Goal: Task Accomplishment & Management: Manage account settings

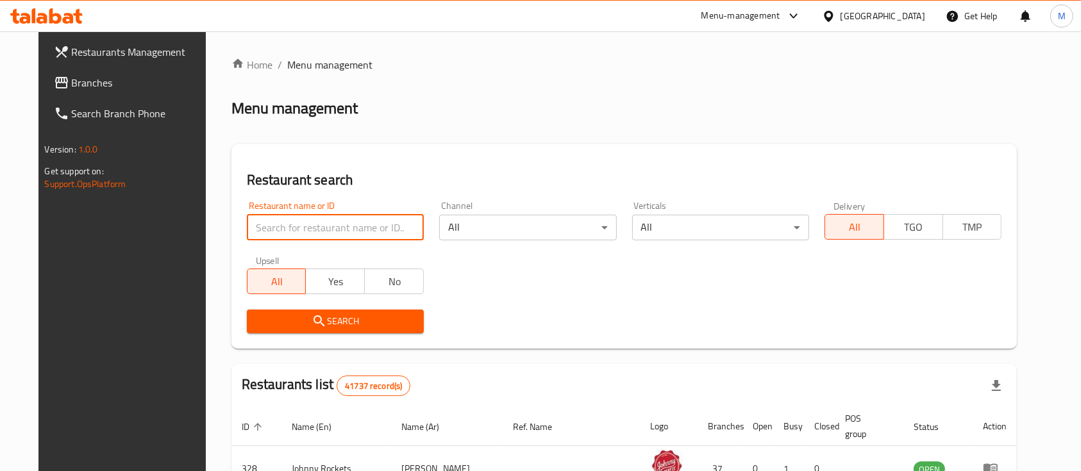
click at [299, 232] on input "search" at bounding box center [335, 228] width 177 height 26
type input "sal's bistro"
click button "Search" at bounding box center [335, 322] width 177 height 24
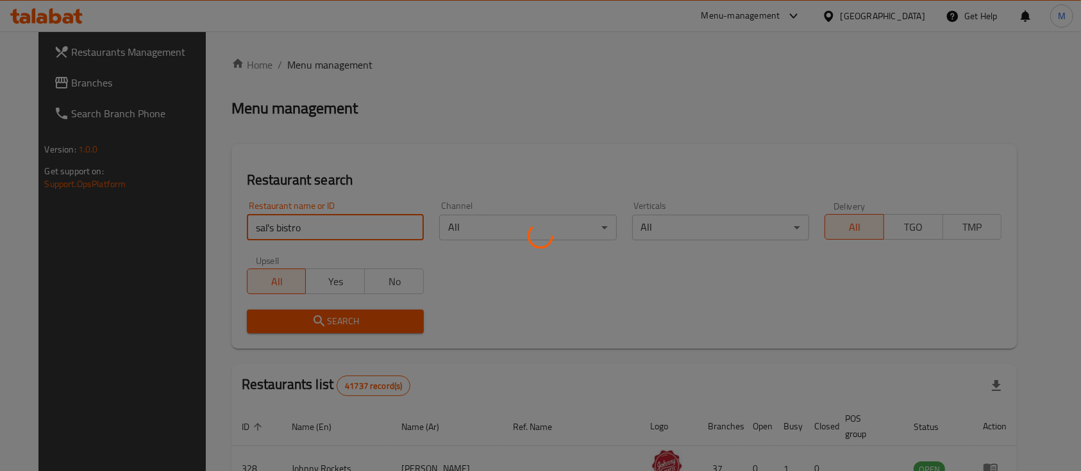
click button "Search" at bounding box center [335, 322] width 177 height 24
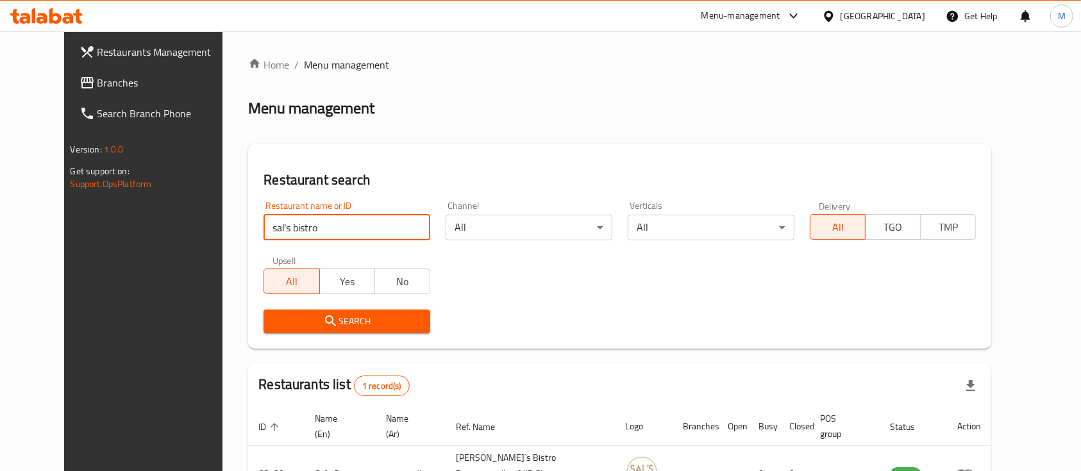
scroll to position [75, 0]
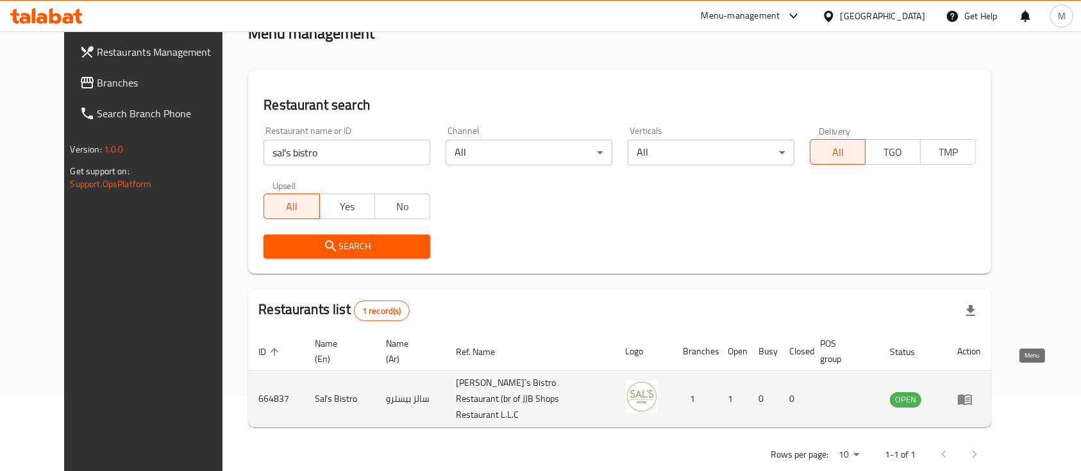
click at [972, 392] on icon "enhanced table" at bounding box center [964, 399] width 15 height 15
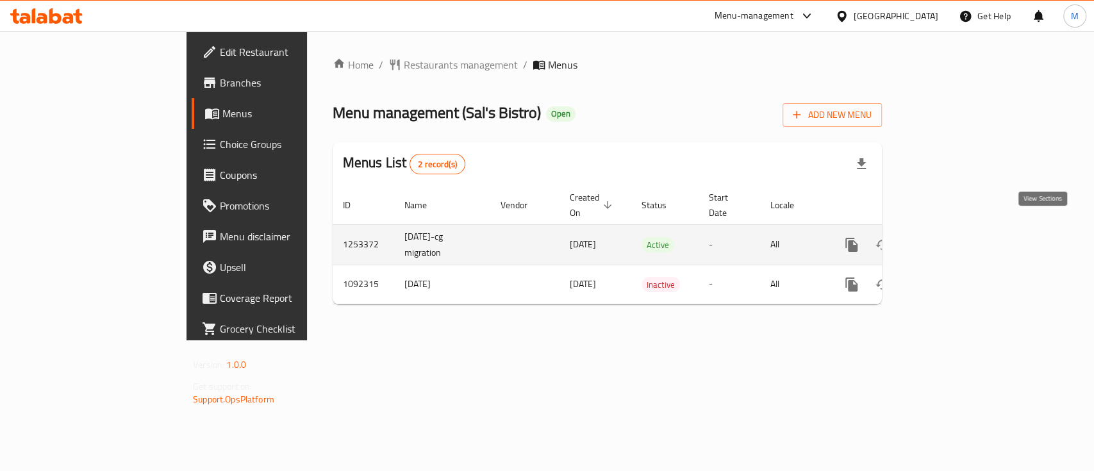
click at [959, 238] on link "enhanced table" at bounding box center [944, 244] width 31 height 31
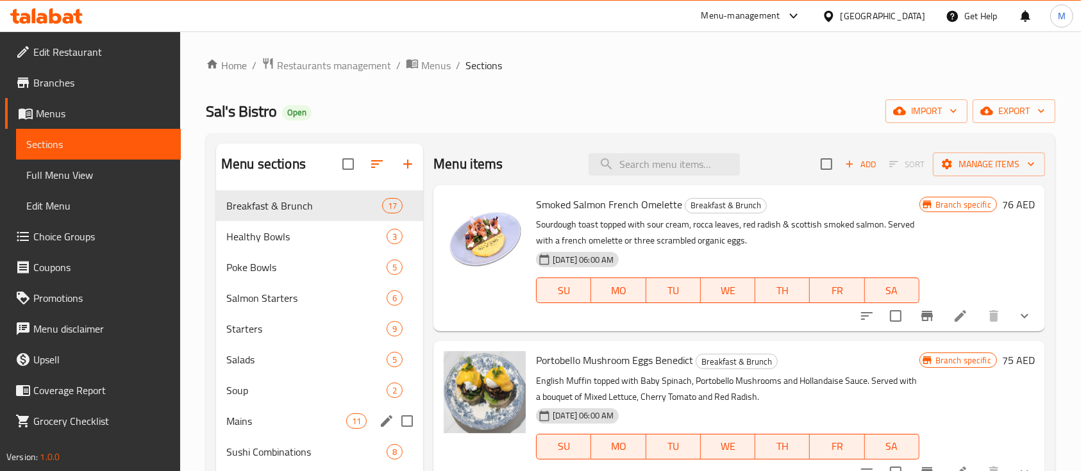
scroll to position [313, 0]
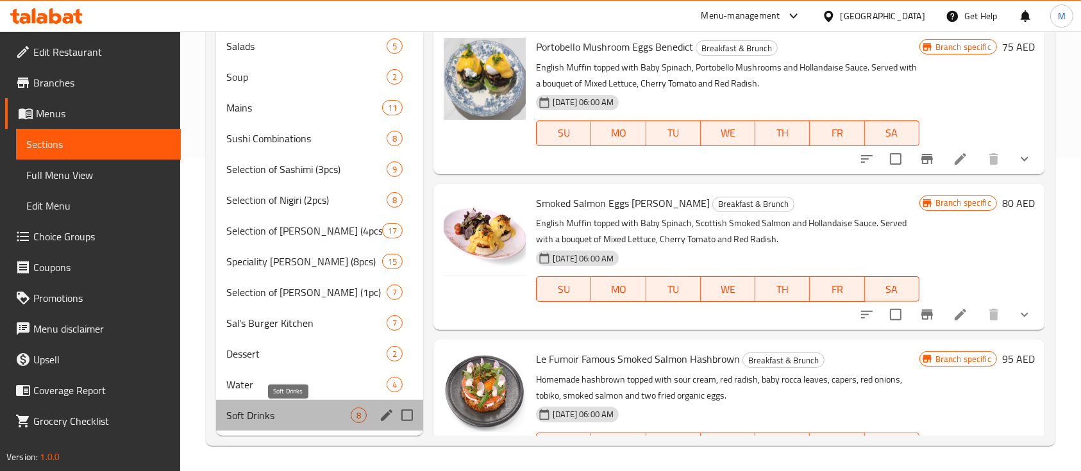
click at [287, 417] on span "Soft Drinks" at bounding box center [288, 415] width 124 height 15
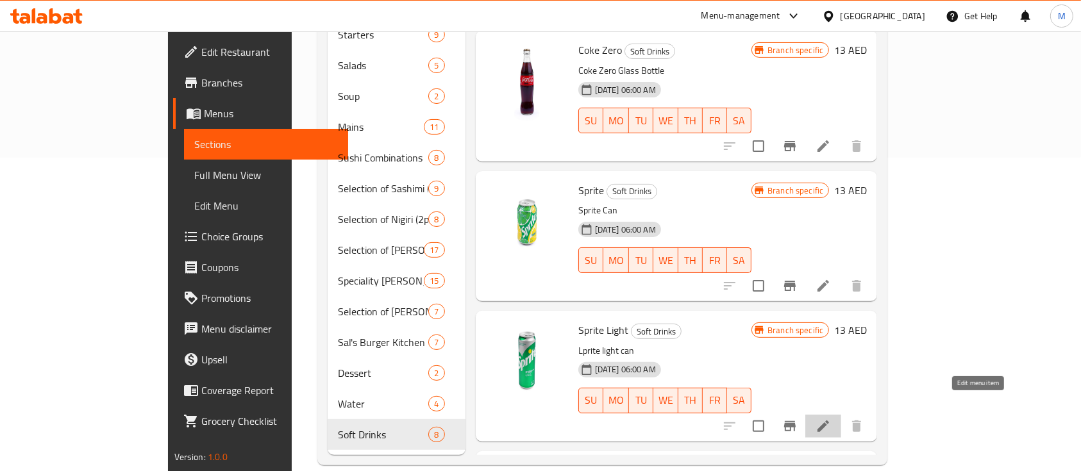
click at [831, 418] on icon at bounding box center [822, 425] width 15 height 15
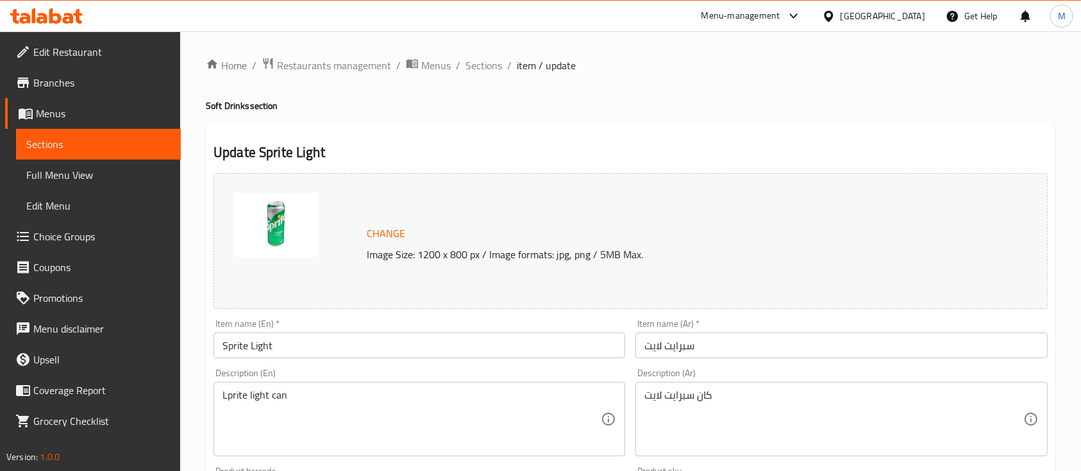
click at [278, 213] on img at bounding box center [275, 225] width 85 height 64
click at [395, 240] on span "Change" at bounding box center [386, 233] width 38 height 19
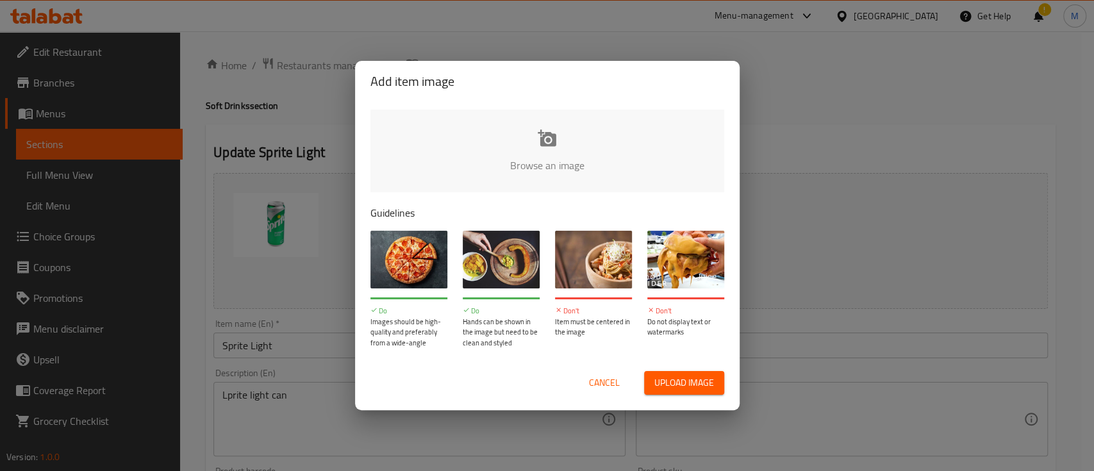
click at [561, 141] on input "file" at bounding box center [980, 170] width 1220 height 120
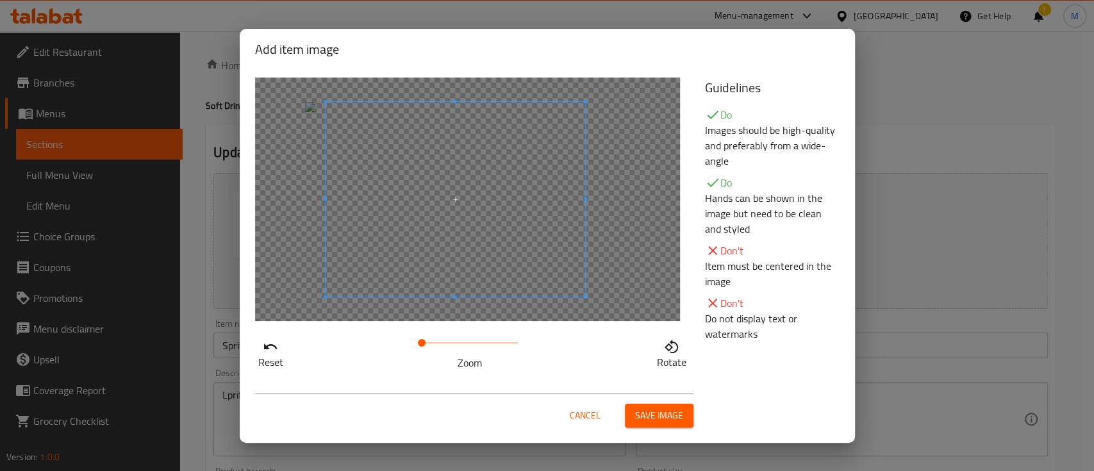
click at [449, 248] on span at bounding box center [456, 199] width 260 height 195
click at [517, 207] on span at bounding box center [456, 199] width 260 height 195
click at [442, 339] on span at bounding box center [443, 343] width 8 height 8
drag, startPoint x: 433, startPoint y: 338, endPoint x: 424, endPoint y: 338, distance: 8.3
click at [424, 339] on span at bounding box center [423, 343] width 8 height 8
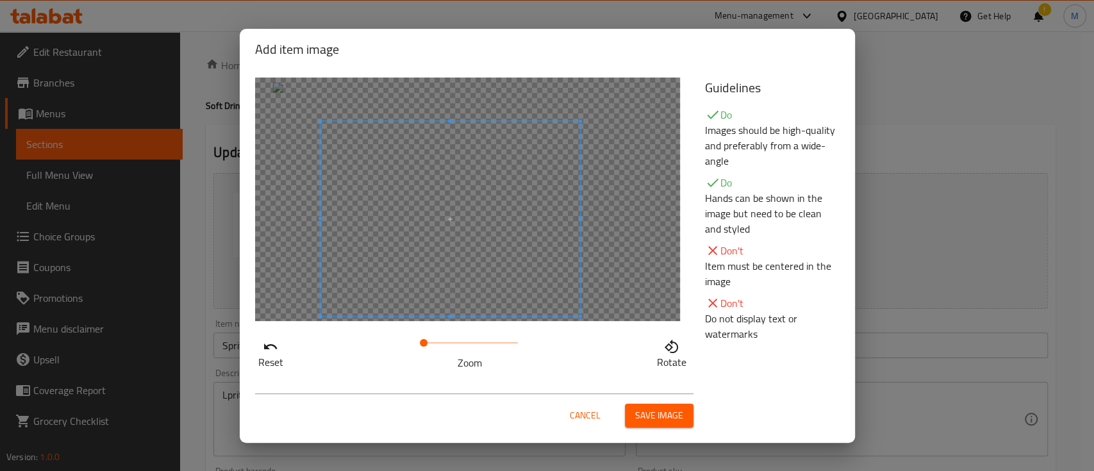
click at [462, 261] on span at bounding box center [450, 218] width 260 height 195
click at [653, 412] on span "Save image" at bounding box center [659, 416] width 48 height 16
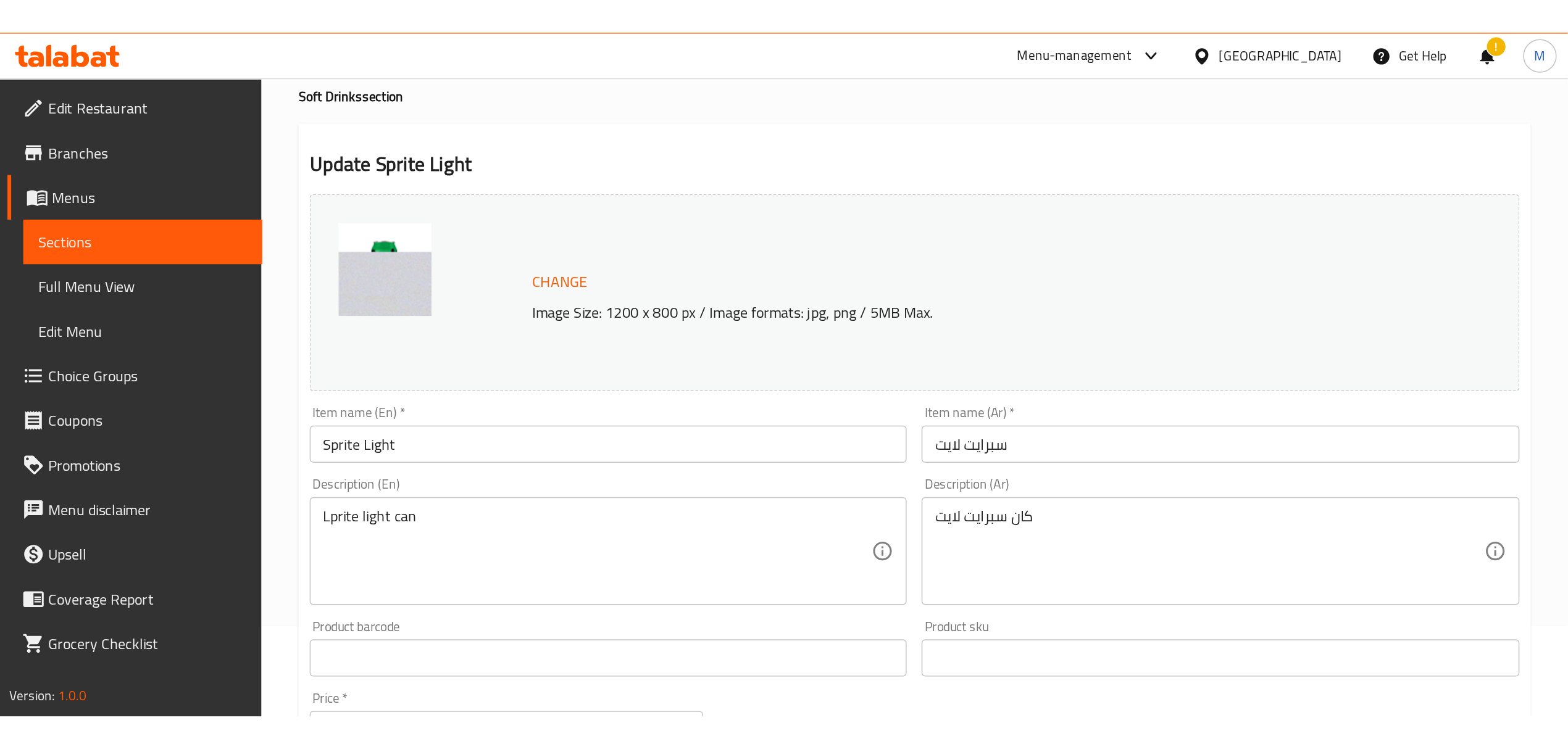
scroll to position [82, 0]
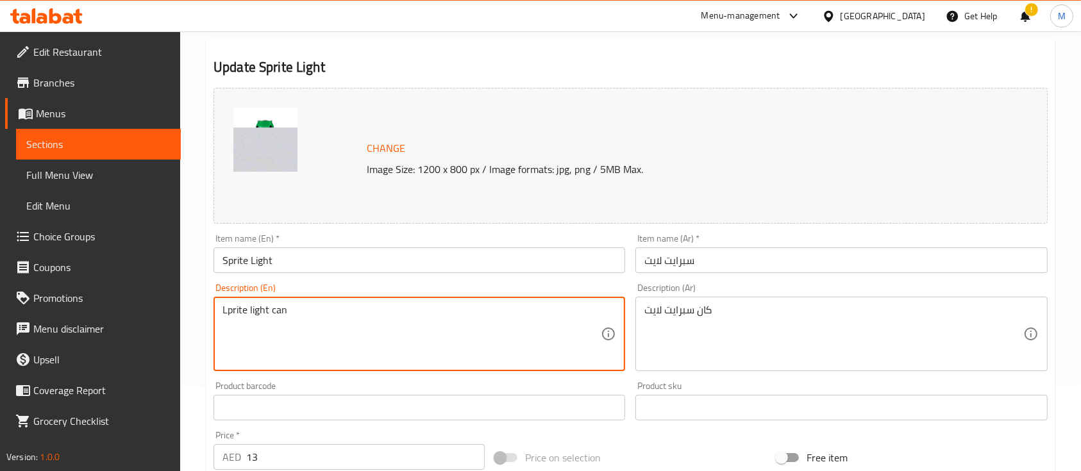
drag, startPoint x: 228, startPoint y: 310, endPoint x: 219, endPoint y: 310, distance: 8.3
drag, startPoint x: 250, startPoint y: 308, endPoint x: 267, endPoint y: 310, distance: 17.4
click at [267, 310] on textarea "Sprite light can" at bounding box center [411, 334] width 378 height 61
paste textarea "Zero"
type textarea "Sprite Zero can"
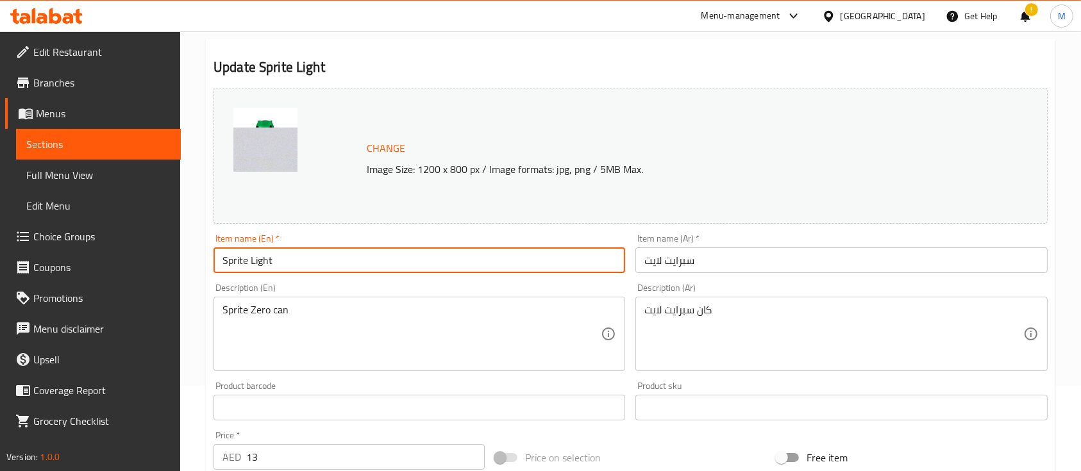
drag, startPoint x: 273, startPoint y: 261, endPoint x: 252, endPoint y: 261, distance: 21.1
click at [252, 261] on input "Sprite Light" at bounding box center [418, 260] width 411 height 26
paste input "Zero"
type input "Sprite Zero"
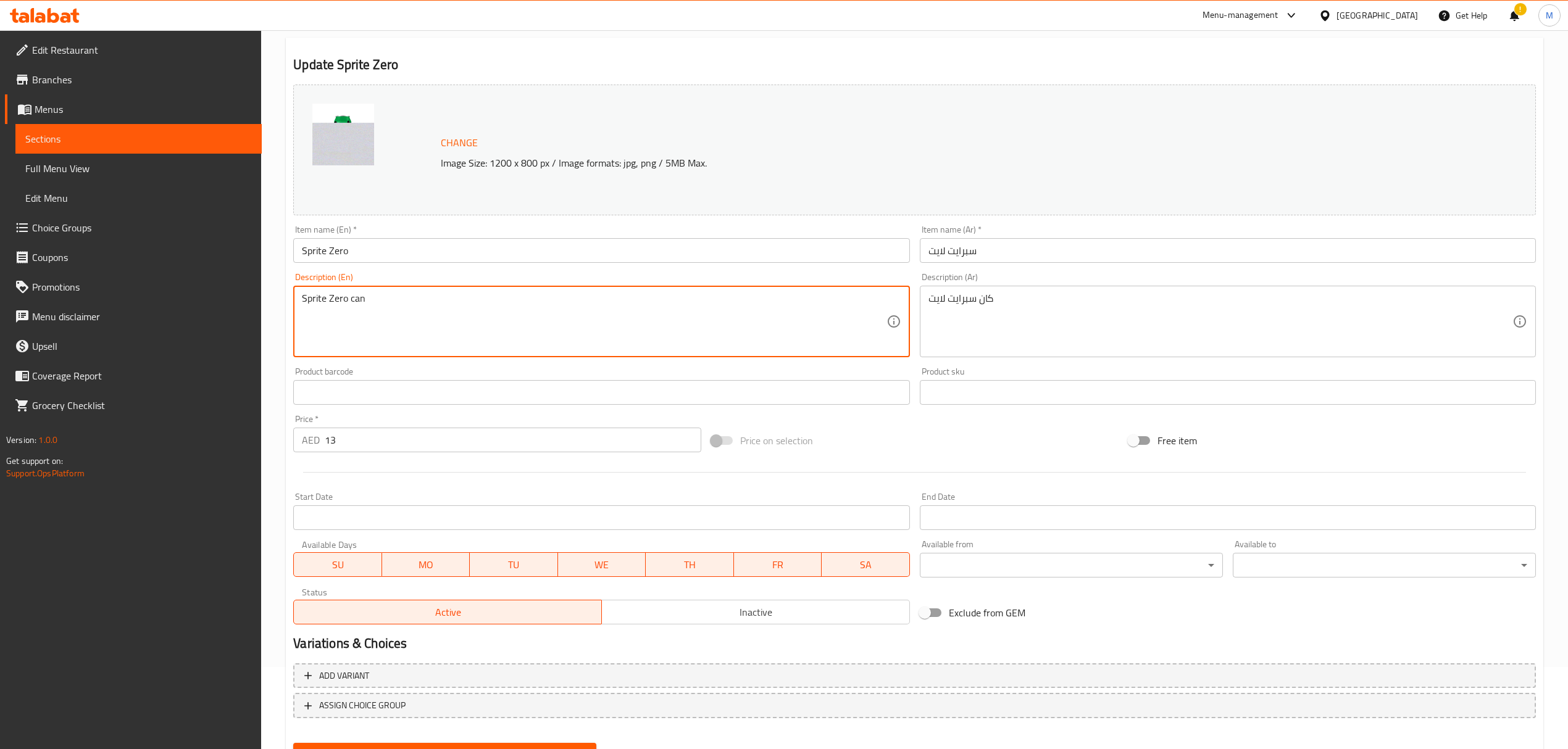
click at [682, 334] on textarea "Sprite Zero can" at bounding box center [593, 322] width 584 height 59
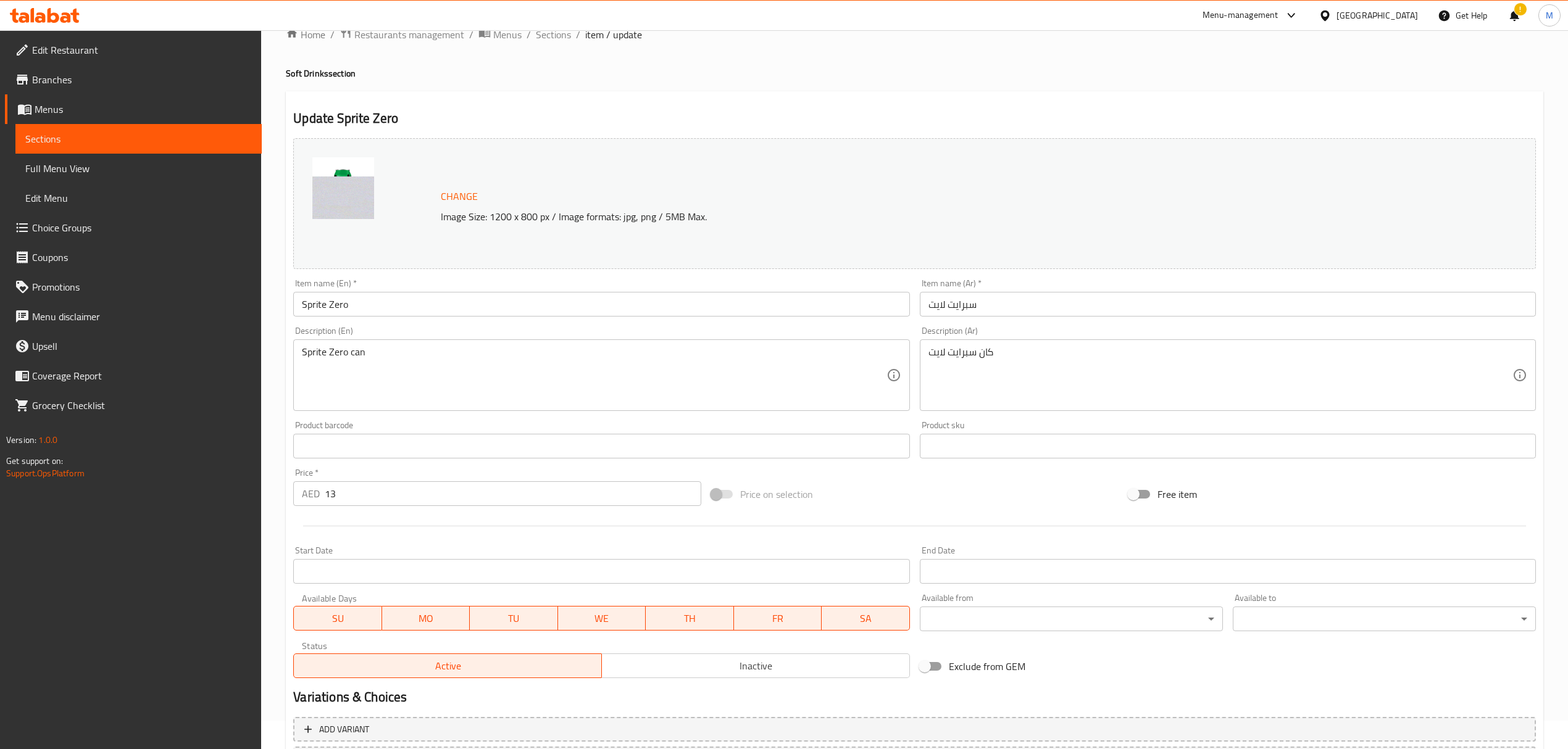
scroll to position [0, 0]
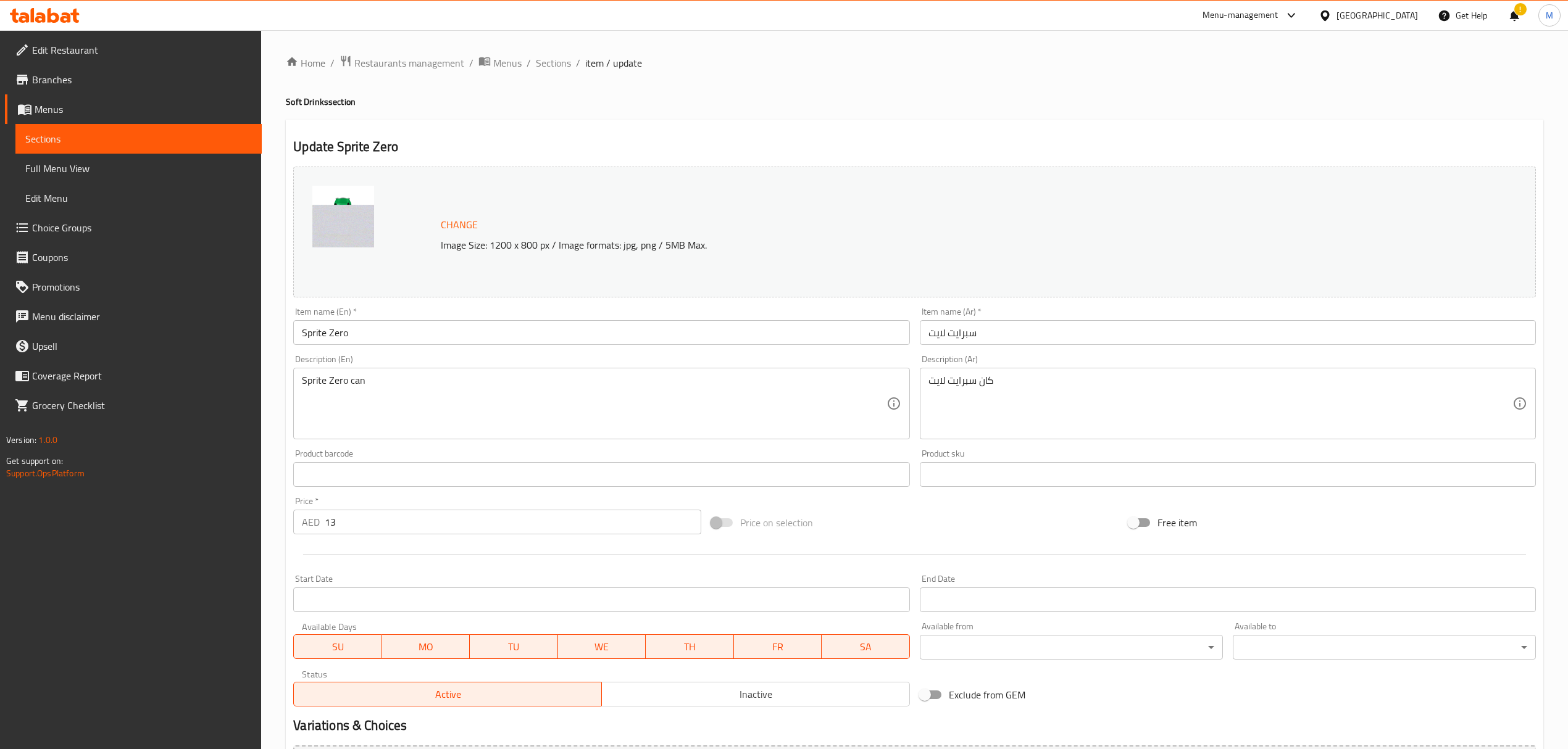
click at [408, 384] on textarea "Sprite Zero can" at bounding box center [593, 403] width 584 height 59
click at [532, 369] on div "Sprite Zero can Description (En)" at bounding box center [601, 403] width 616 height 71
paste textarea "300ml"
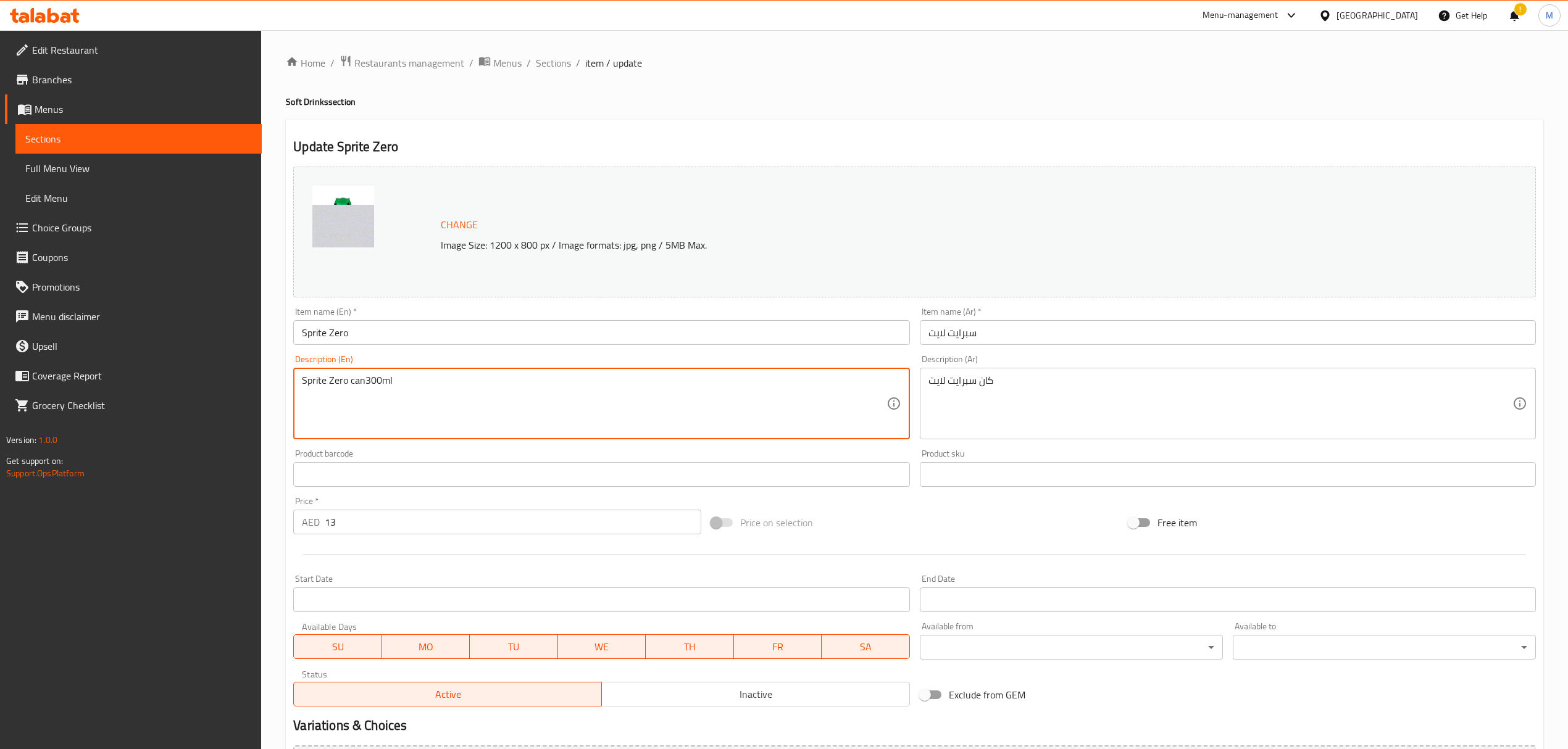
click at [367, 385] on textarea "Sprite Zero can300ml" at bounding box center [593, 403] width 584 height 59
click at [367, 382] on textarea "Sprite Zero can3 00ml" at bounding box center [593, 403] width 584 height 59
click at [369, 382] on textarea "Sprite Zero can3 00ml" at bounding box center [593, 403] width 584 height 59
type textarea "Sprite Zero can 300ml"
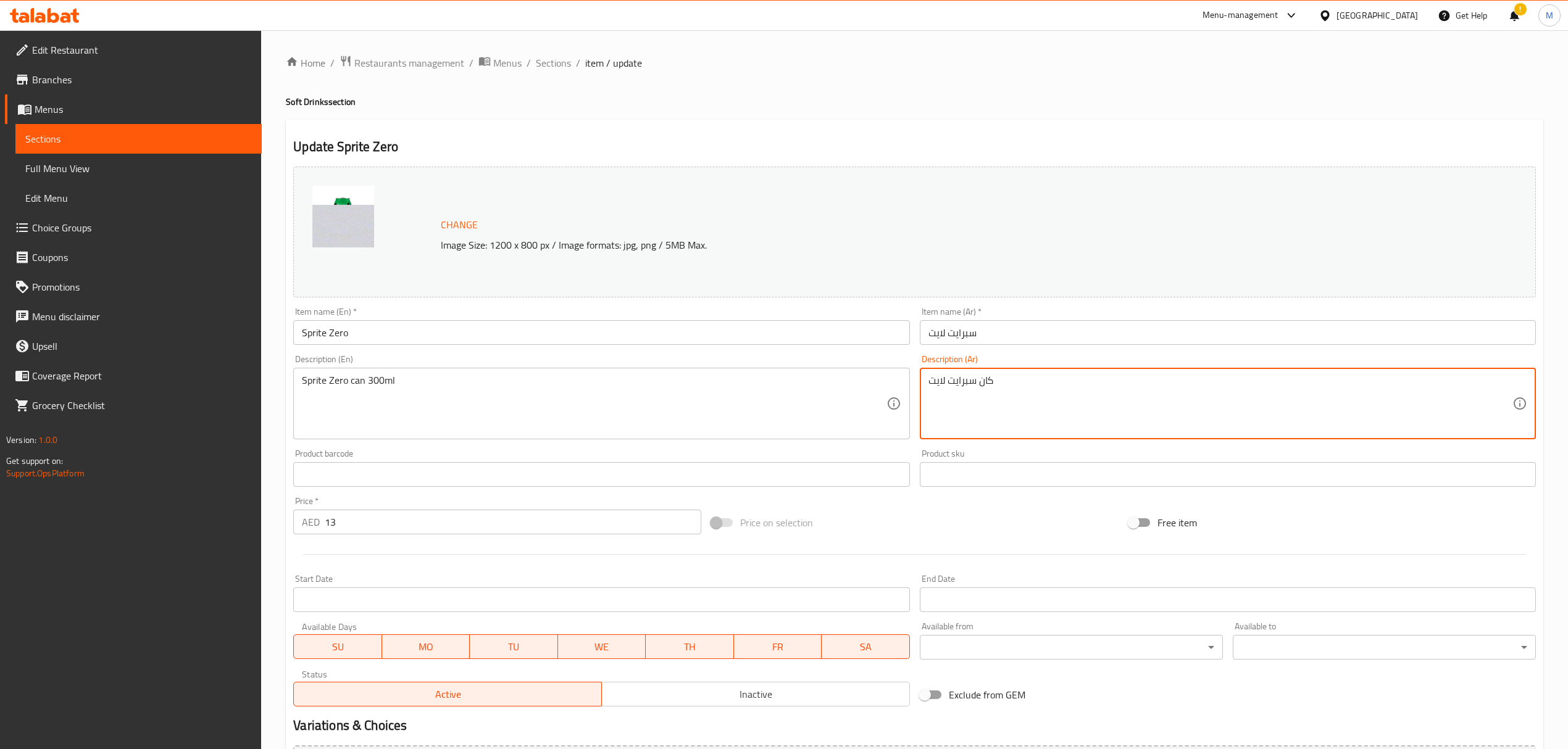
click at [1028, 389] on textarea "كان سبرايت لايت" at bounding box center [1220, 403] width 584 height 59
paste textarea "سبرايت زيرو علبة 300 مل"
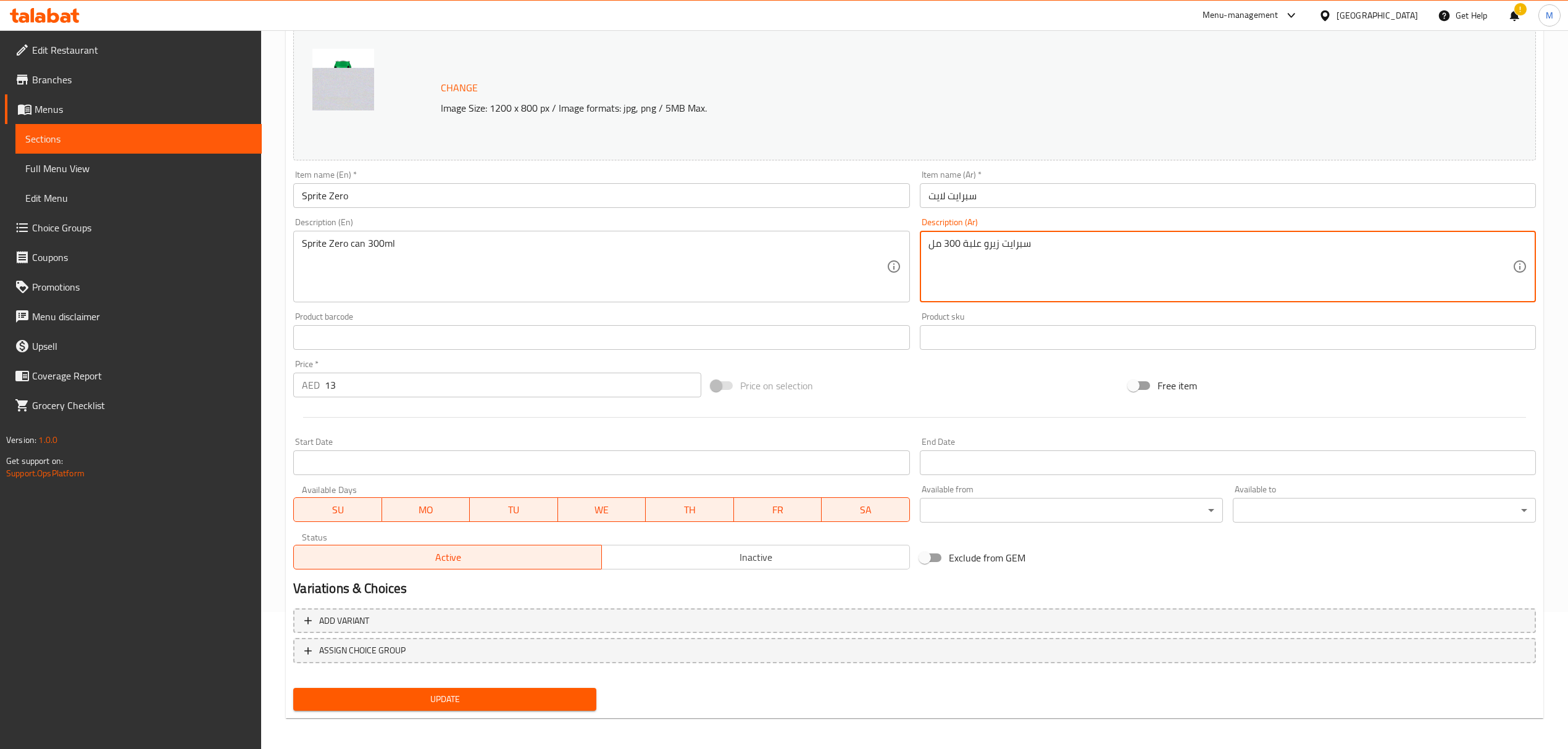
scroll to position [140, 0]
type textarea "سبرايت زيرو علبة 300 مل"
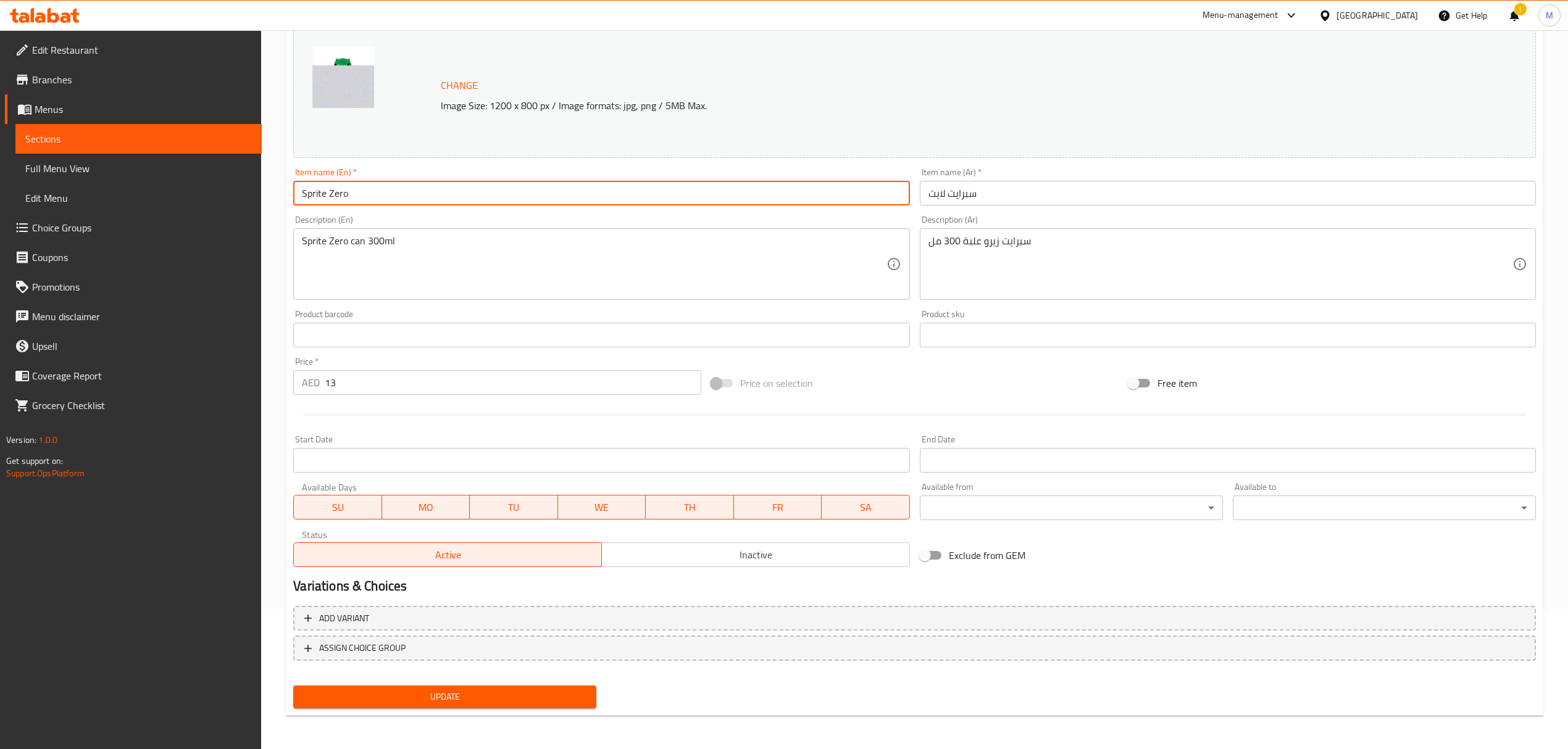
drag, startPoint x: 352, startPoint y: 194, endPoint x: 258, endPoint y: 192, distance: 94.0
click at [258, 192] on div "Edit Restaurant Branches Menus Sections Full Menu View Edit Menu Choice Groups …" at bounding box center [784, 321] width 1568 height 860
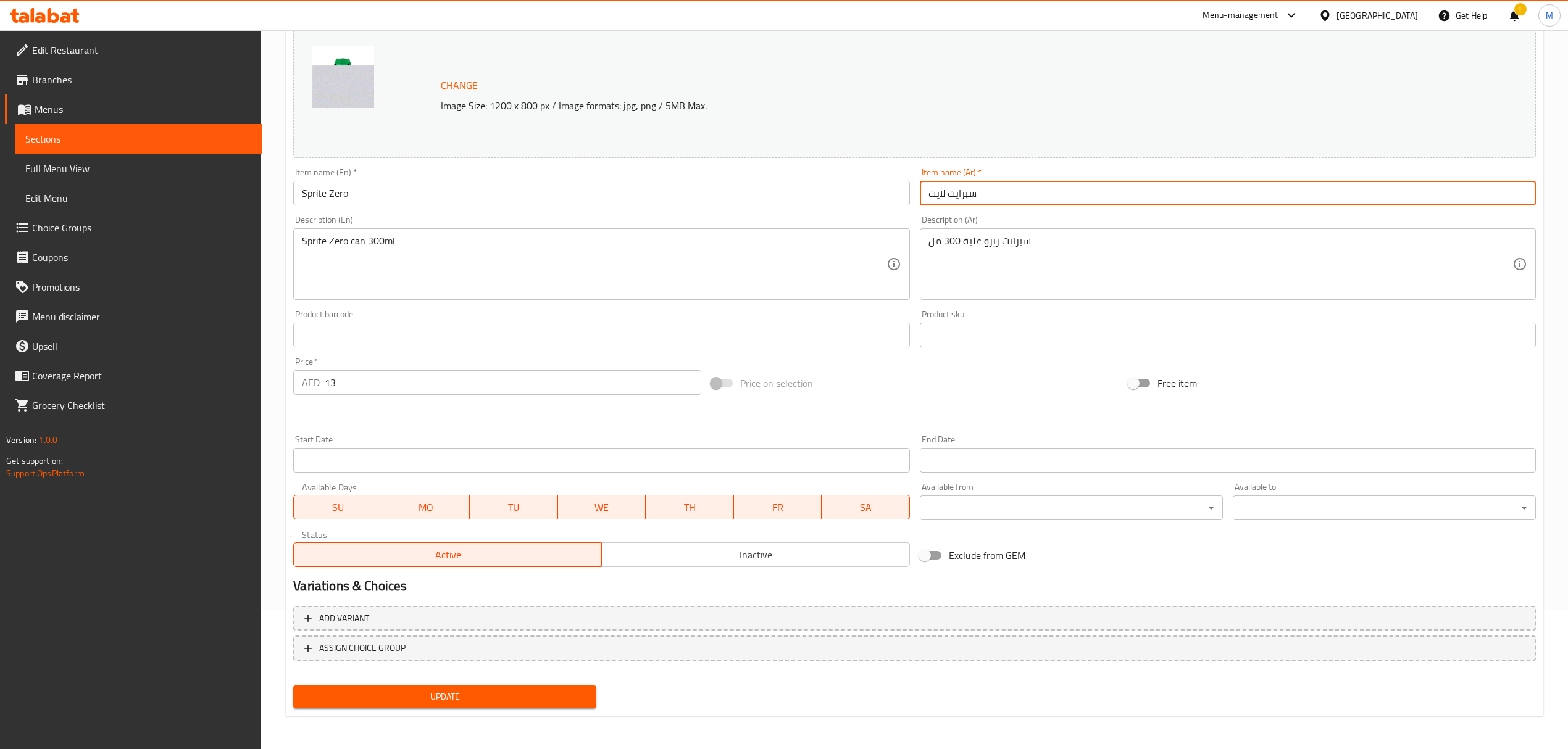
drag, startPoint x: 991, startPoint y: 198, endPoint x: 894, endPoint y: 198, distance: 97.0
click at [894, 198] on div "Change Image Size: 1200 x 800 px / Image formats: jpg, png / 5MB Max. Item name…" at bounding box center [914, 297] width 1252 height 550
paste input "زيرو"
type input "سبرايت زيرو"
click at [401, 452] on span "Update" at bounding box center [445, 697] width 283 height 15
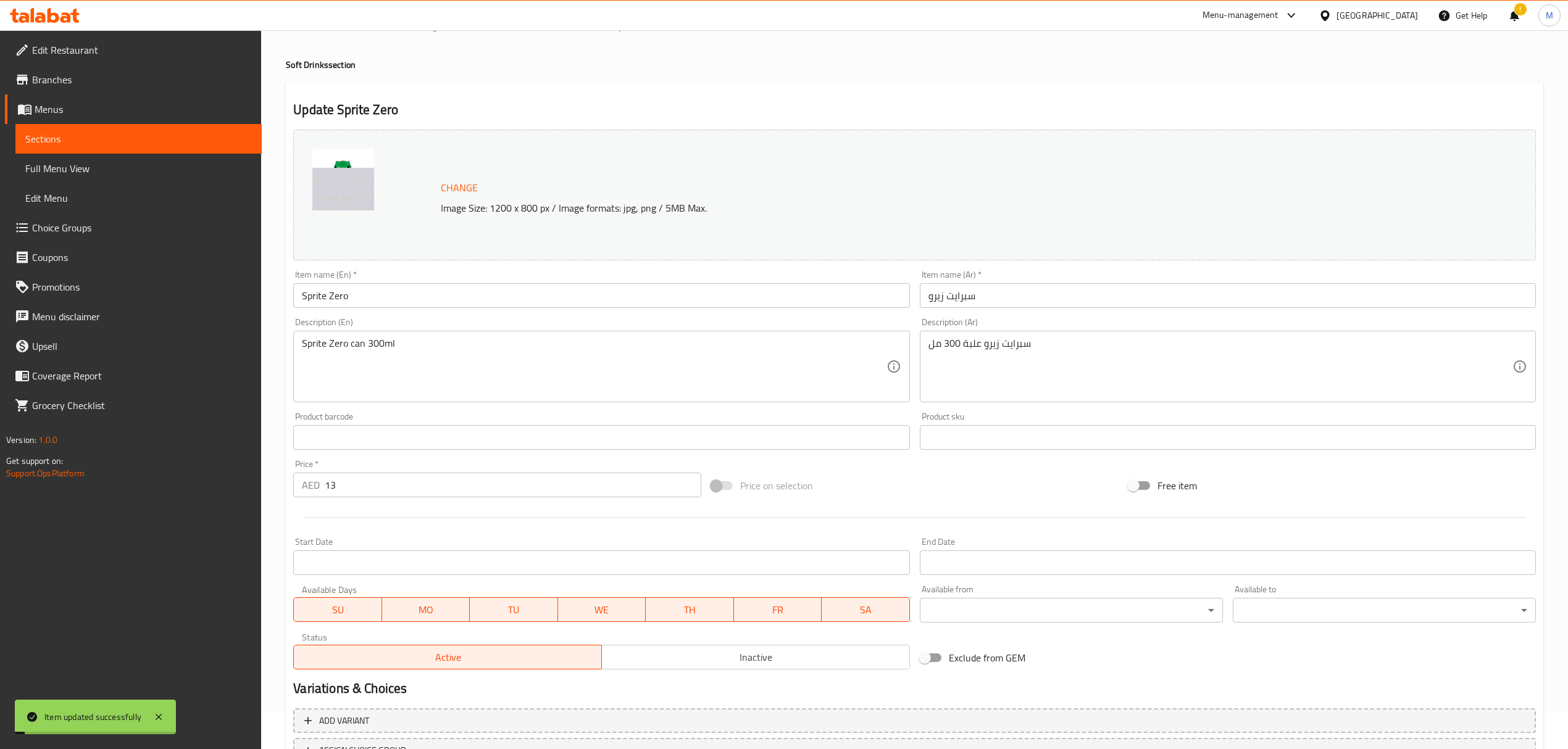
scroll to position [0, 0]
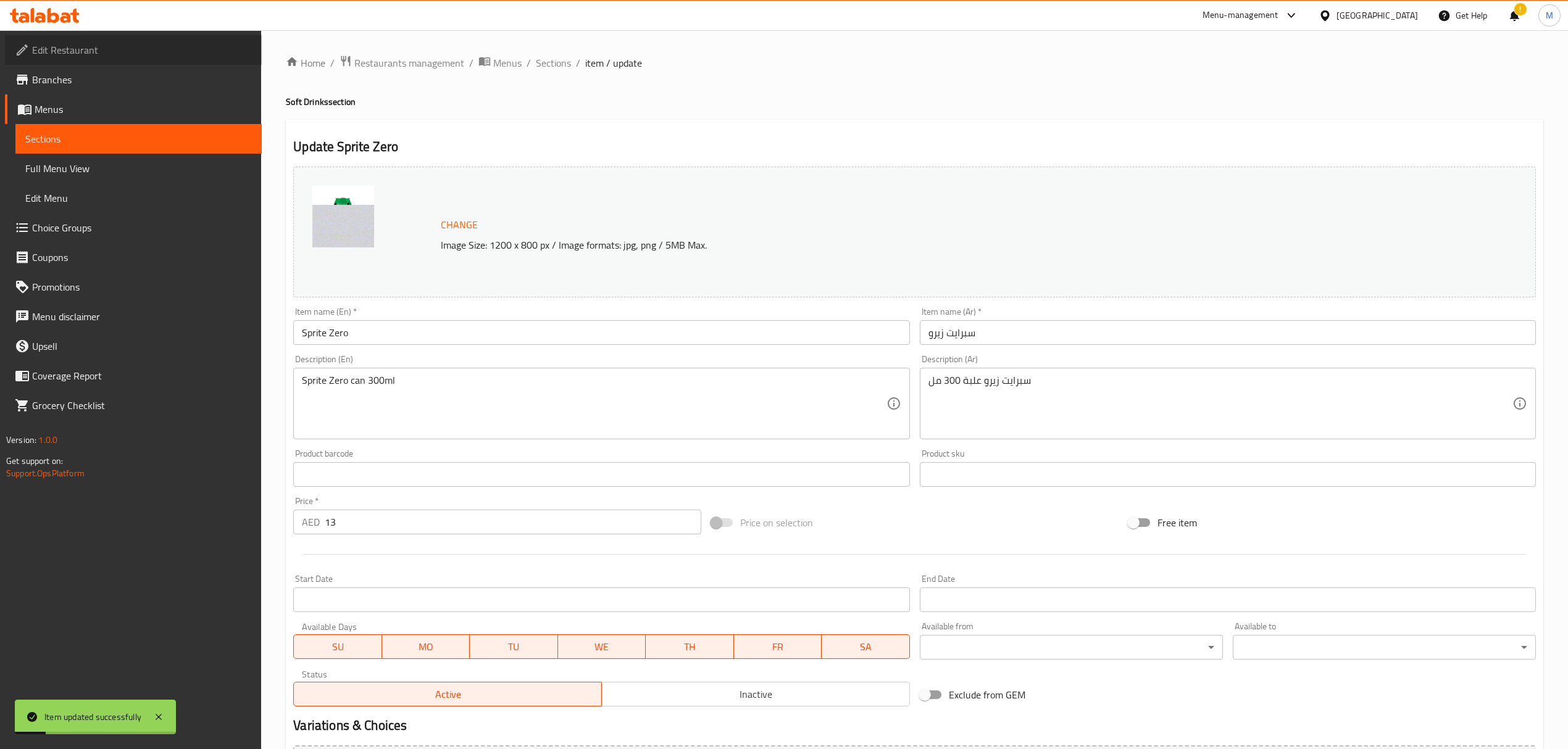
click at [101, 52] on span "Edit Restaurant" at bounding box center [142, 49] width 220 height 14
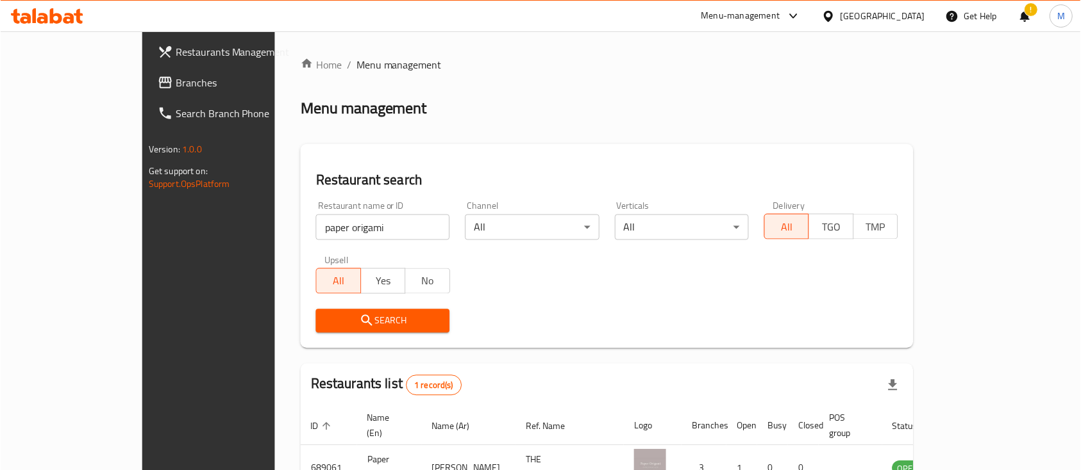
scroll to position [75, 0]
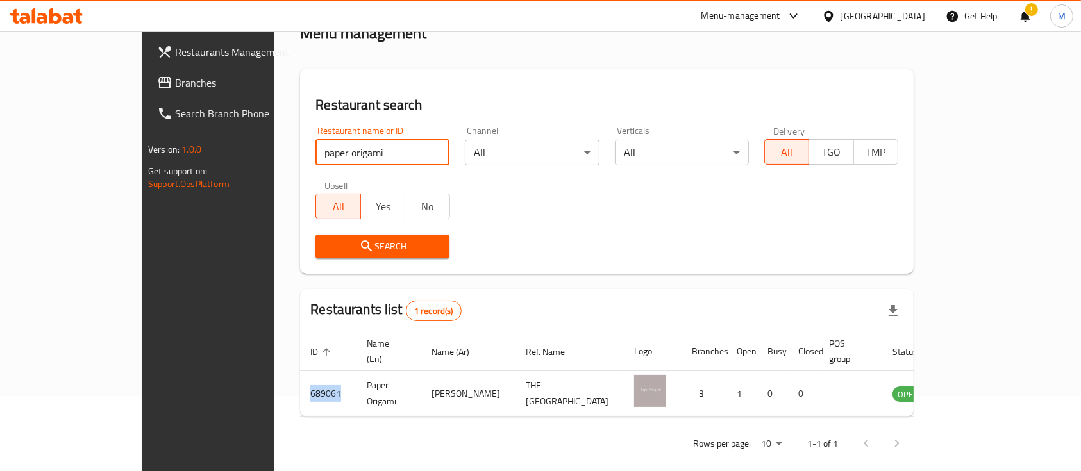
click at [319, 154] on input "paper origami" at bounding box center [382, 153] width 134 height 26
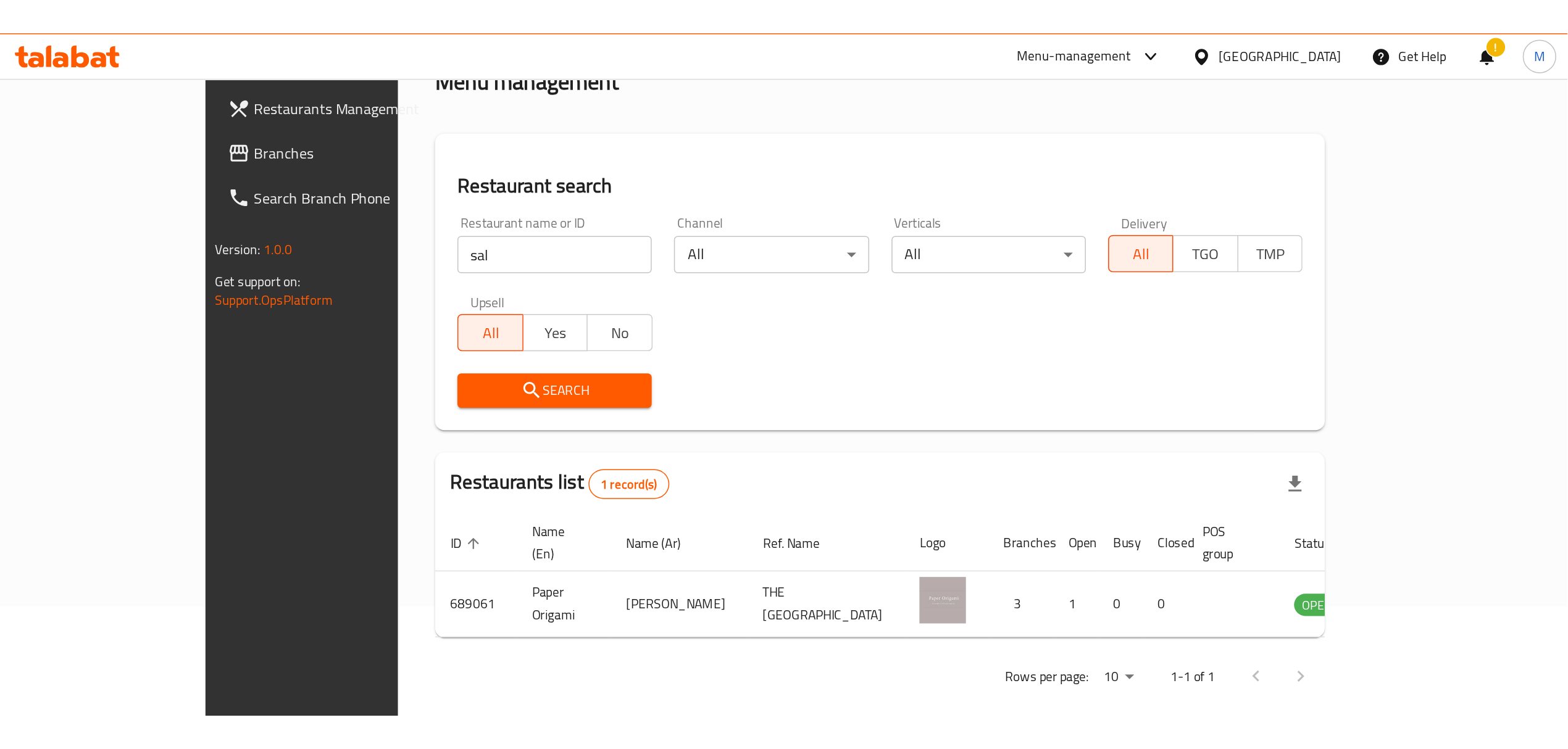
scroll to position [0, 0]
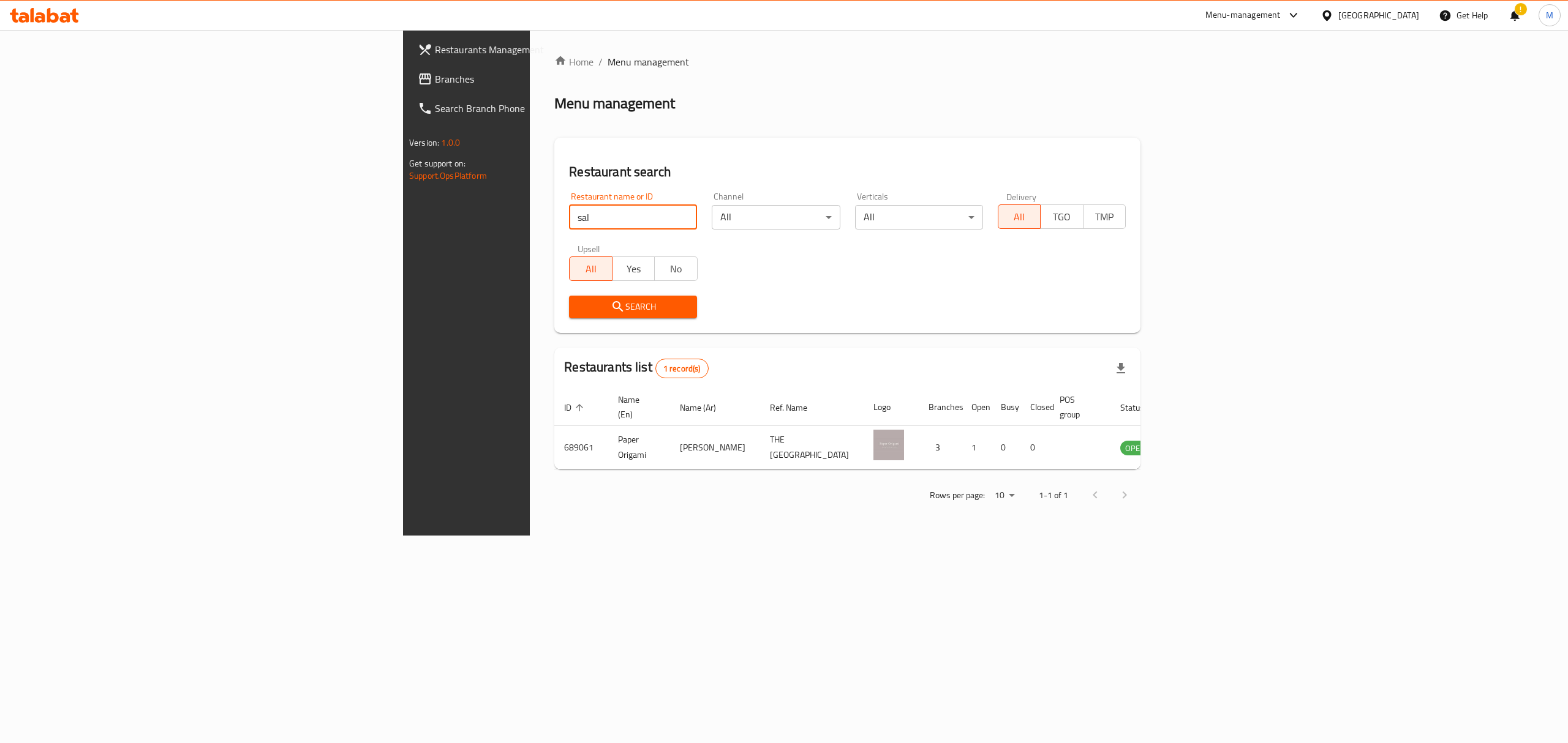
click at [569, 227] on input "sal" at bounding box center [633, 218] width 128 height 25
type input "sal's"
click button "Search" at bounding box center [633, 308] width 128 height 23
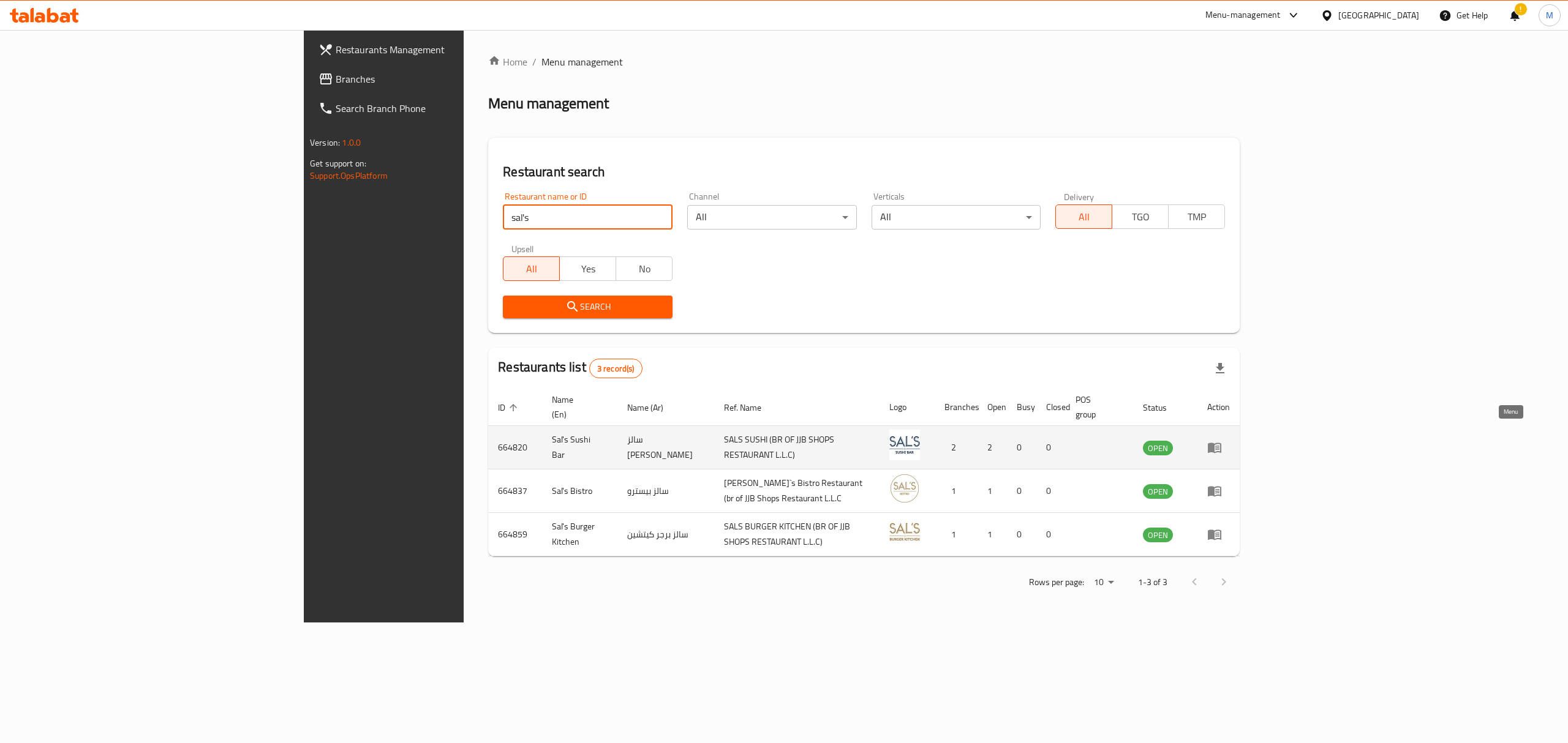
click at [1032, 446] on icon "enhanced table" at bounding box center [1217, 448] width 4 height 5
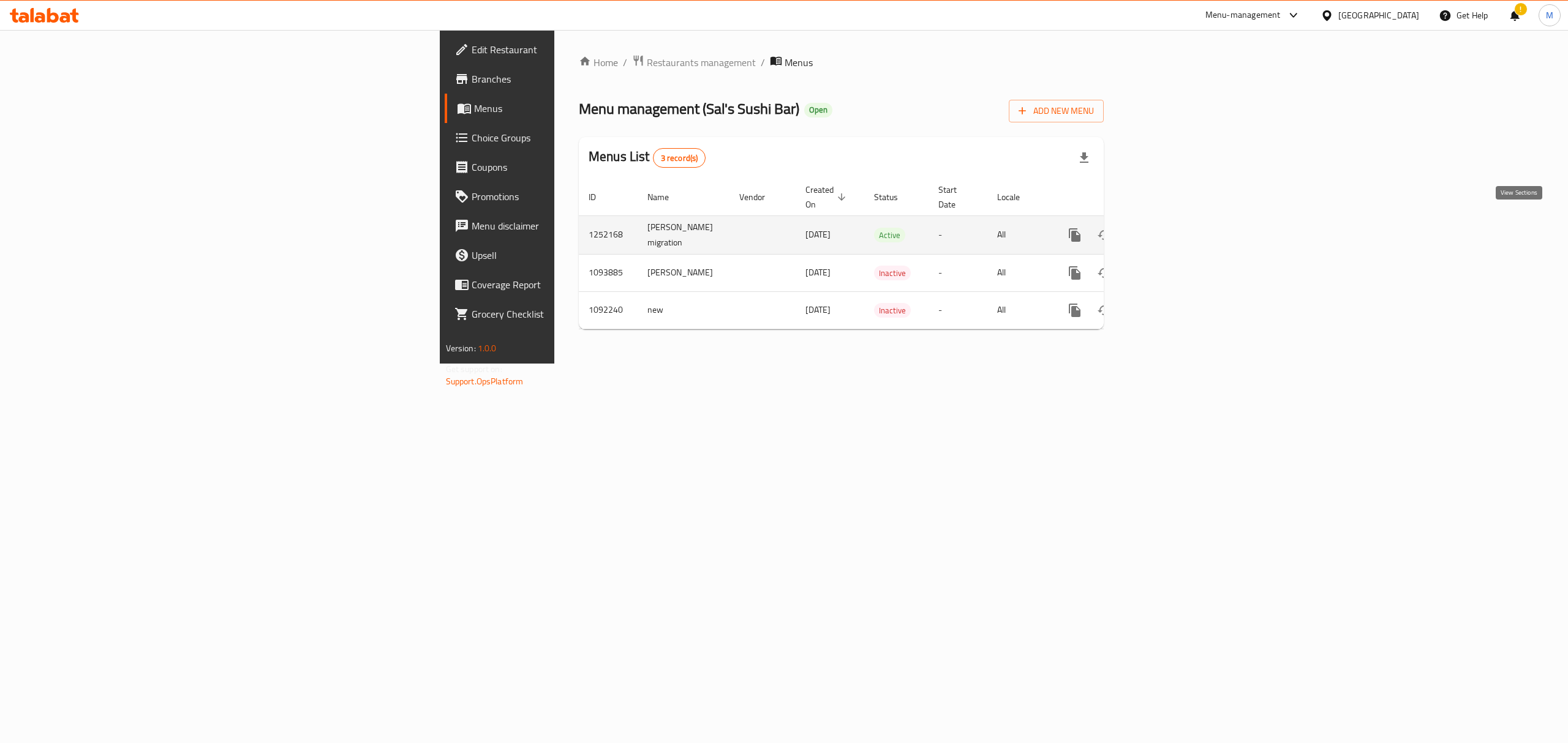
click at [1032, 229] on icon "enhanced table" at bounding box center [1163, 235] width 11 height 11
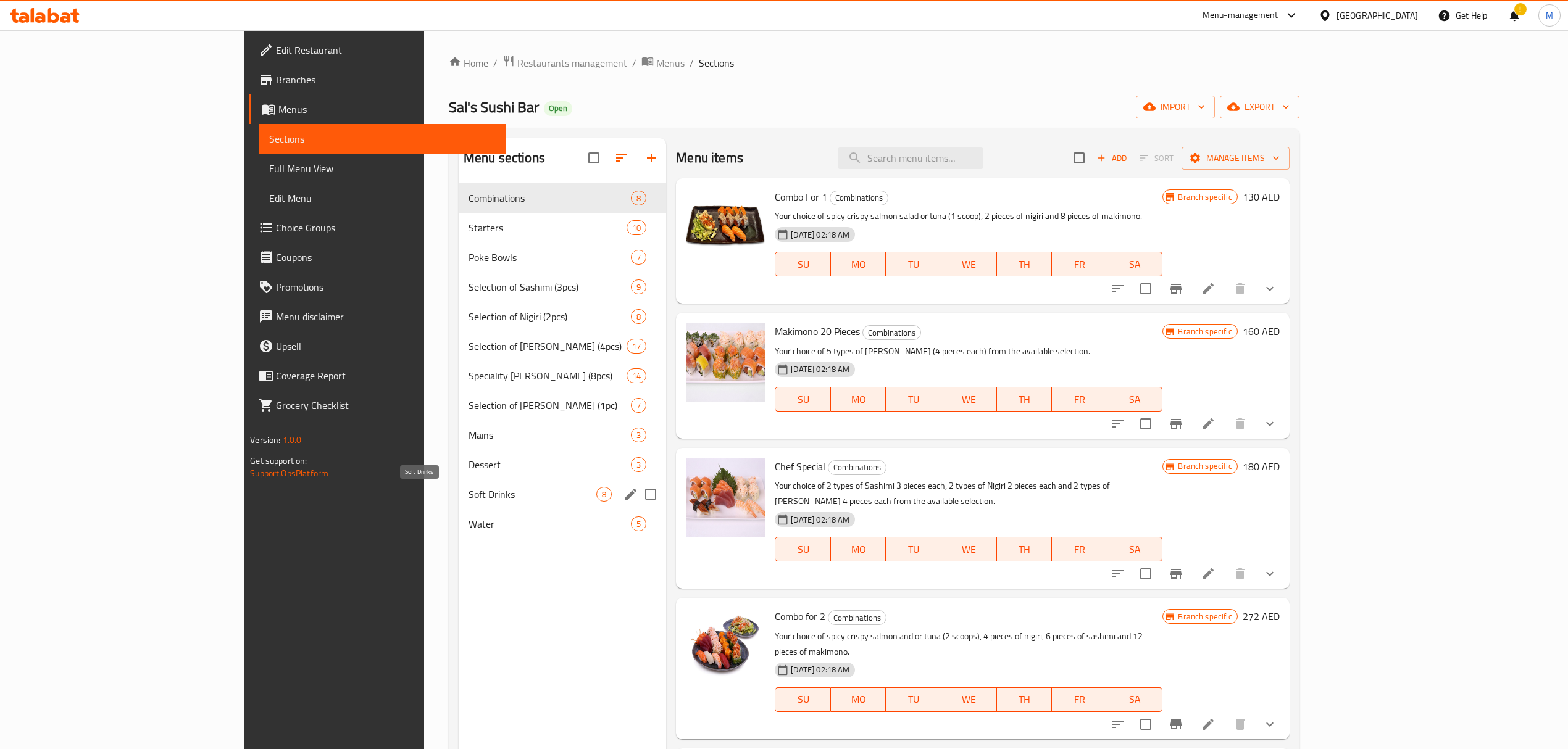
click at [468, 452] on span "Soft Drinks" at bounding box center [532, 494] width 128 height 14
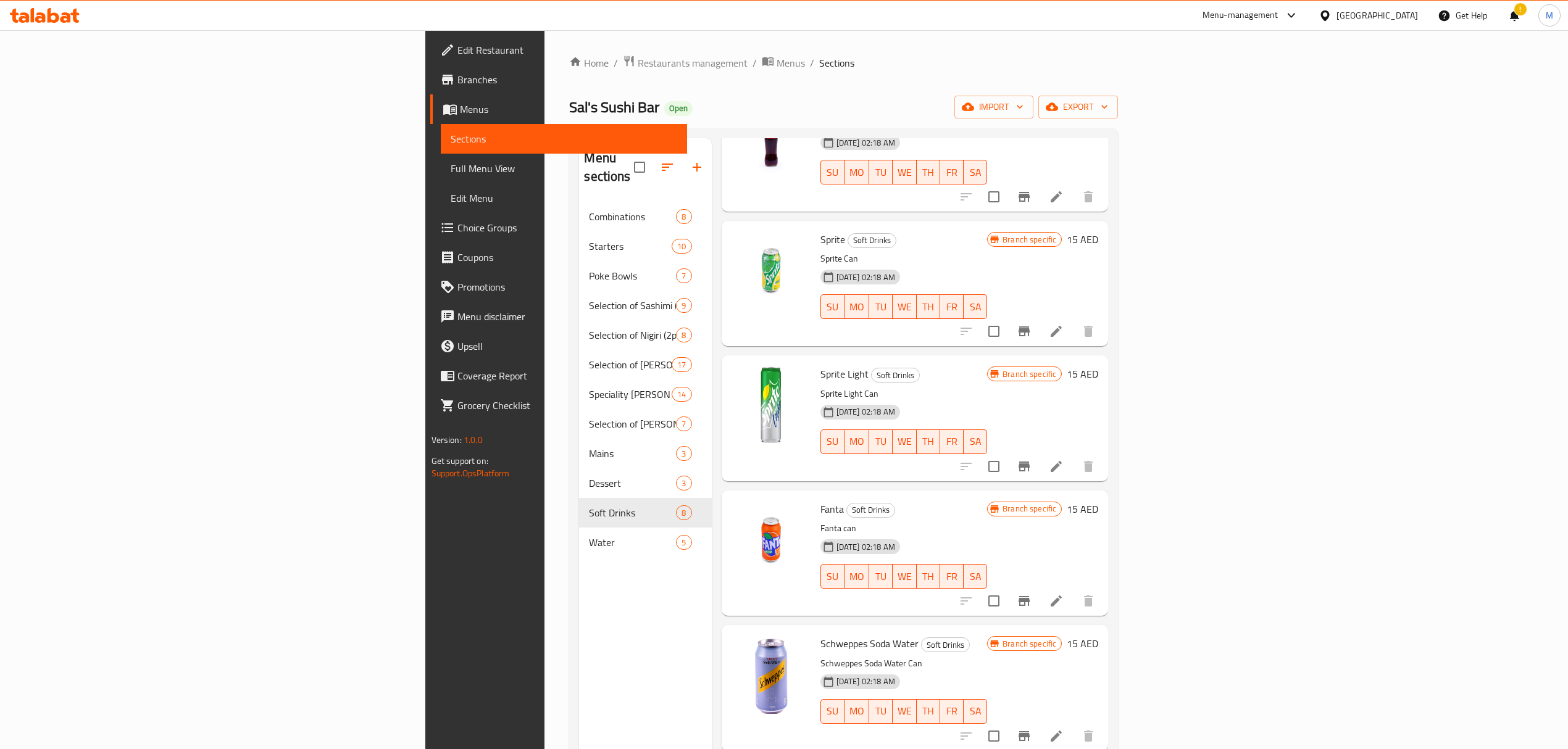
scroll to position [246, 0]
click at [1040, 452] on li at bounding box center [1057, 465] width 35 height 22
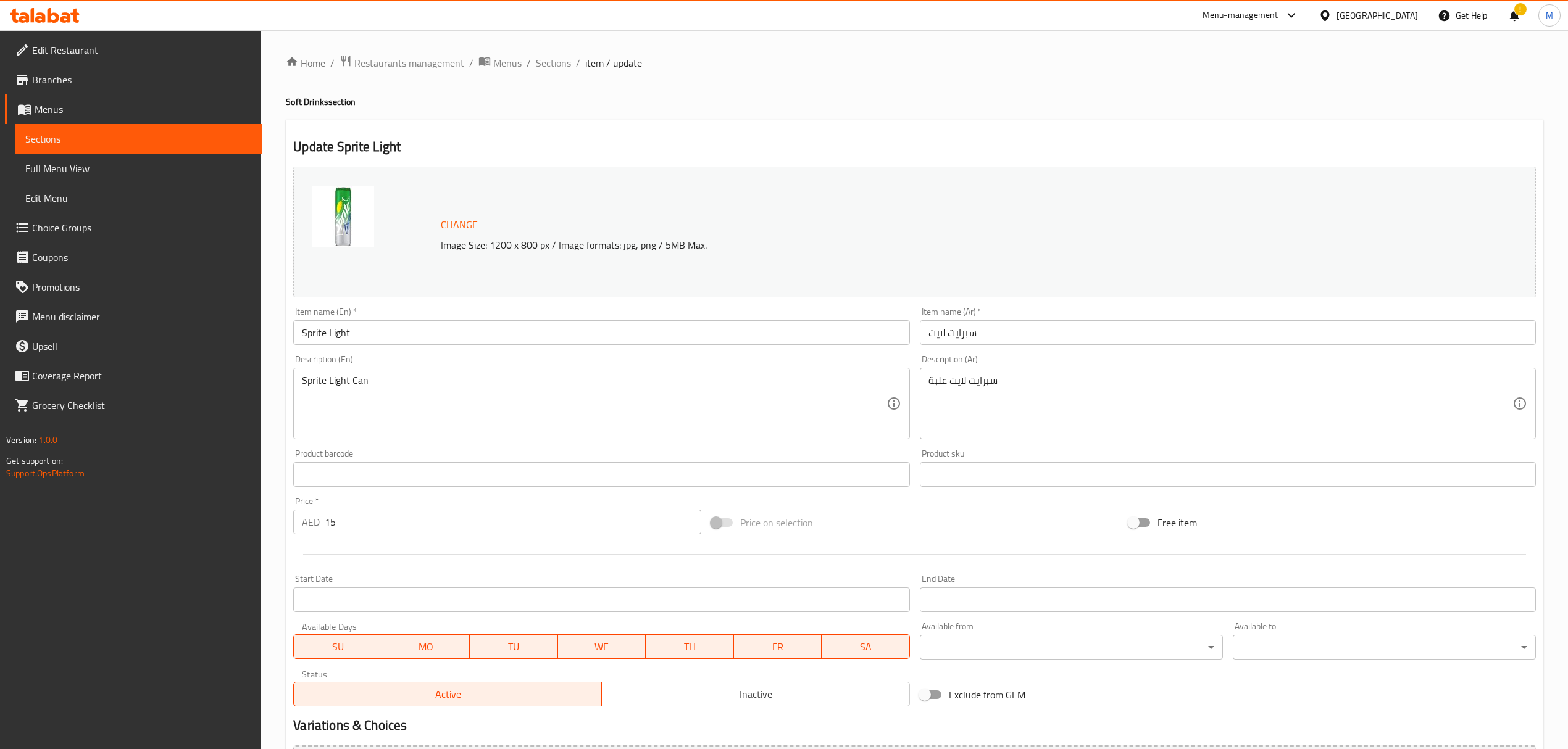
click at [453, 232] on span "Change" at bounding box center [459, 224] width 37 height 18
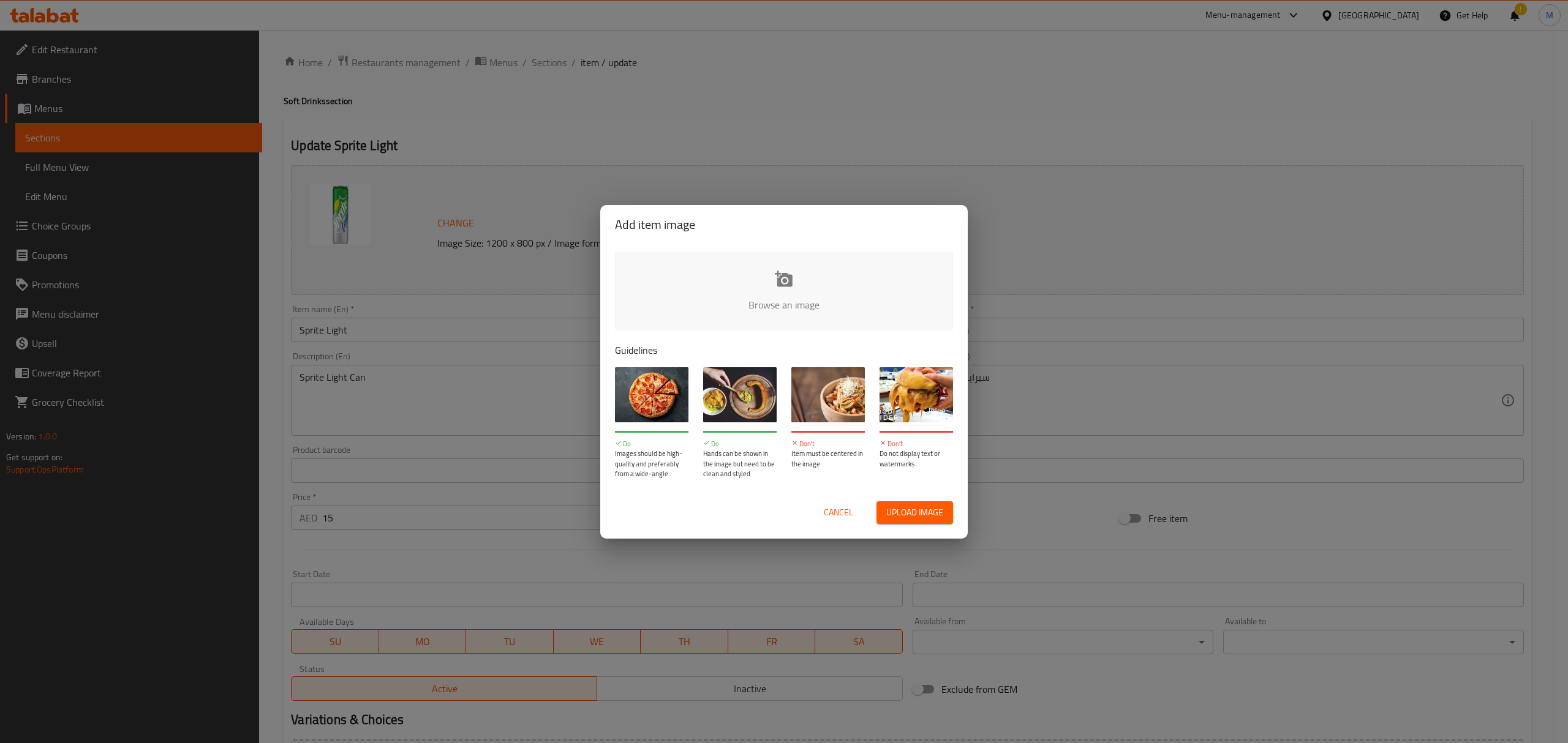
click at [732, 277] on input "file" at bounding box center [1197, 308] width 1166 height 115
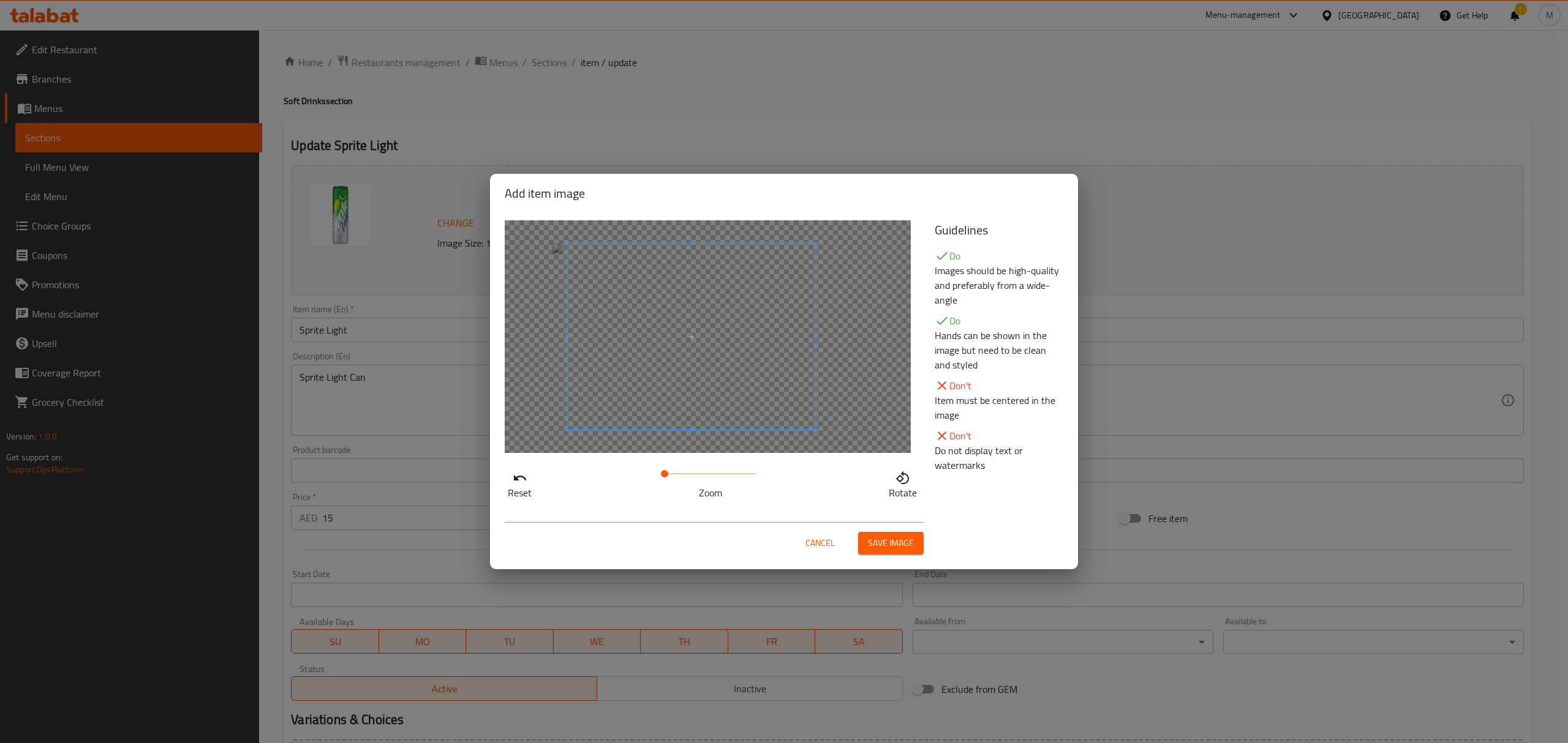
click at [724, 414] on span at bounding box center [691, 336] width 248 height 186
click at [667, 449] on span at bounding box center [667, 474] width 8 height 8
click at [701, 412] on span at bounding box center [686, 359] width 248 height 186
click at [869, 449] on span "Save image" at bounding box center [891, 543] width 46 height 15
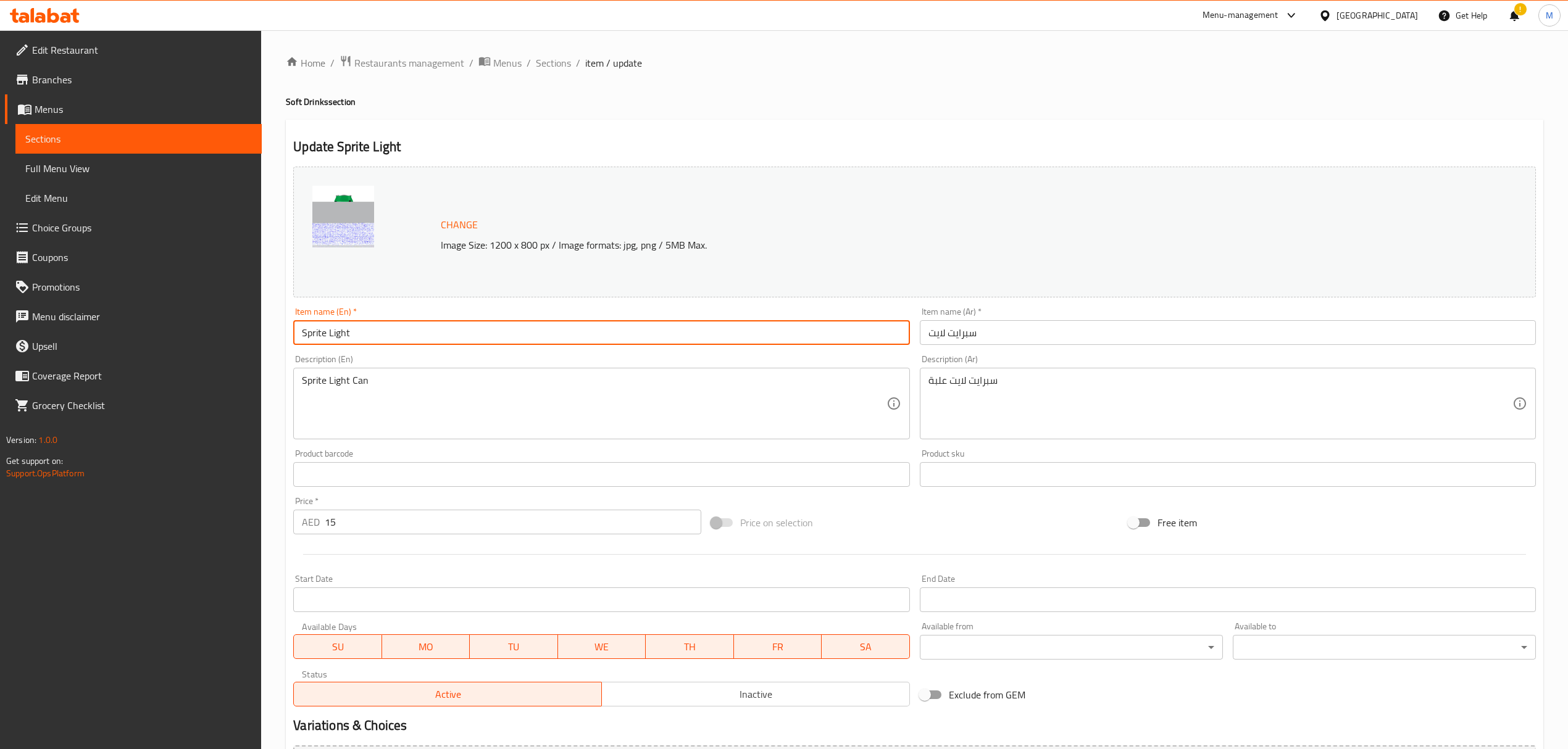
drag, startPoint x: 379, startPoint y: 343, endPoint x: 220, endPoint y: 326, distance: 159.9
click at [220, 326] on div "Edit Restaurant Branches Menus Sections Full Menu View Edit Menu Choice Groups …" at bounding box center [784, 459] width 1568 height 860
paste input "Zero"
type input "Sprite Zero"
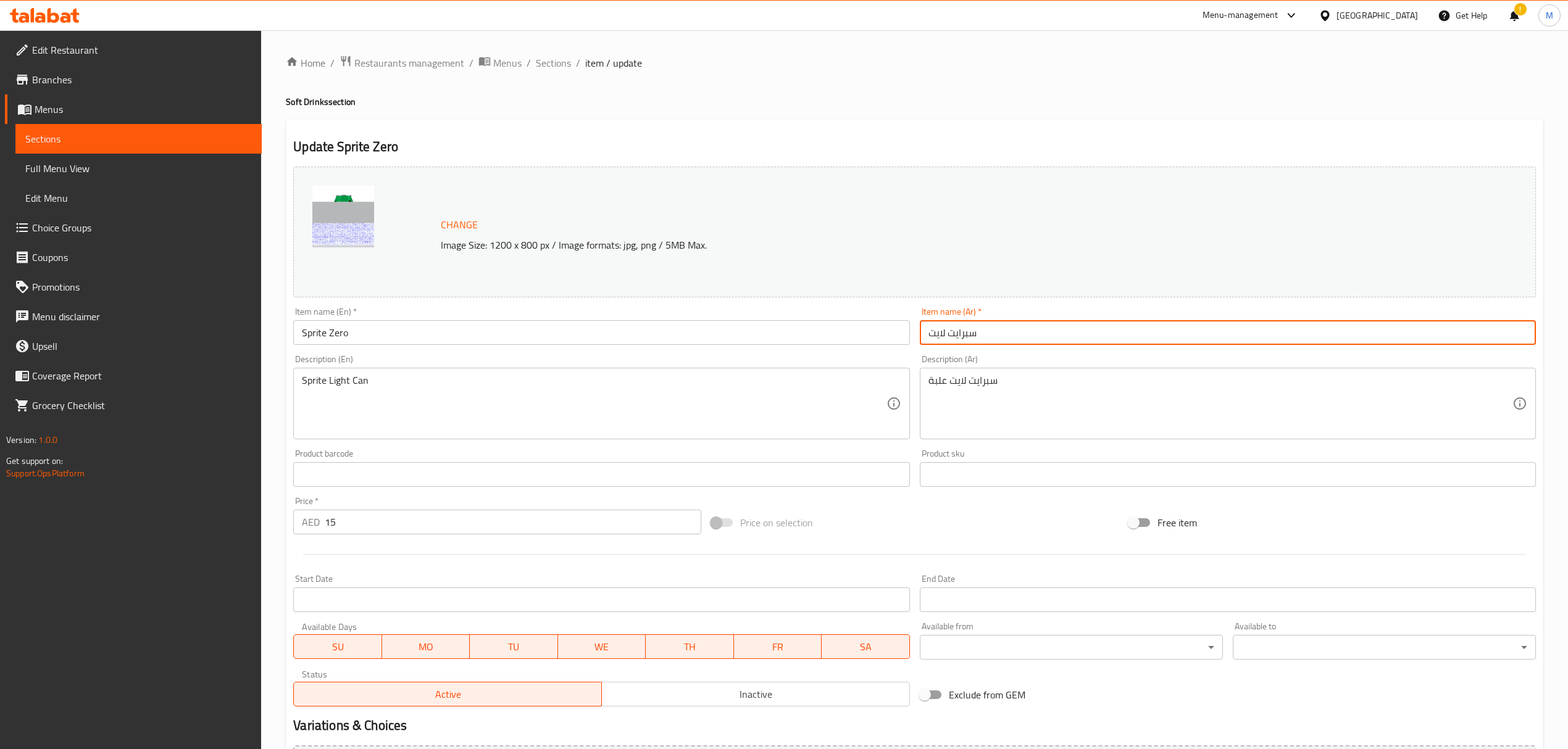
drag, startPoint x: 988, startPoint y: 336, endPoint x: 869, endPoint y: 332, distance: 119.1
click at [869, 332] on div "Change Image Size: 1200 x 800 px / Image formats: jpg, png / 5MB Max. Item name…" at bounding box center [914, 436] width 1252 height 550
paste input "زيرو"
type input "سبرايت زيرو"
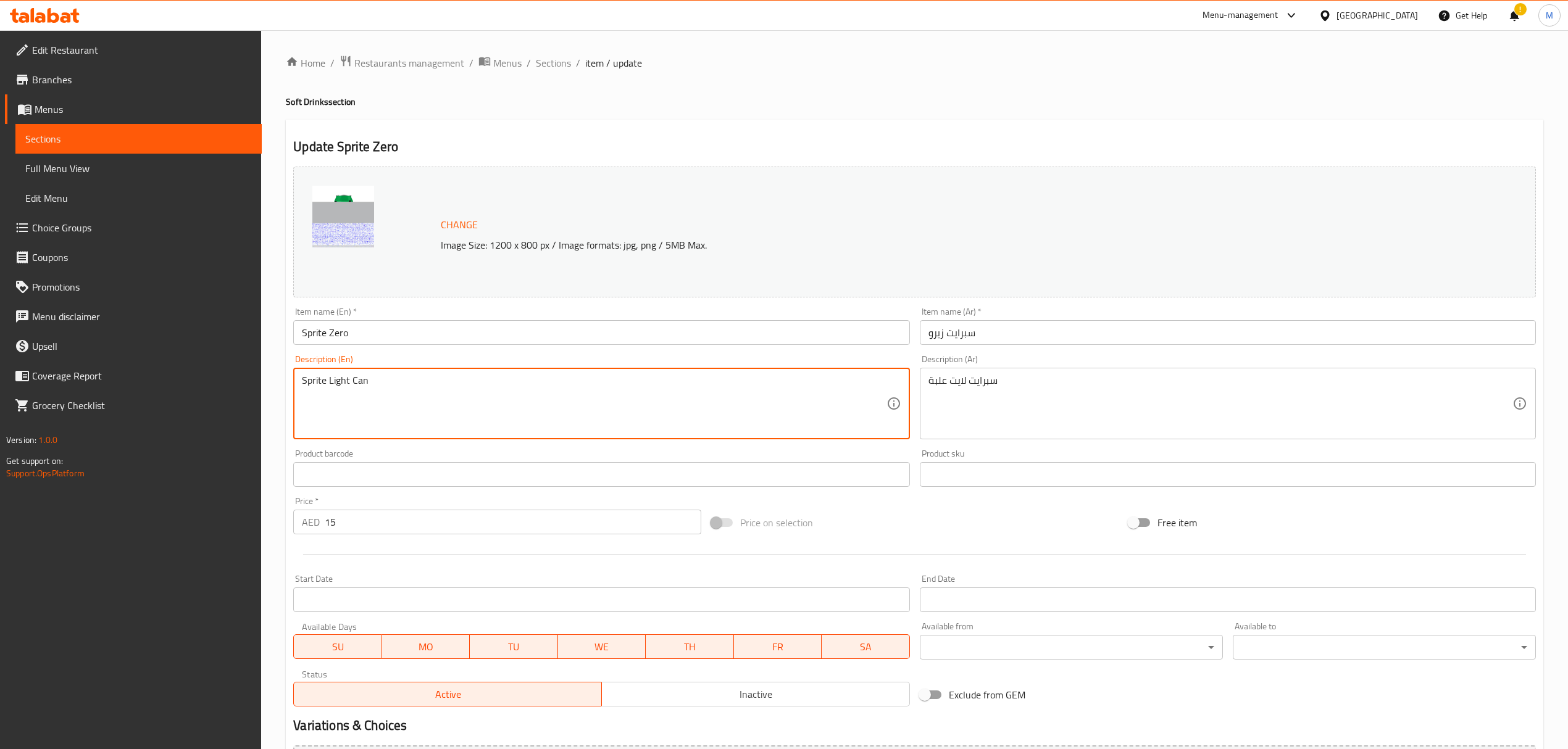
drag, startPoint x: 245, startPoint y: 380, endPoint x: 222, endPoint y: 380, distance: 23.0
paste textarea "Zero can 300ml"
type textarea "Sprite Zero can 300ml"
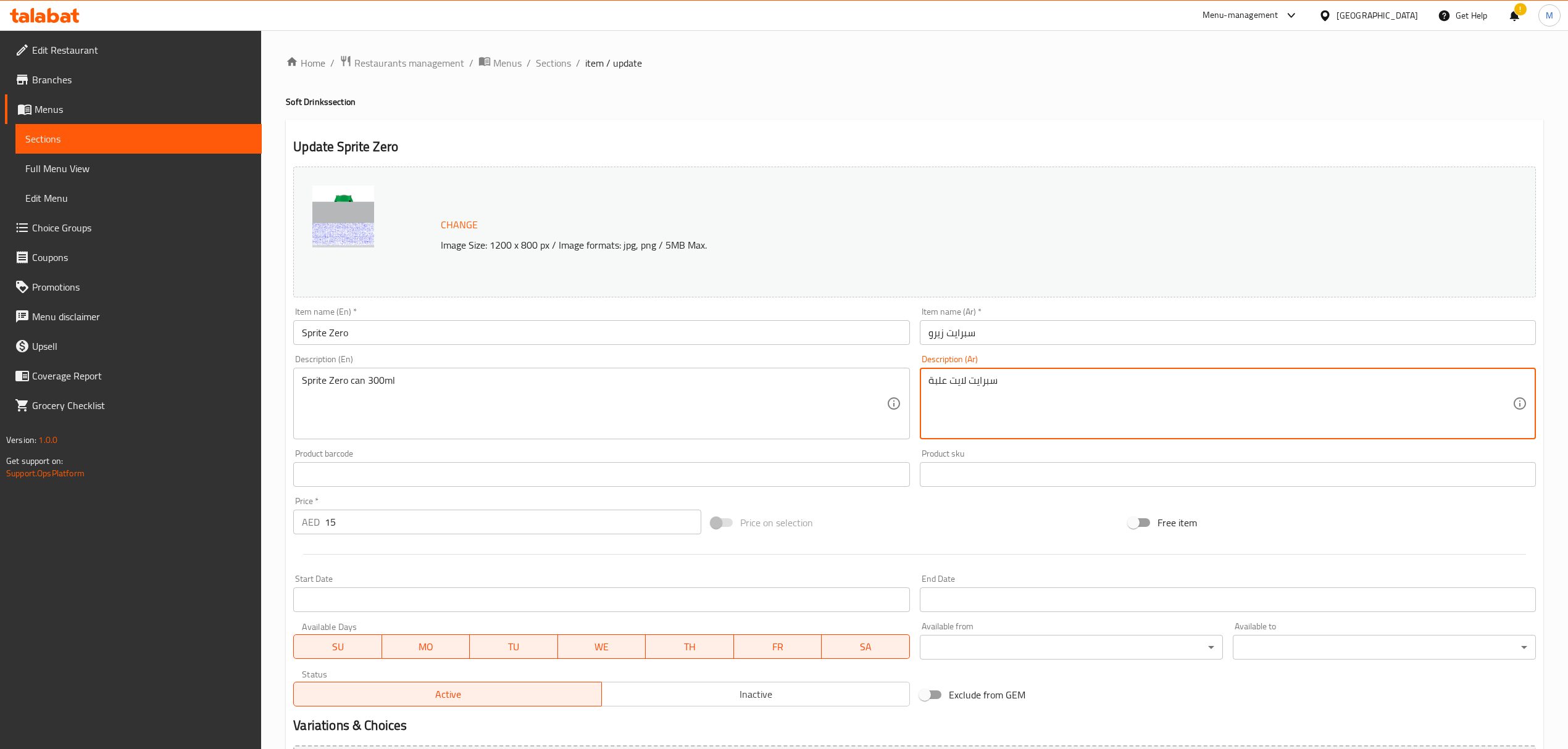
drag, startPoint x: 955, startPoint y: 379, endPoint x: 793, endPoint y: 393, distance: 162.6
paste textarea "زيرو علبة 300 مل"
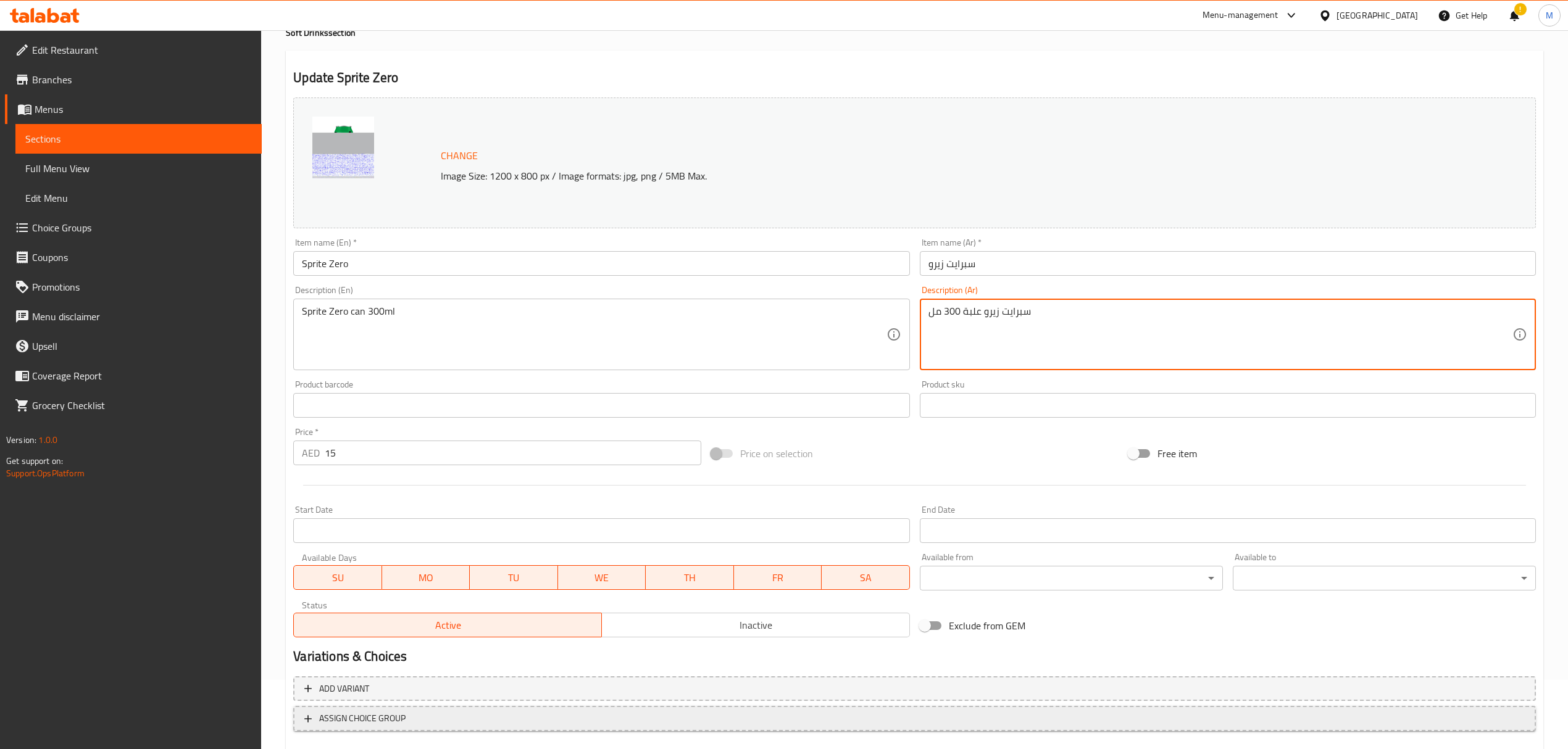
scroll to position [140, 0]
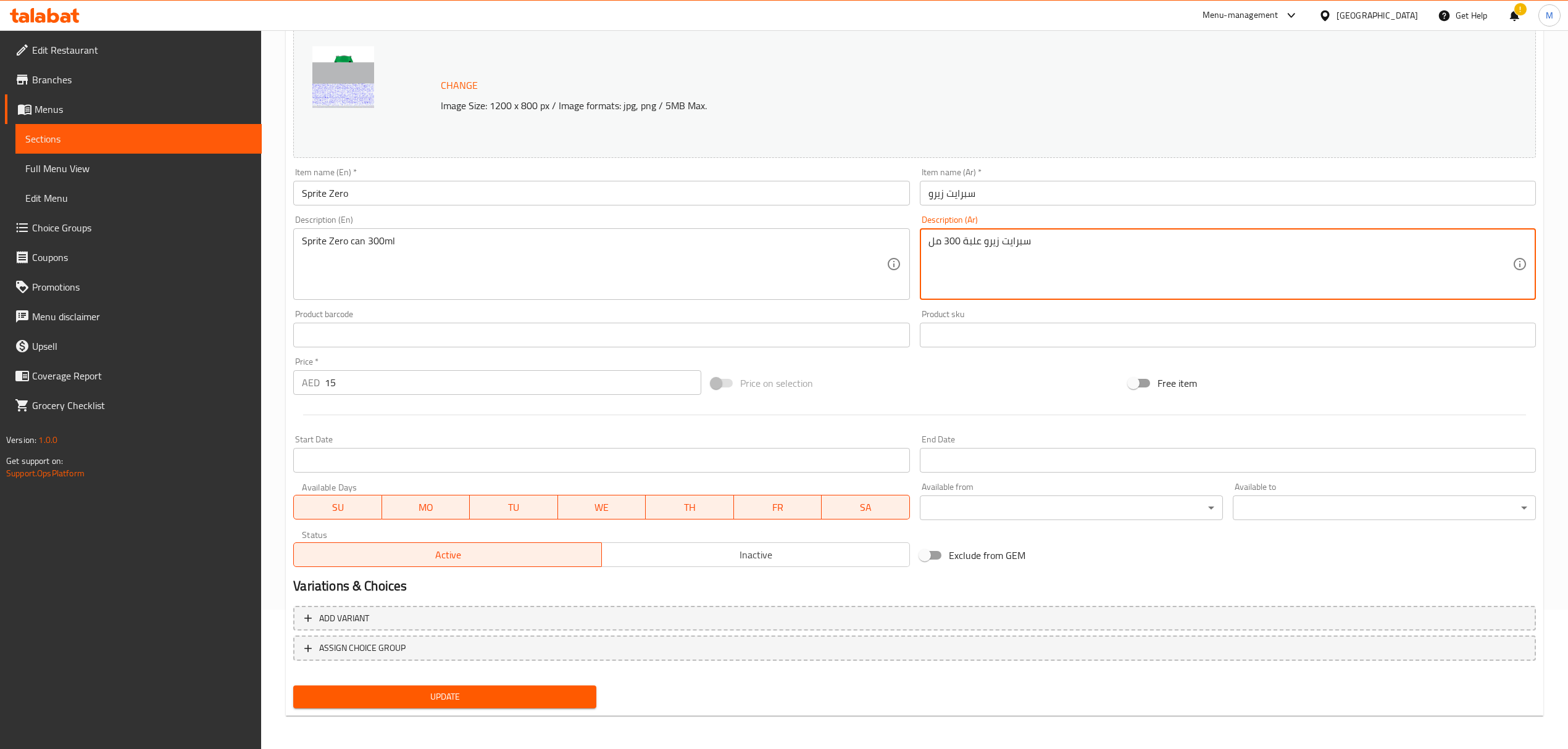
type textarea "سبرايت زيرو علبة 300 مل"
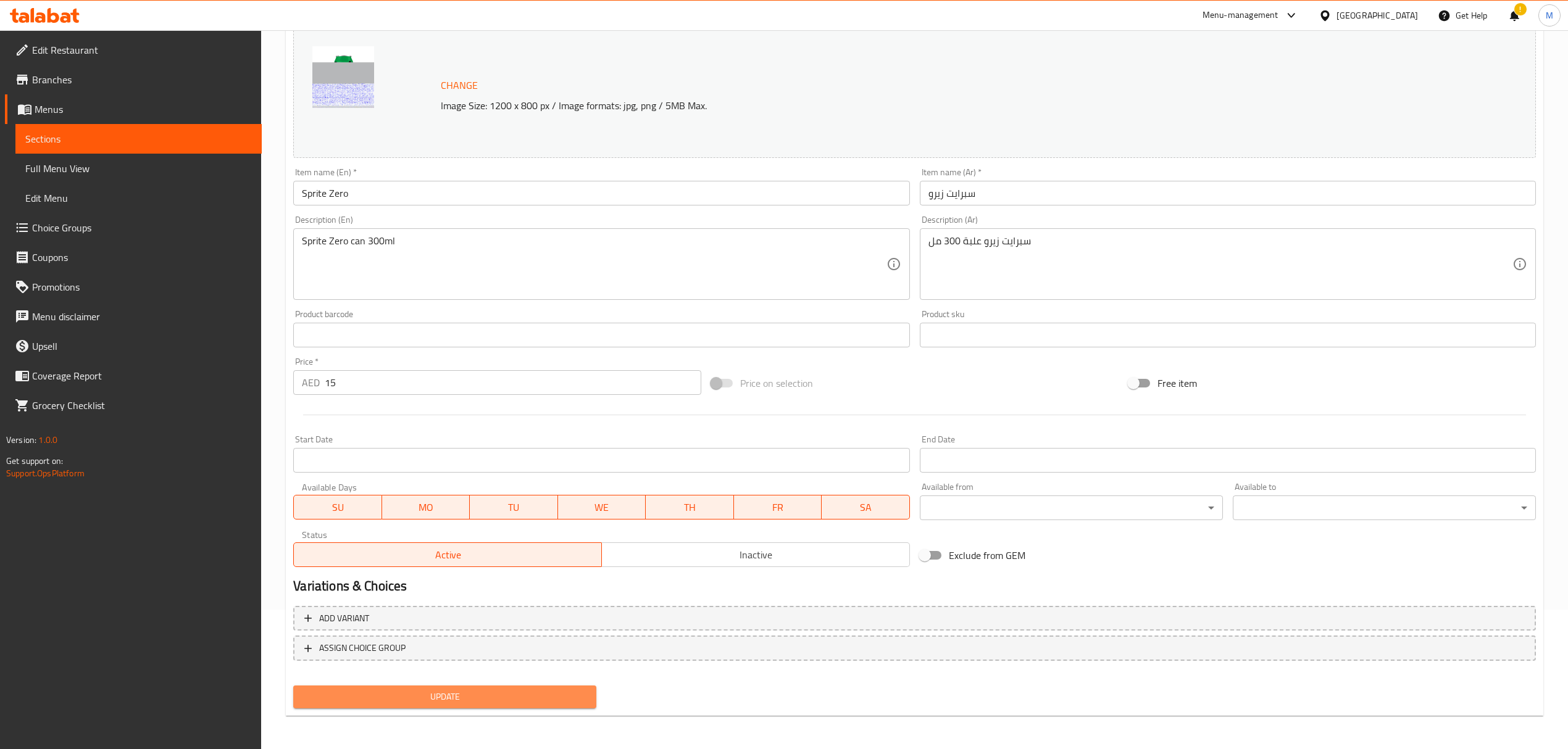
click at [429, 452] on span "Update" at bounding box center [445, 697] width 283 height 15
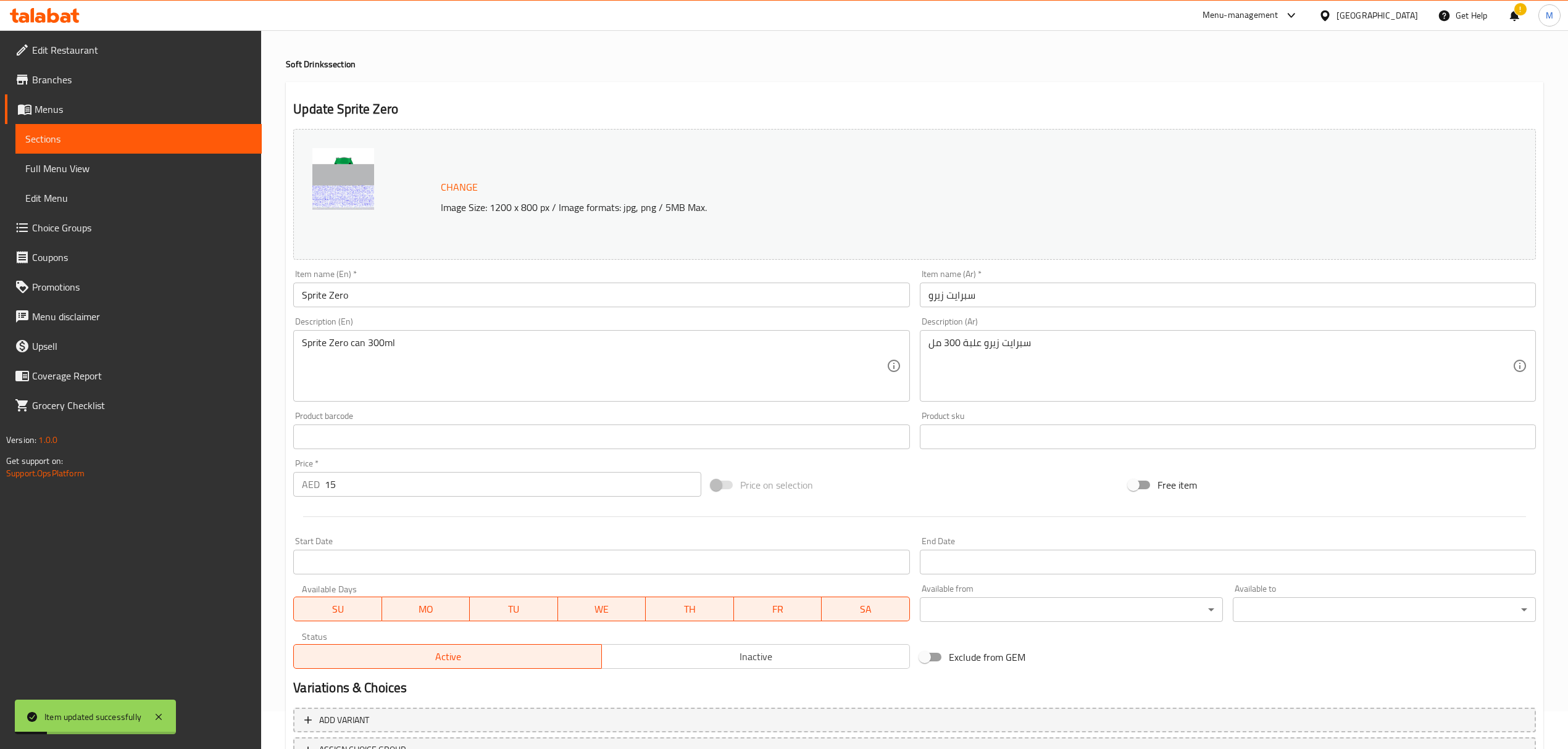
scroll to position [0, 0]
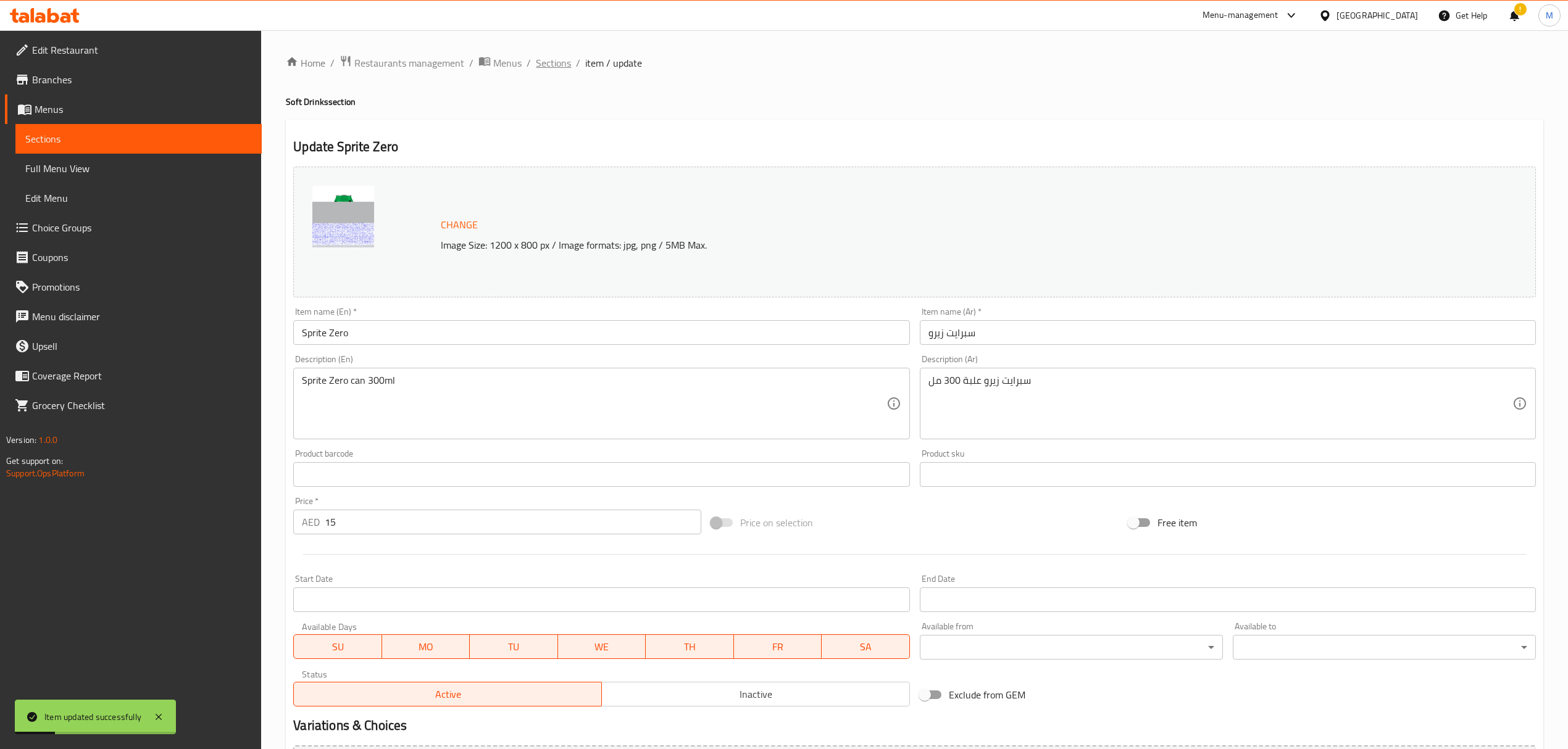
click at [556, 63] on span "Sections" at bounding box center [553, 63] width 36 height 14
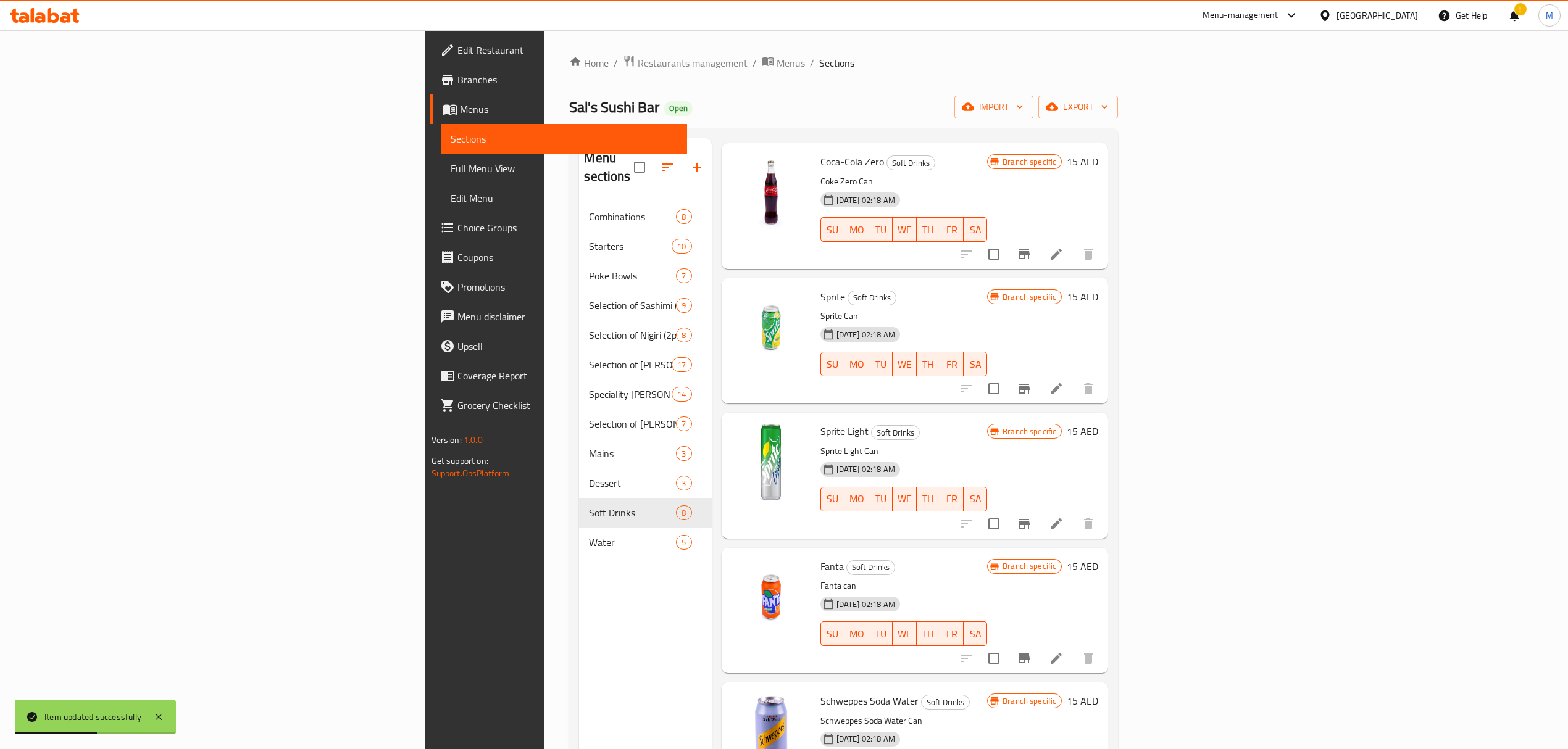
scroll to position [164, 0]
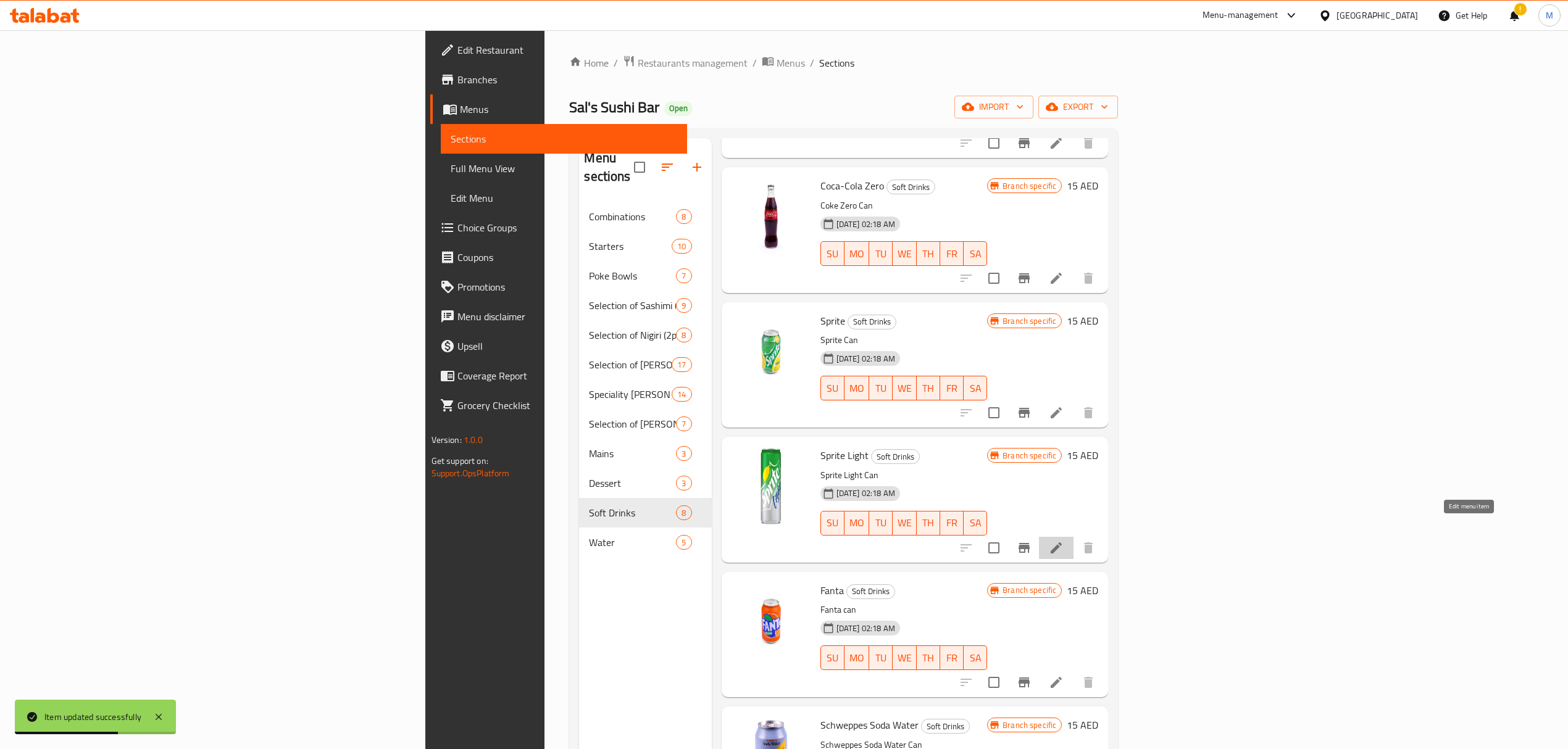
click at [1040, 452] on icon at bounding box center [1056, 547] width 14 height 14
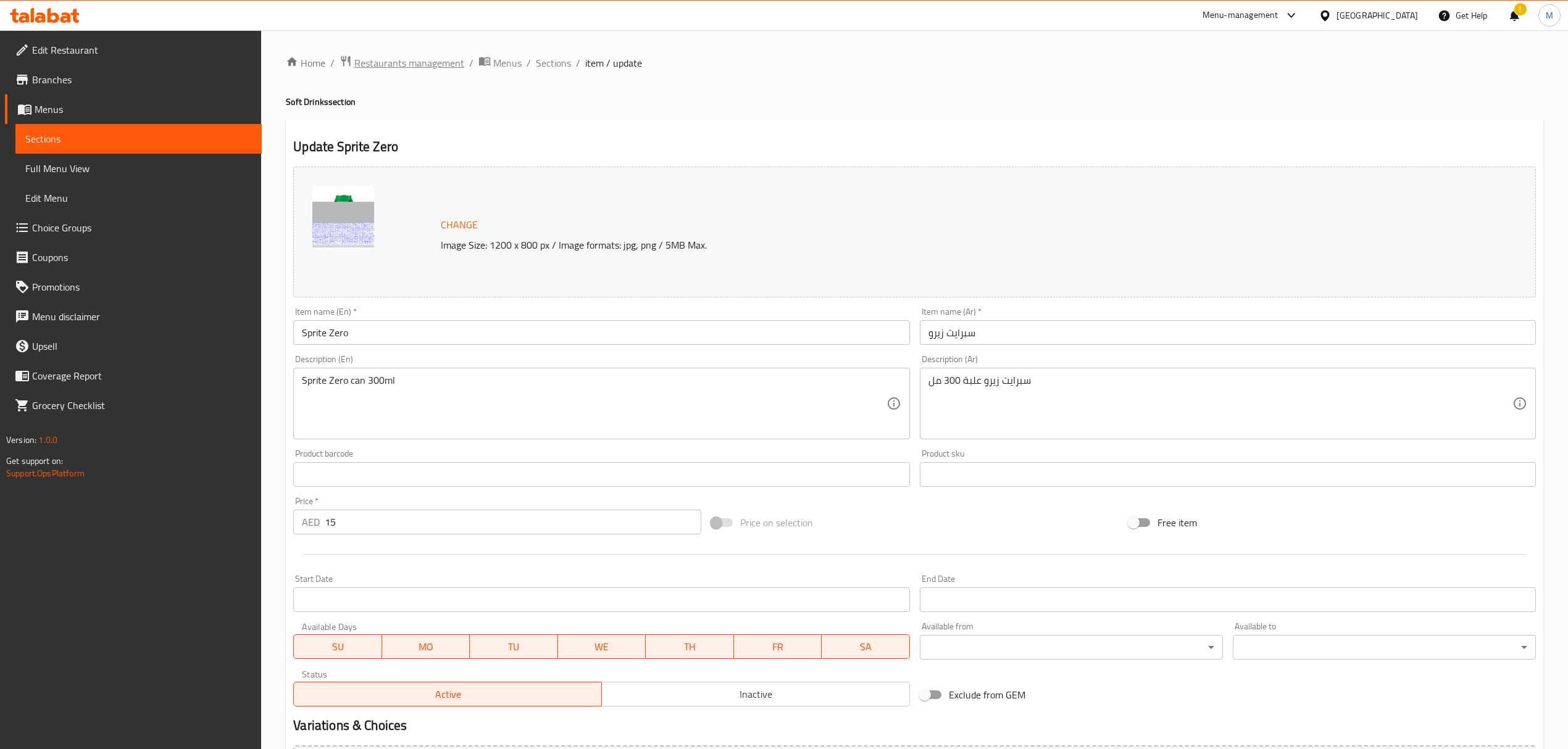
click at [372, 66] on span "Restaurants management" at bounding box center [409, 63] width 110 height 14
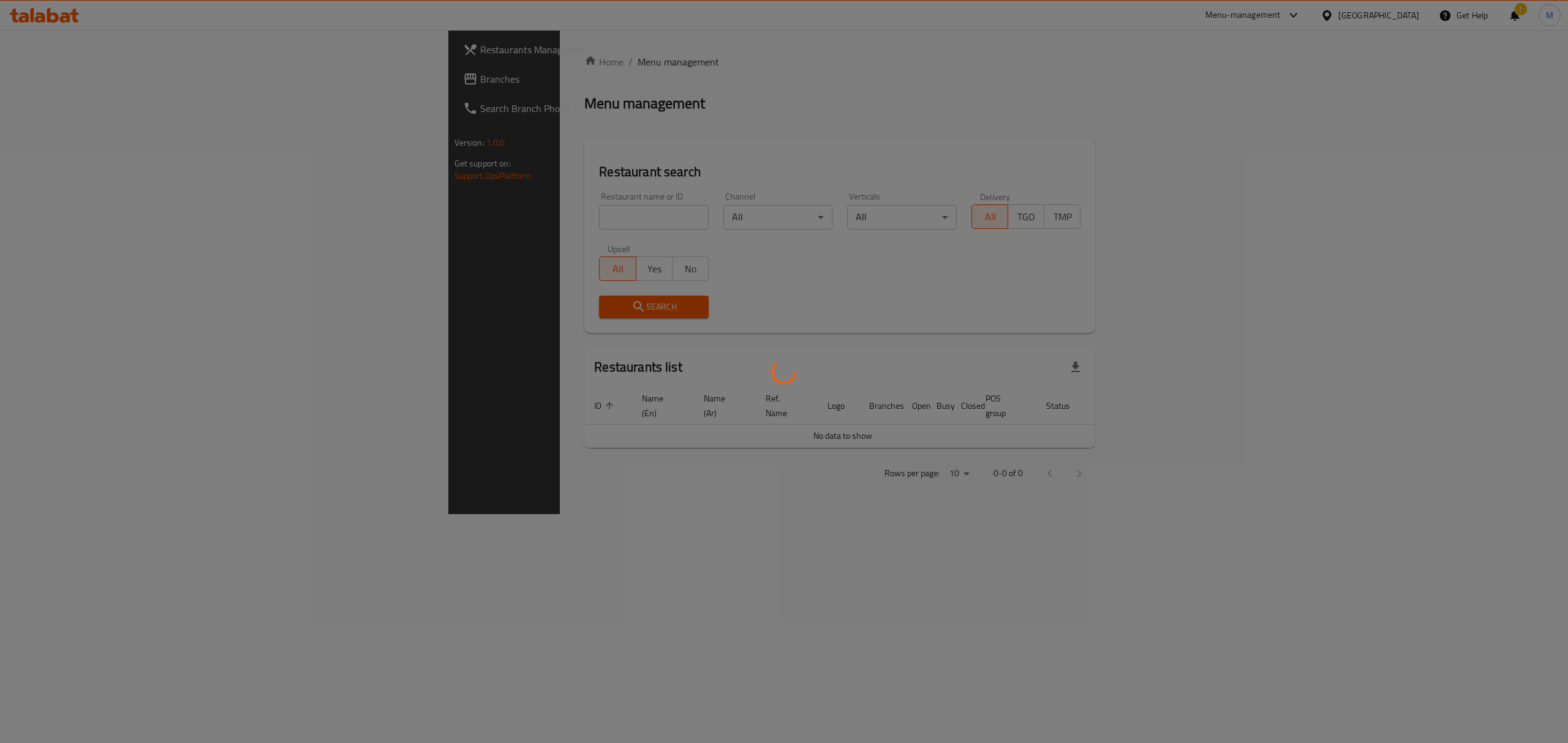
click at [386, 214] on div at bounding box center [784, 372] width 1568 height 743
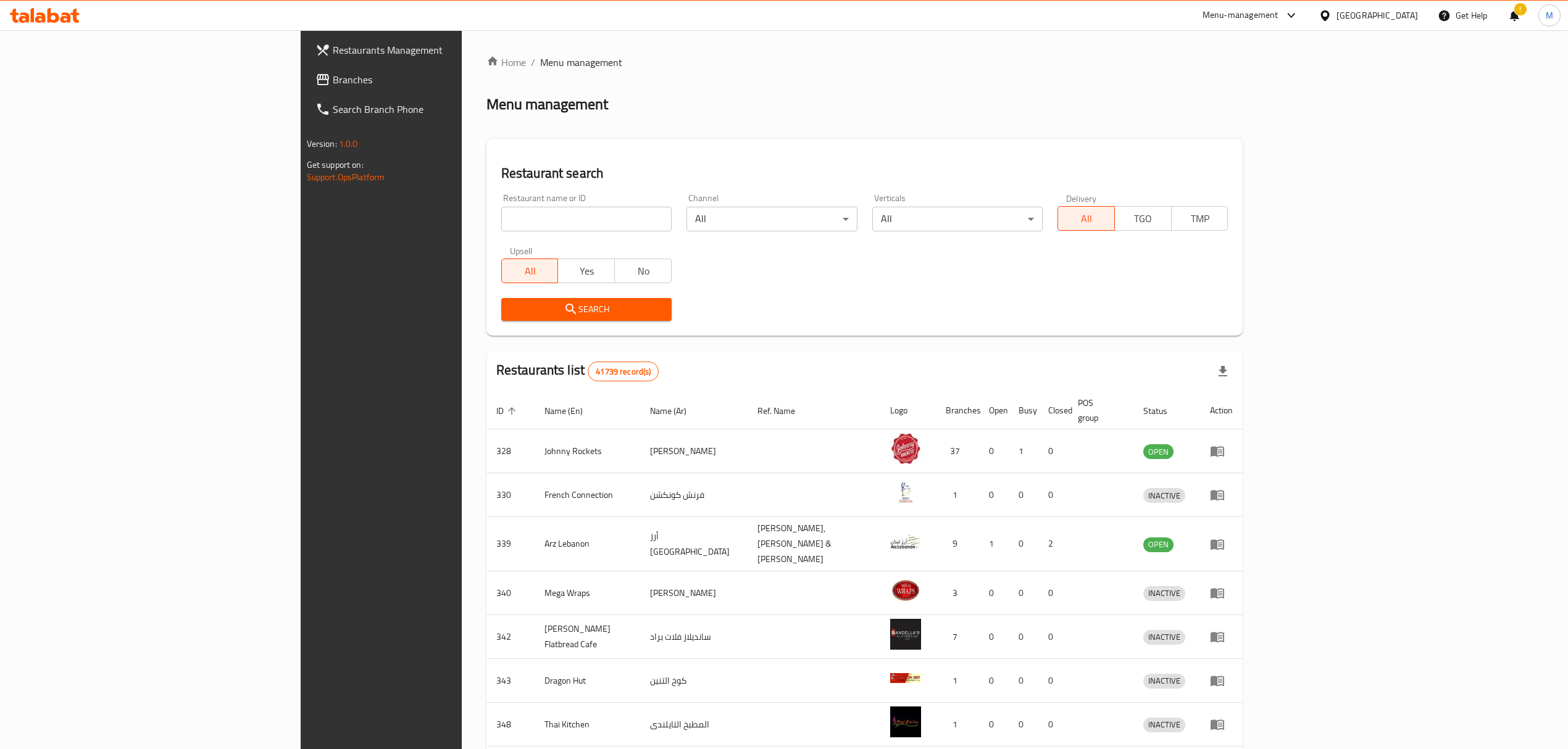
click at [501, 227] on input "search" at bounding box center [586, 220] width 170 height 25
type input "sal's"
click button "Search" at bounding box center [586, 310] width 170 height 23
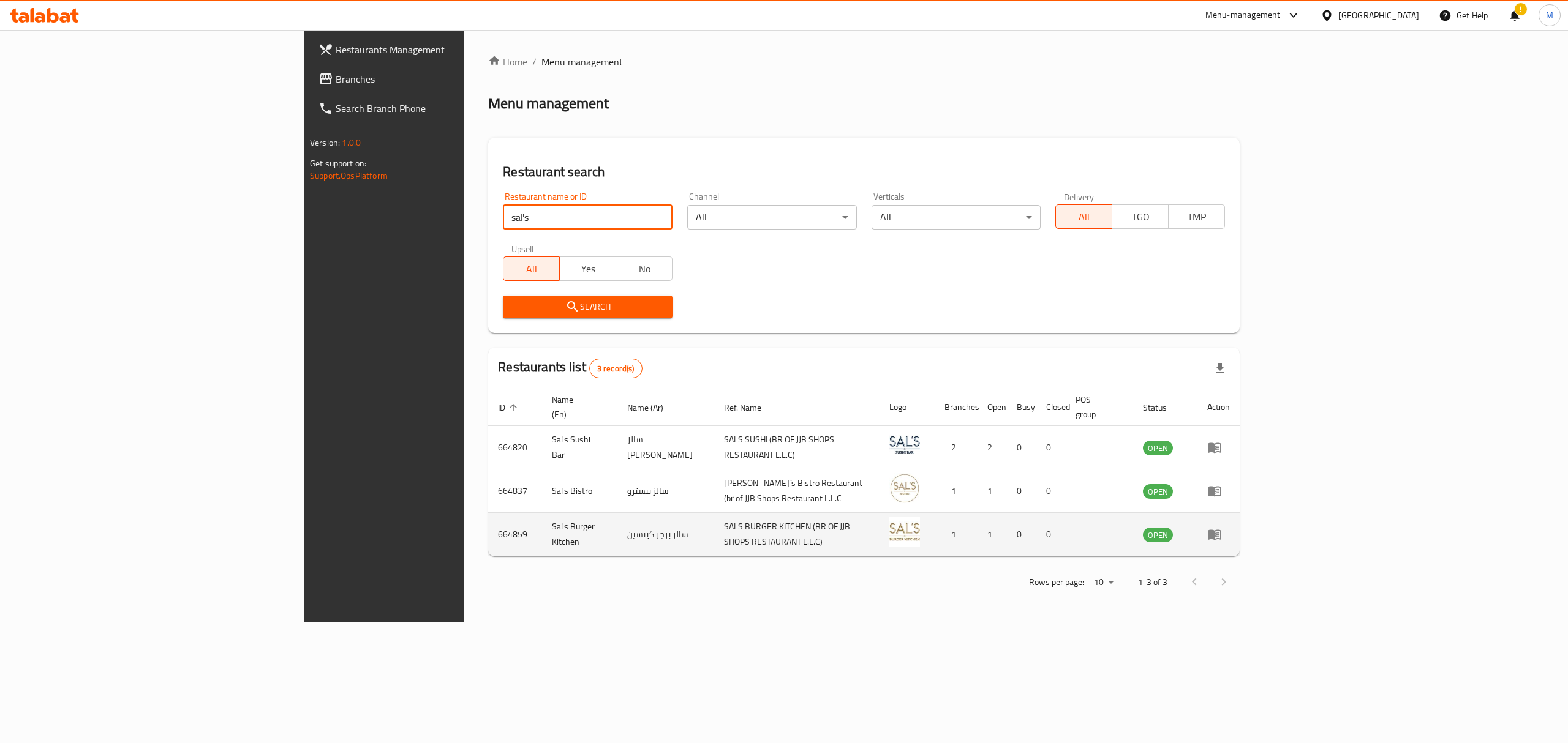
click at [1032, 449] on td "enhanced table" at bounding box center [1218, 535] width 42 height 44
click at [1032, 449] on icon "enhanced table" at bounding box center [1214, 535] width 13 height 11
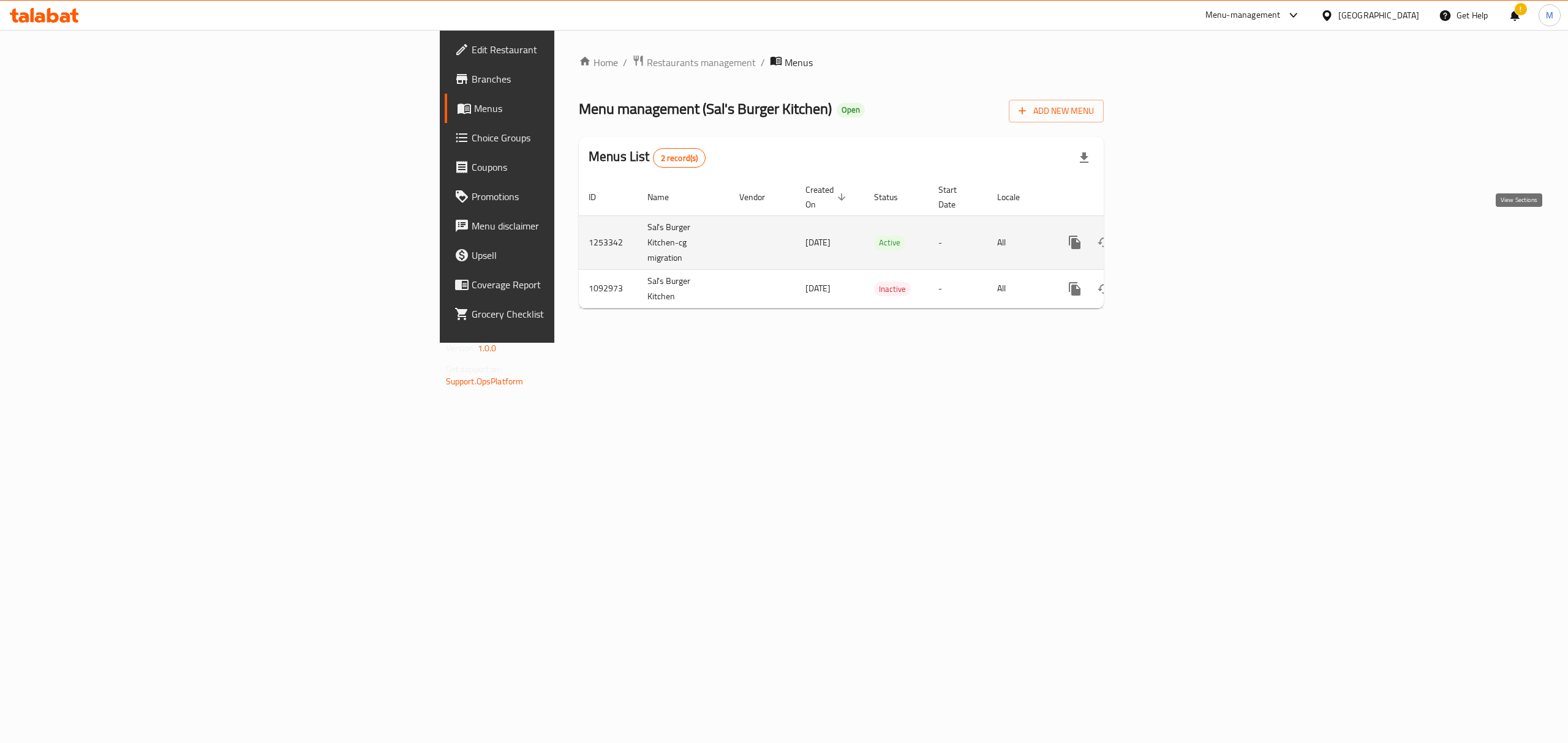
click at [1032, 227] on link "enhanced table" at bounding box center [1163, 242] width 30 height 30
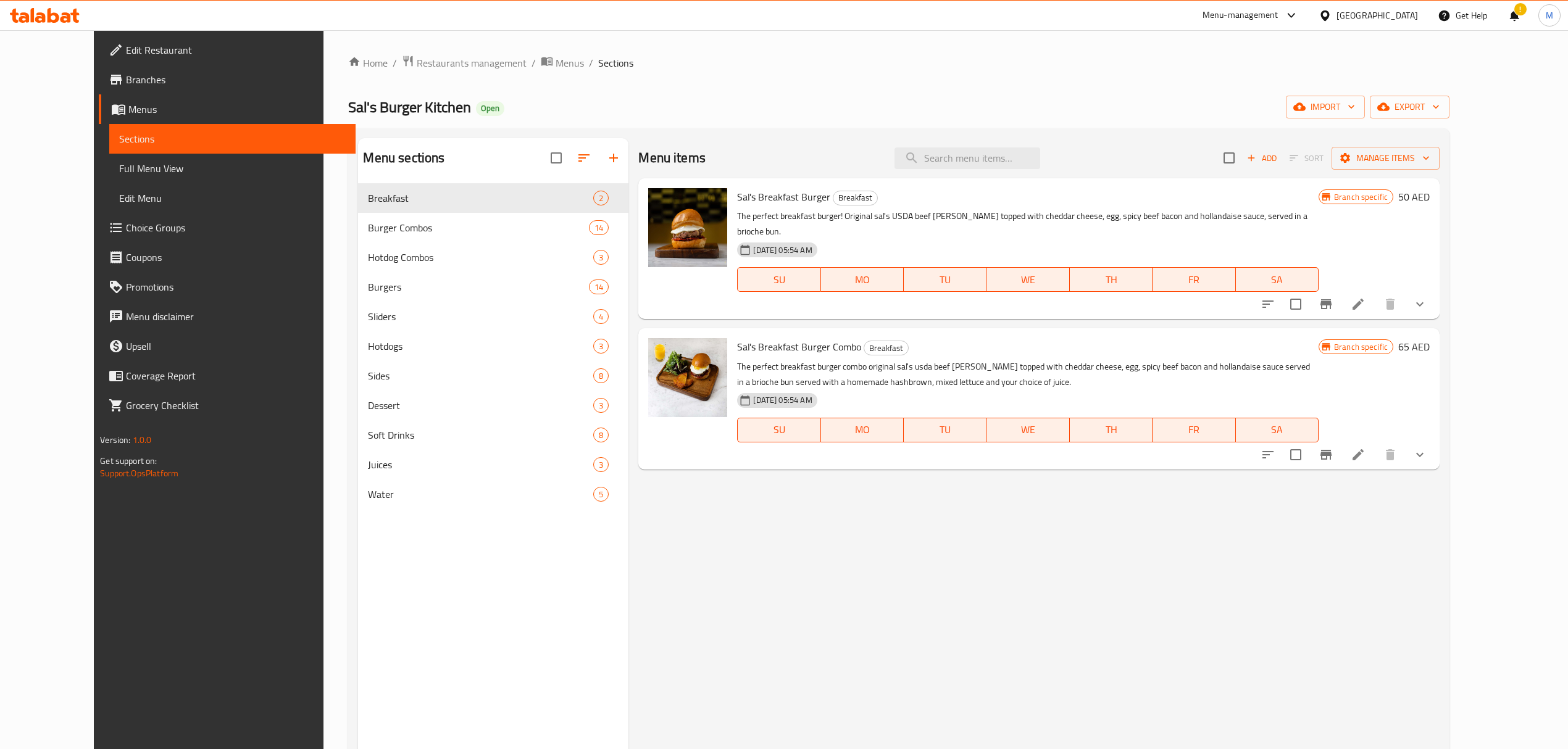
click at [373, 452] on nav "Breakfast 2 Burger Combos 14 Hotdog Combos 3 Burgers 14 Sliders 4 Hotdogs 3 Sid…" at bounding box center [493, 346] width 271 height 336
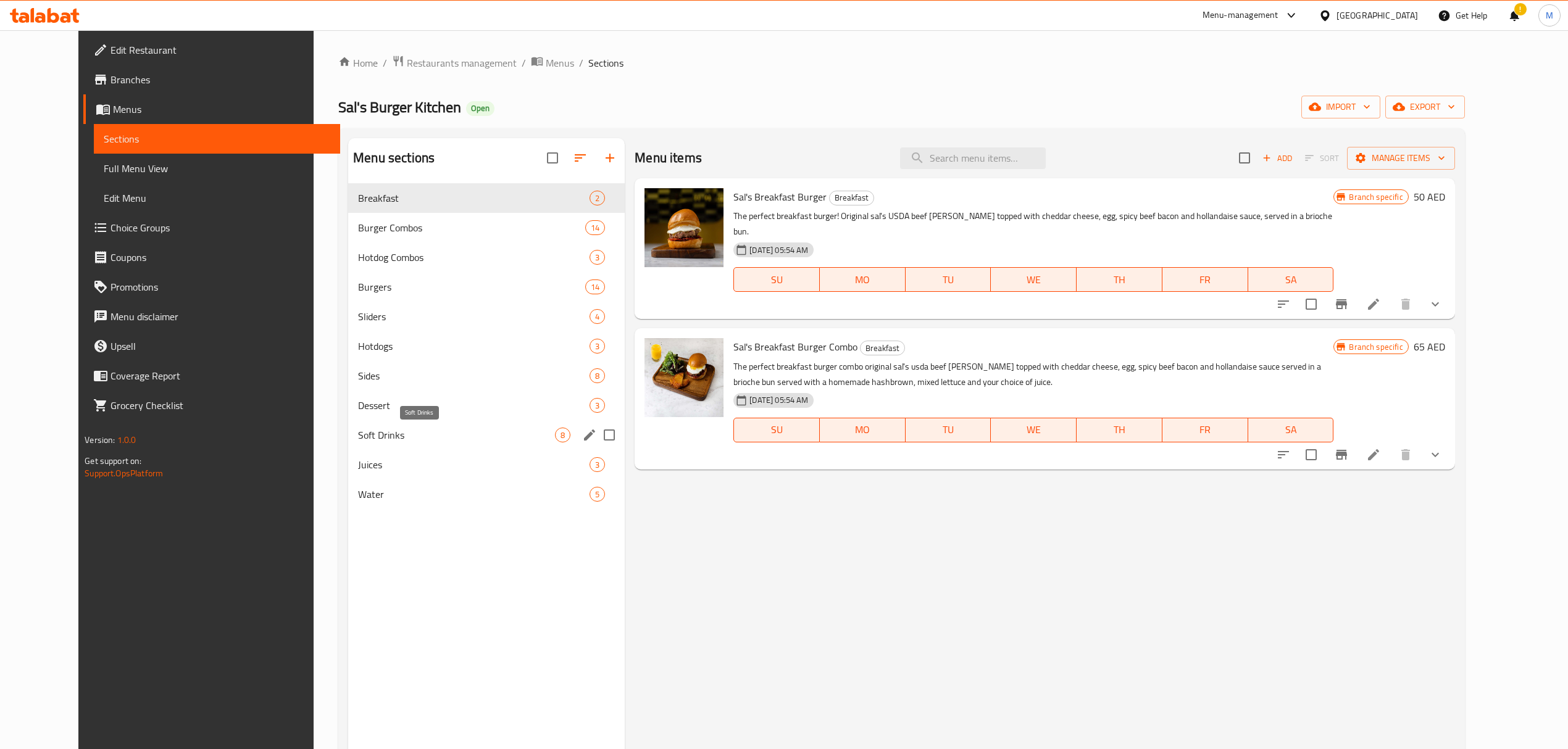
click at [363, 434] on span "Soft Drinks" at bounding box center [457, 434] width 196 height 14
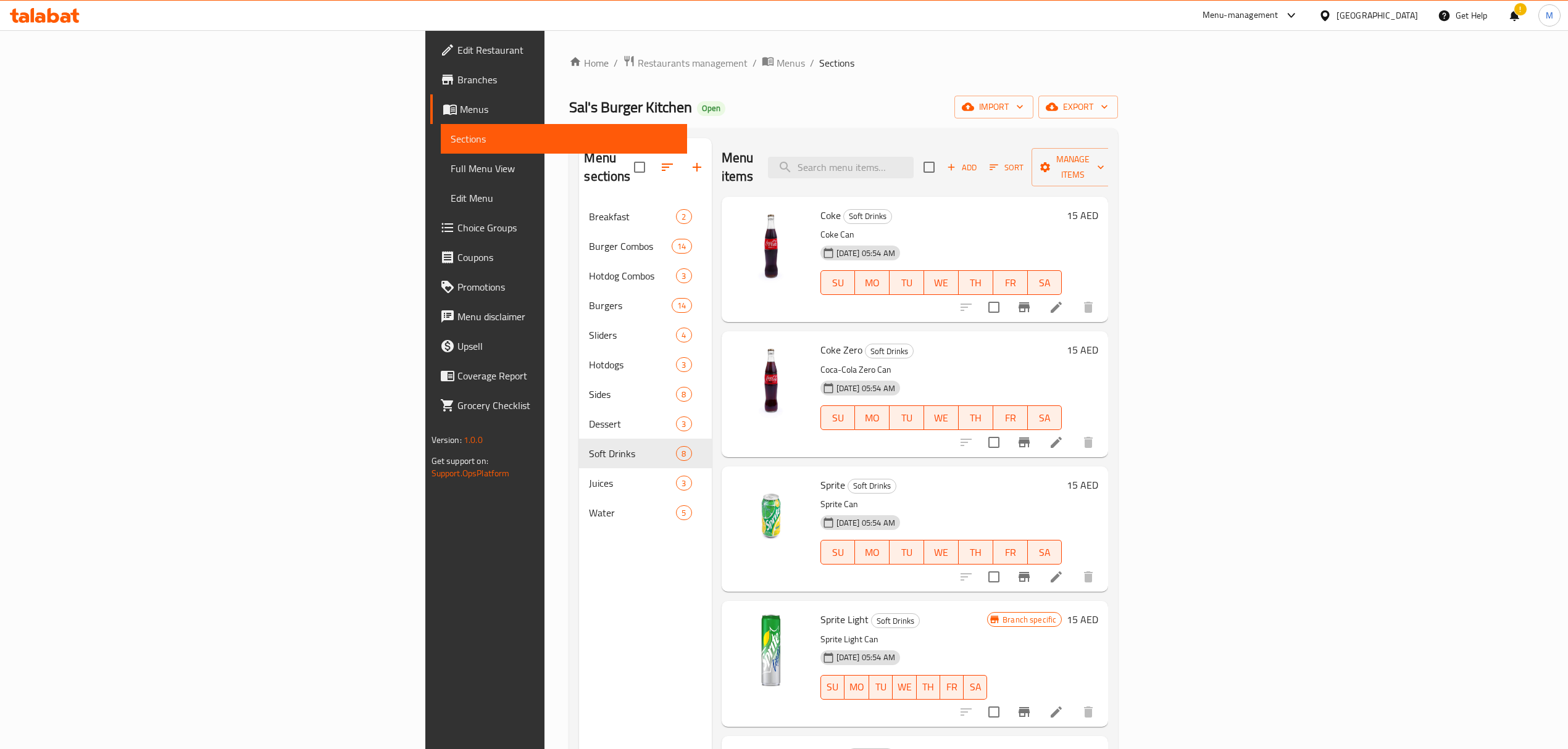
scroll to position [329, 0]
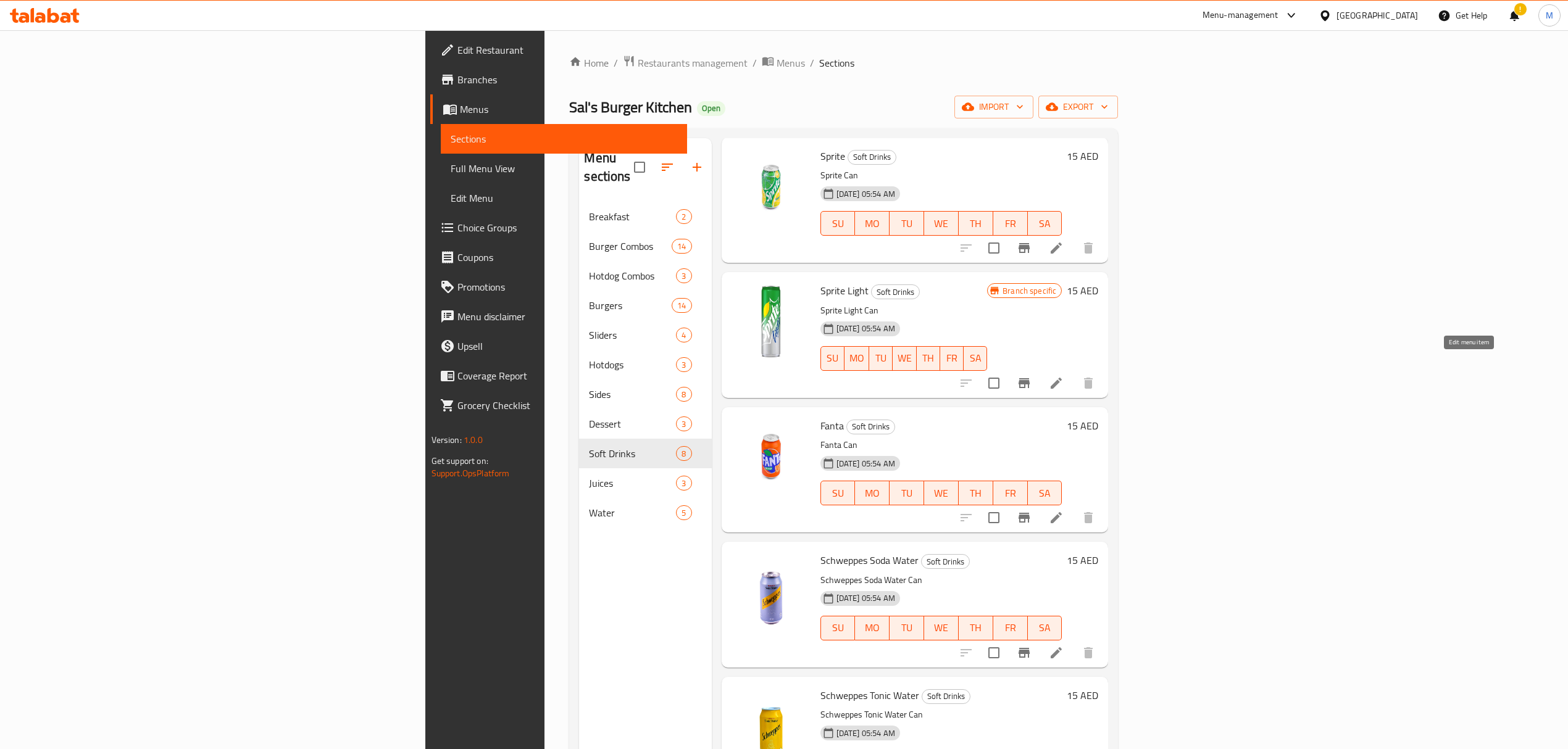
click at [1040, 375] on icon at bounding box center [1056, 382] width 14 height 14
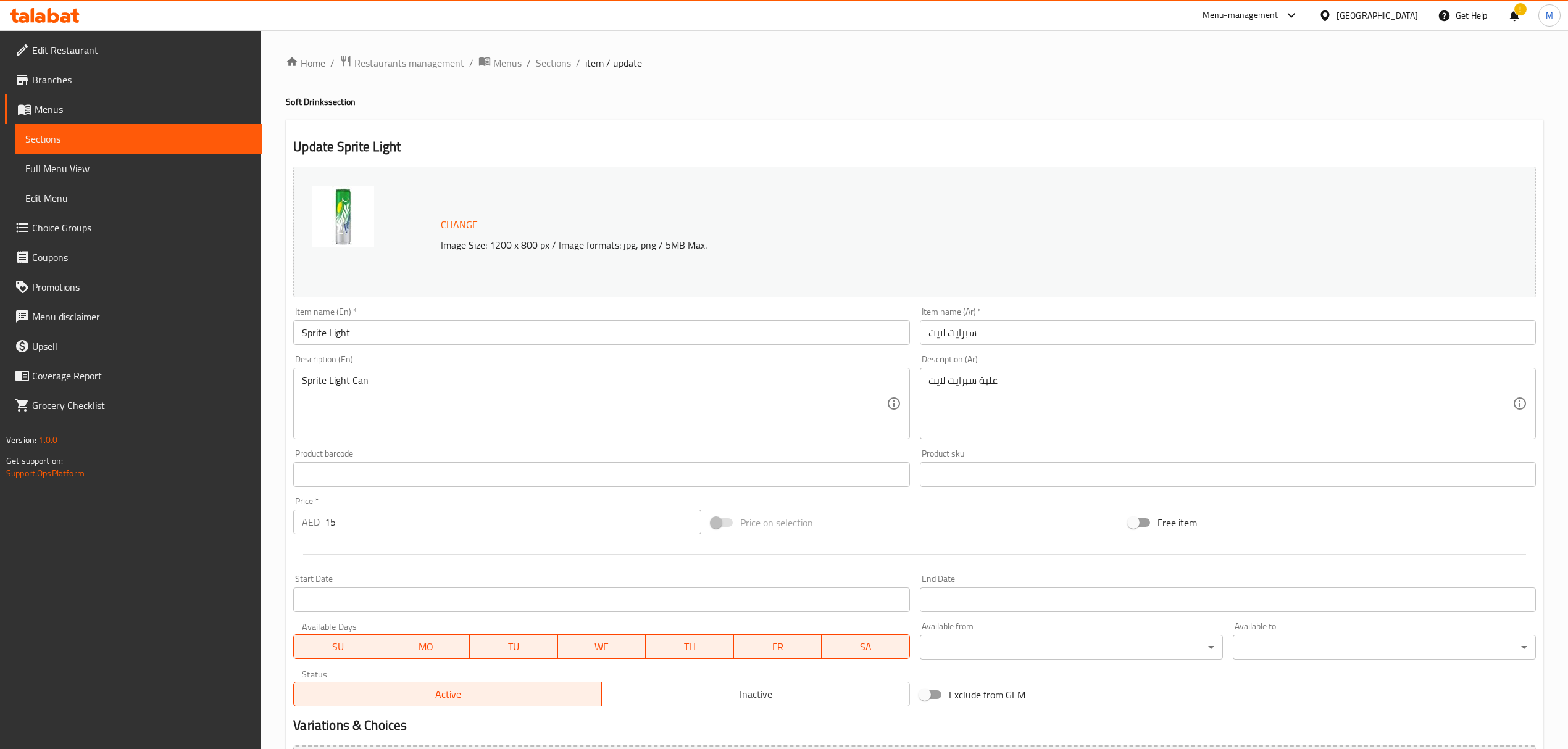
click at [457, 227] on span "Change" at bounding box center [459, 224] width 37 height 18
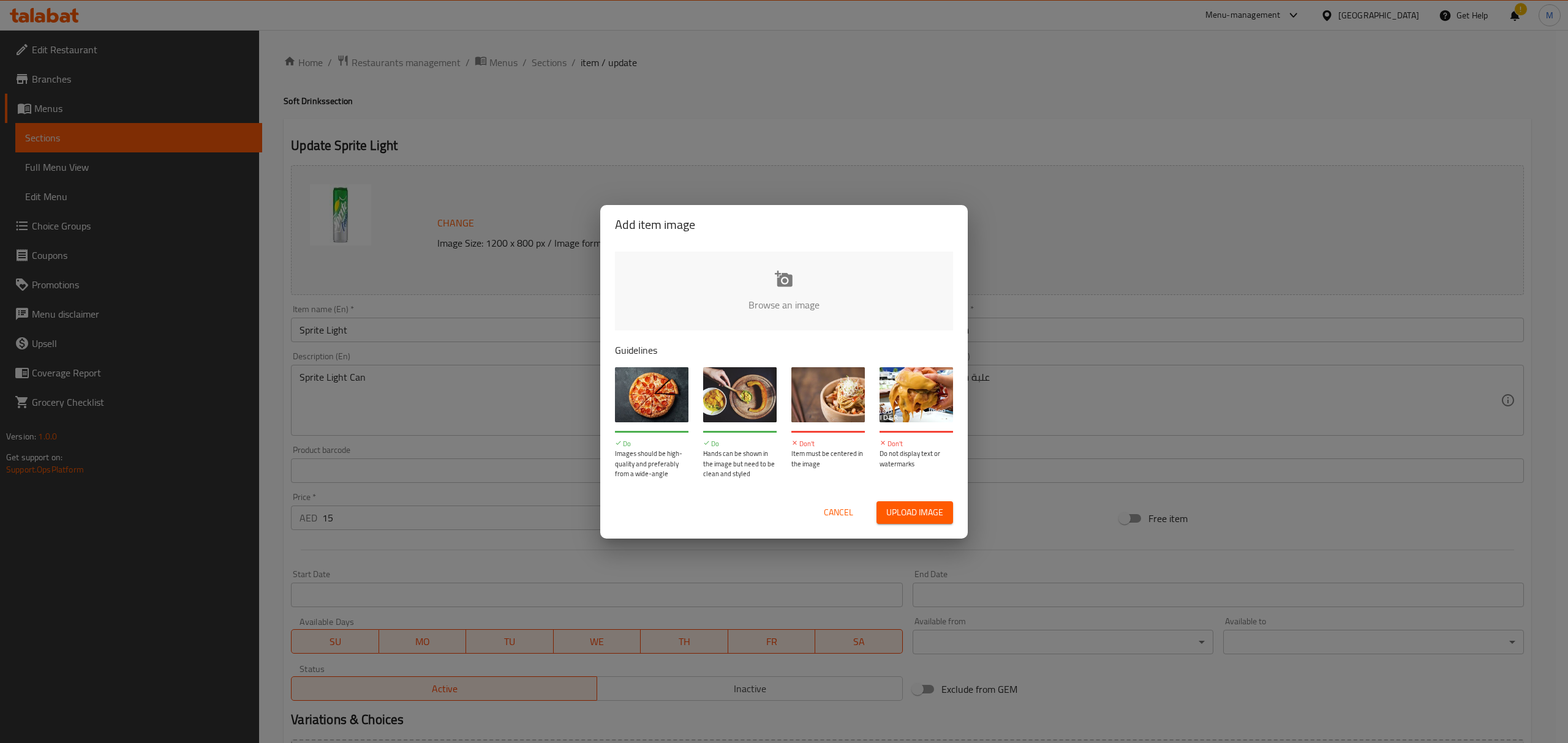
click at [774, 297] on input "file" at bounding box center [1197, 308] width 1166 height 115
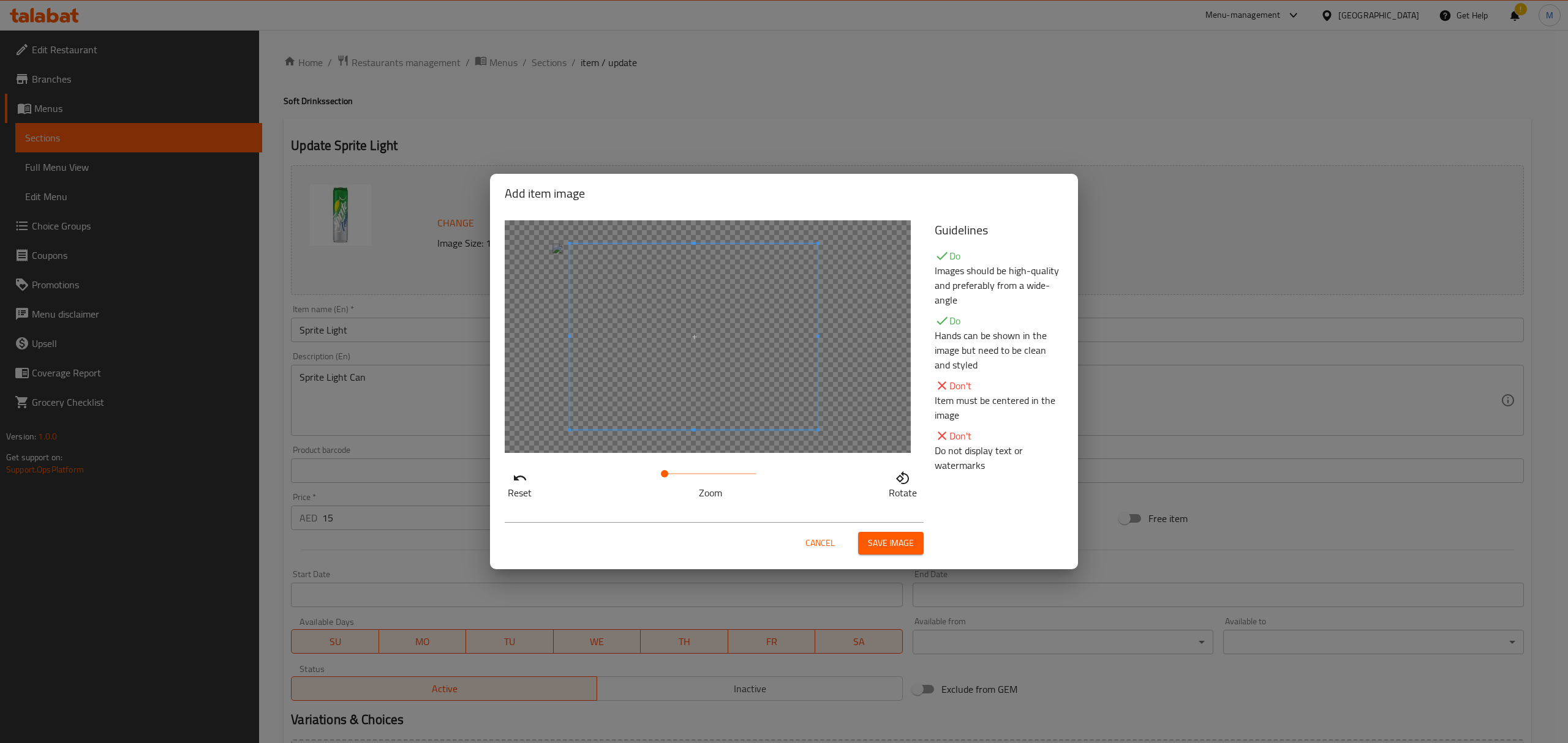
click at [687, 399] on span at bounding box center [694, 336] width 248 height 186
click at [668, 449] on span at bounding box center [667, 474] width 8 height 8
click at [728, 390] on span at bounding box center [688, 359] width 248 height 186
click at [910, 449] on span "Save image" at bounding box center [891, 543] width 46 height 15
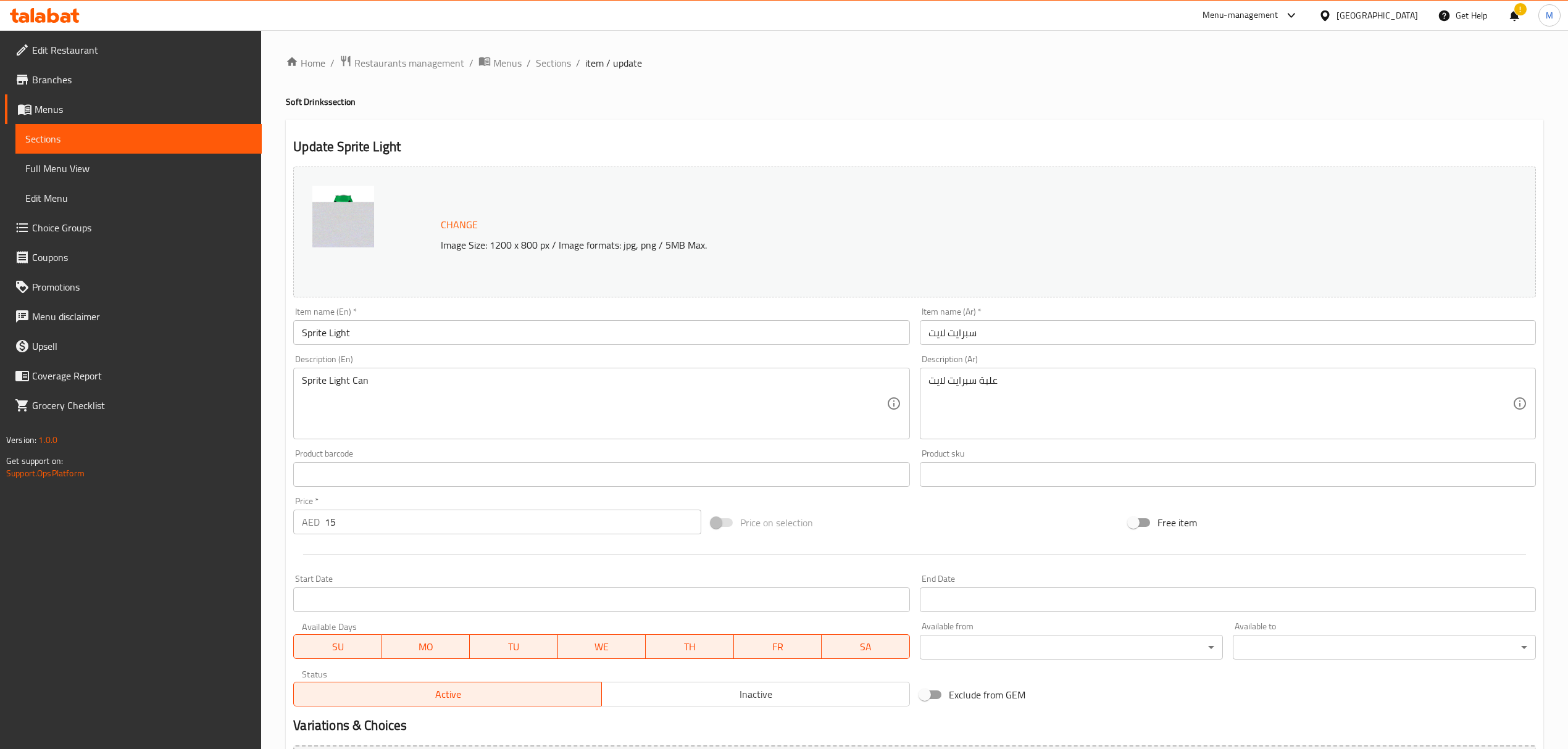
drag, startPoint x: 366, startPoint y: 331, endPoint x: 268, endPoint y: 331, distance: 98.0
click at [268, 331] on div "Home / Restaurants management / Menus / Sections / item / update Soft Drinks se…" at bounding box center [914, 459] width 1307 height 860
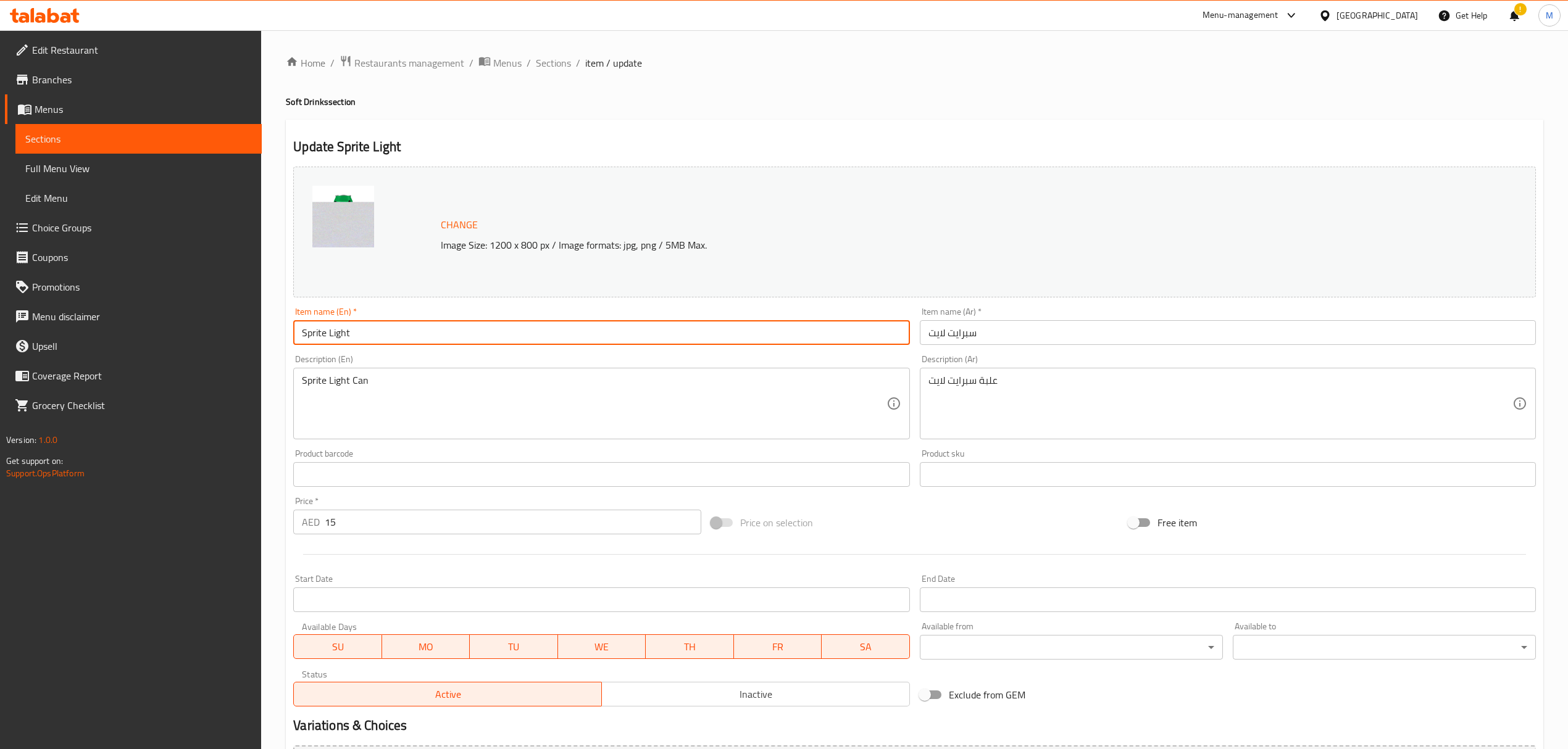
paste input "Zero"
type input "Sprite Zero"
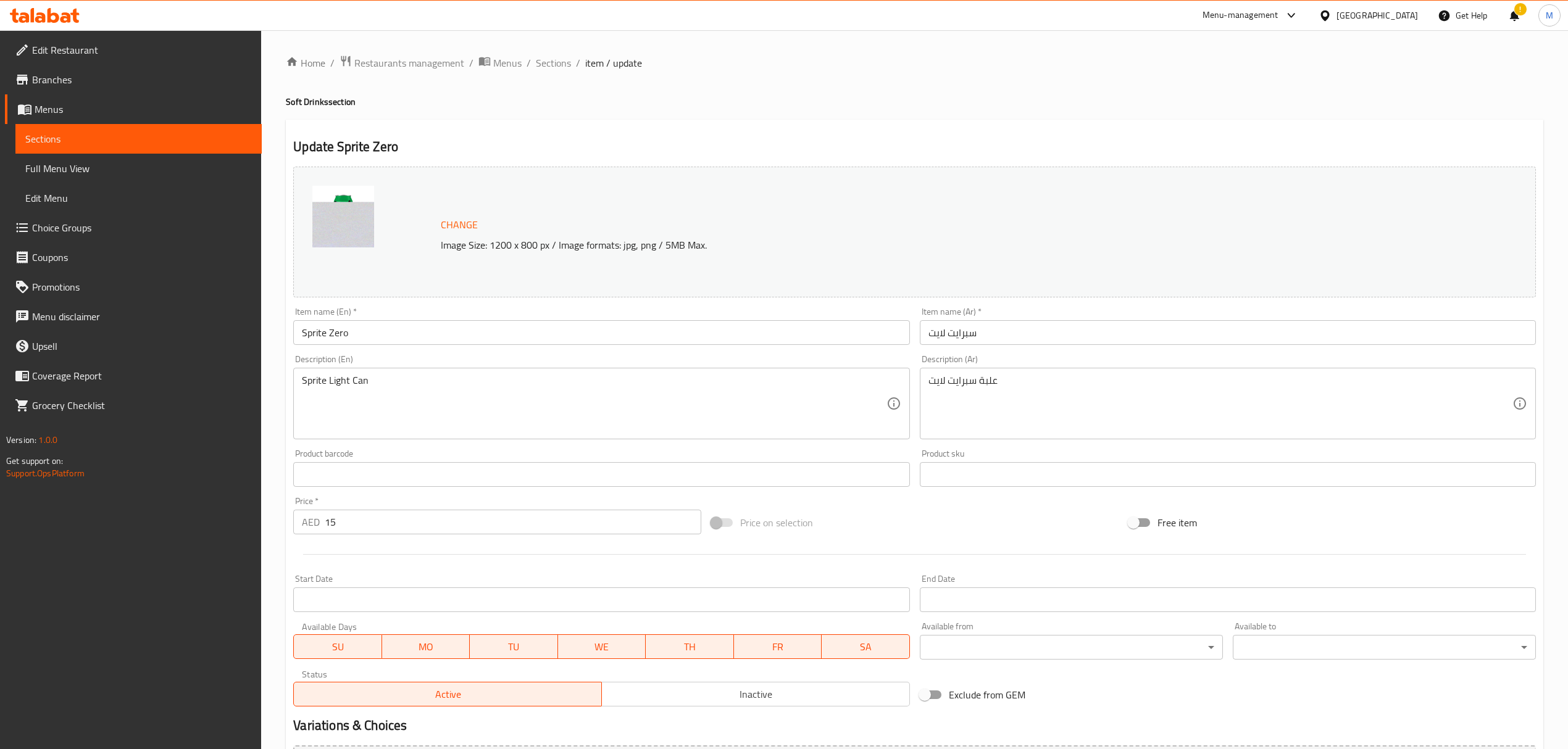
drag, startPoint x: 919, startPoint y: 334, endPoint x: 890, endPoint y: 334, distance: 29.0
click at [890, 334] on div "Change Image Size: 1200 x 800 px / Image formats: jpg, png / 5MB Max. Item name…" at bounding box center [914, 436] width 1252 height 550
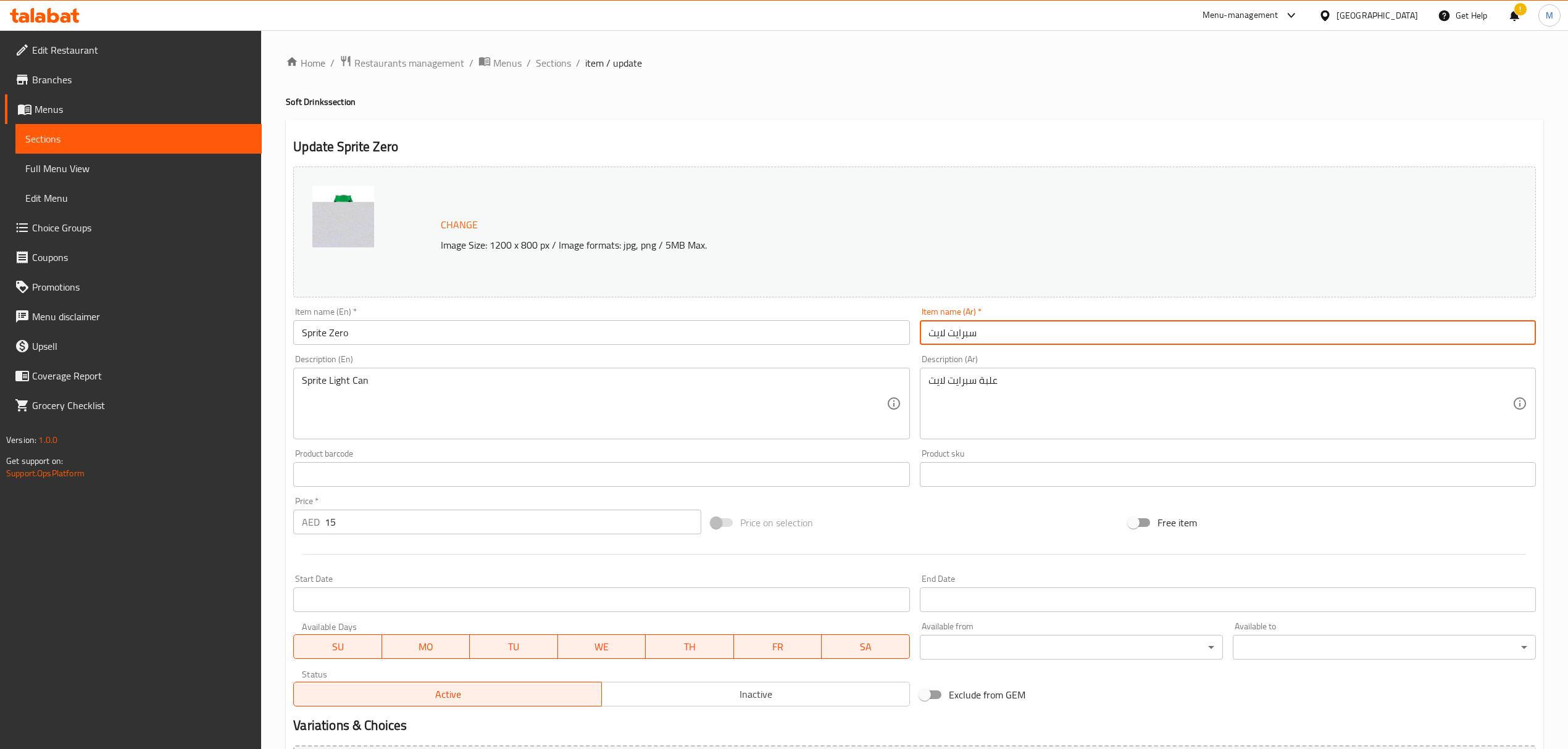
paste input "زيرو"
type input "سبرايت زيرو"
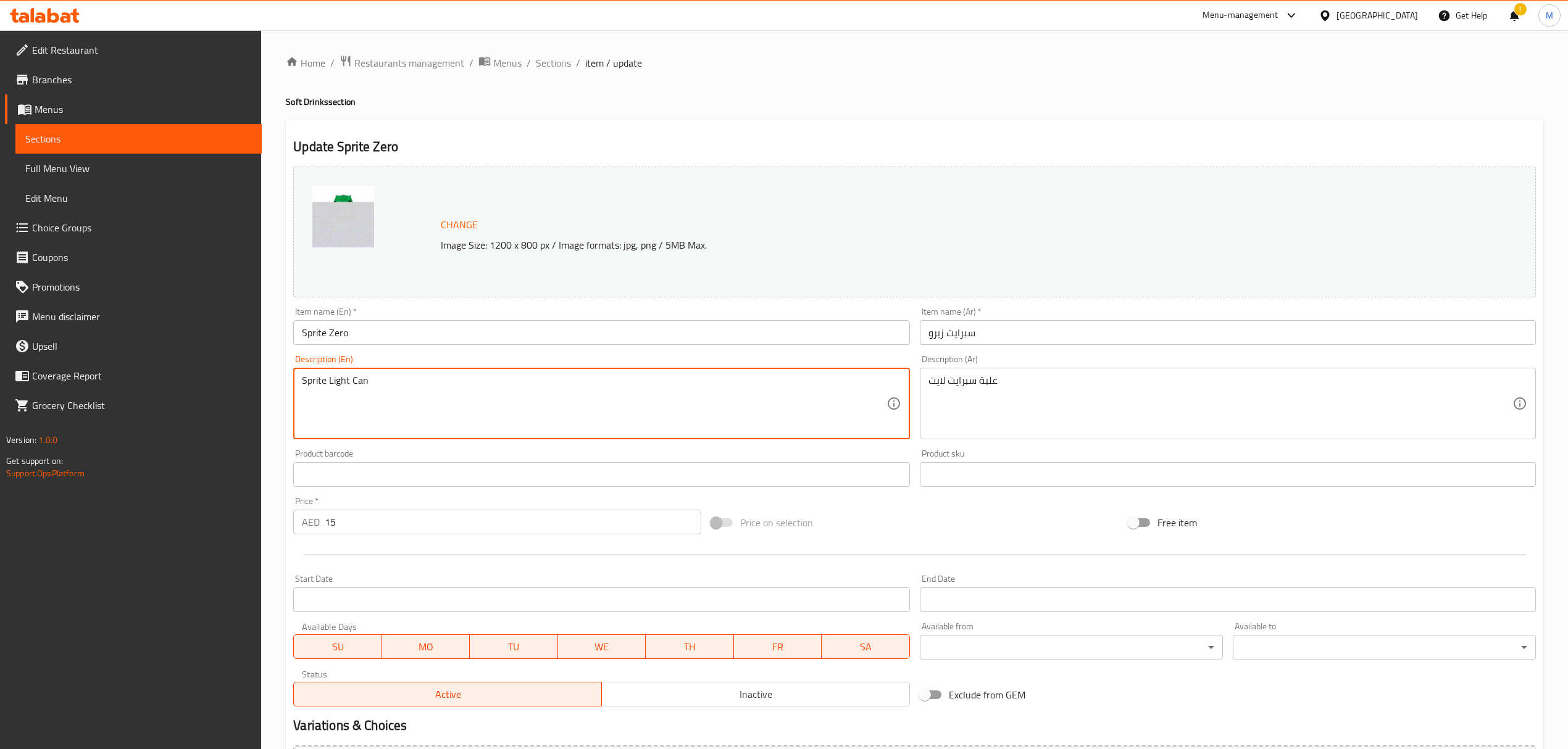
drag, startPoint x: 320, startPoint y: 387, endPoint x: 253, endPoint y: 387, distance: 67.0
paste textarea "Zero can 300ml"
type textarea "Sprite Zero can 300ml"
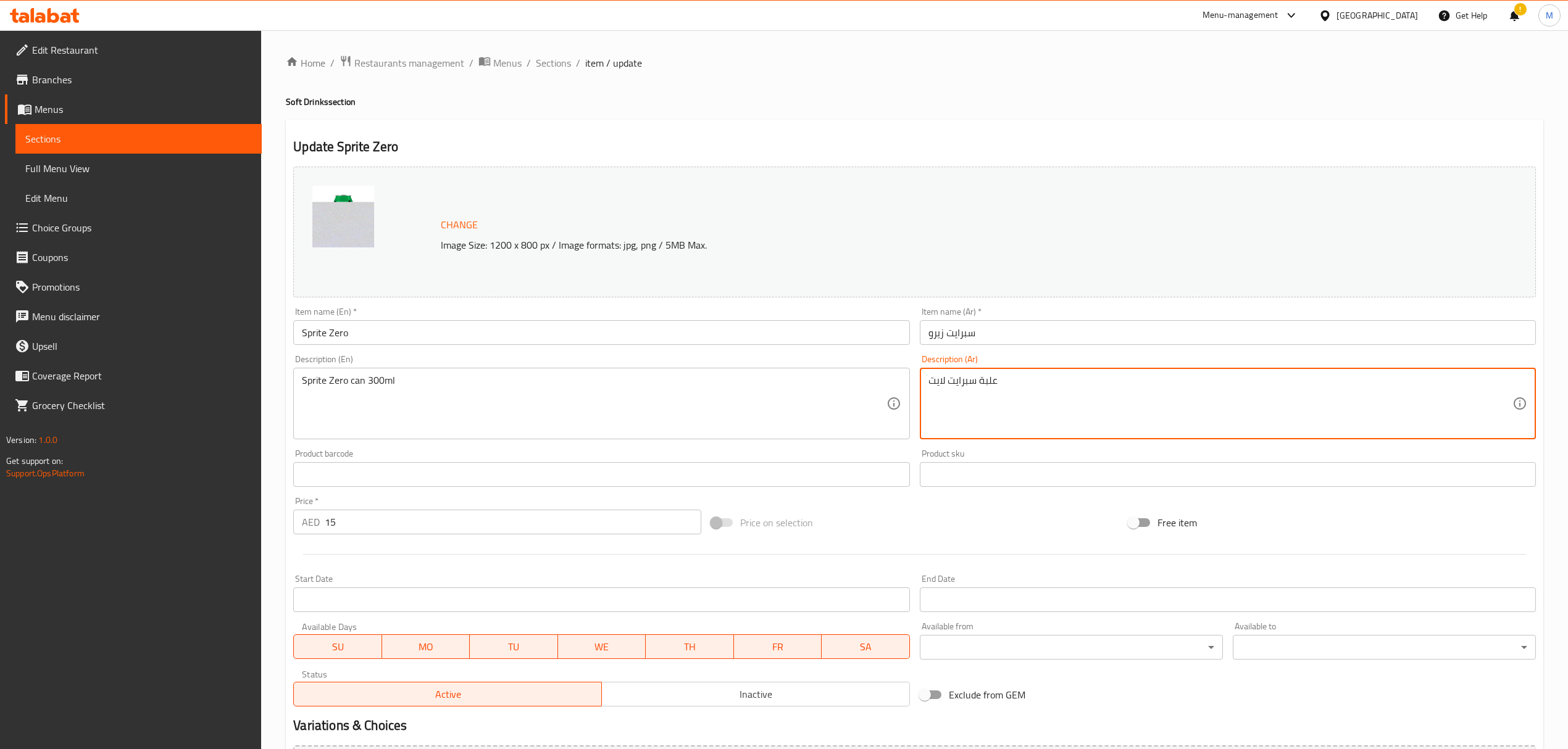
drag, startPoint x: 1123, startPoint y: 394, endPoint x: 794, endPoint y: 388, distance: 329.1
paste textarea "برايت زيرو علبة 300 مل"
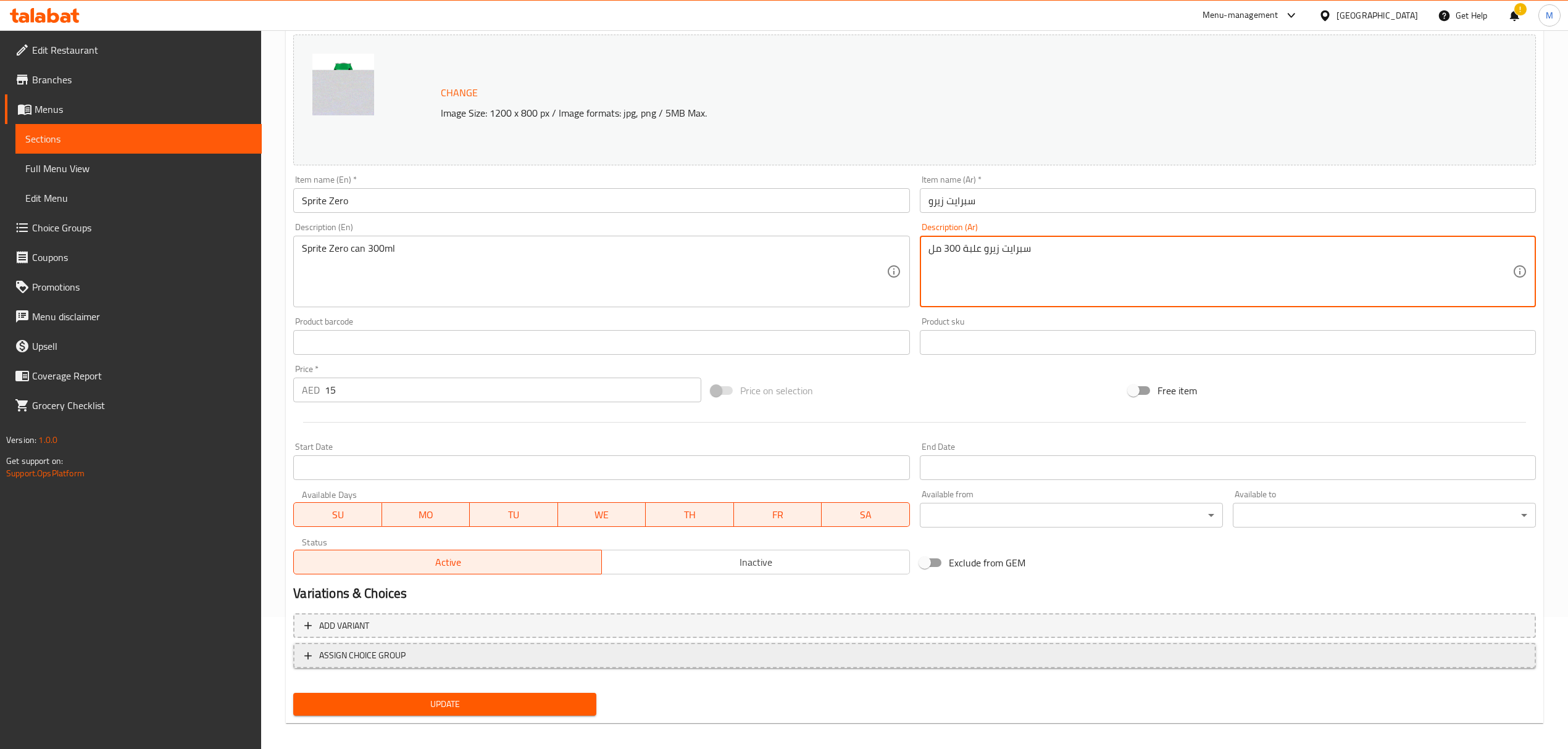
scroll to position [140, 0]
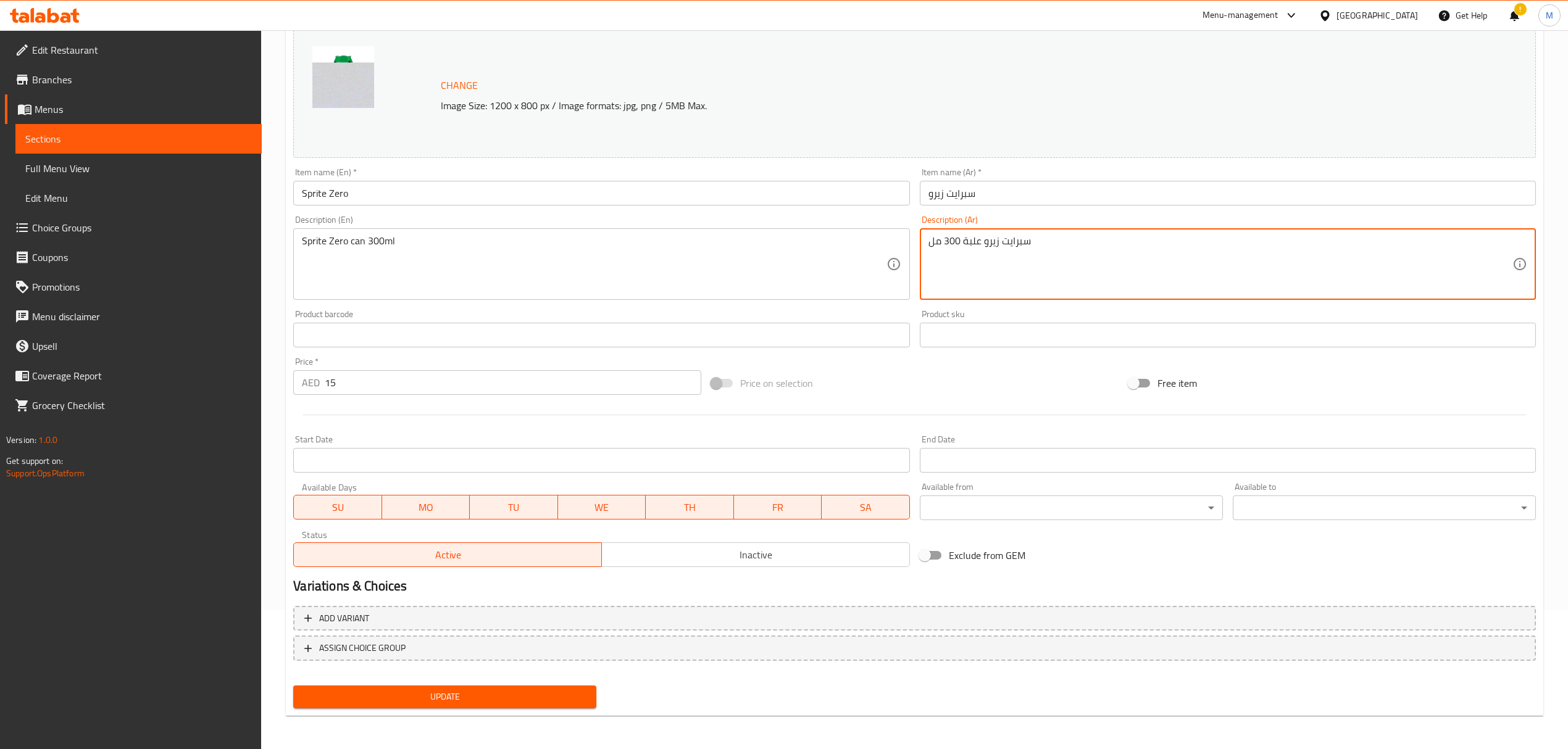
type textarea "سبرايت زيرو علبة 300 مل"
click at [469, 452] on span "Update" at bounding box center [445, 697] width 283 height 15
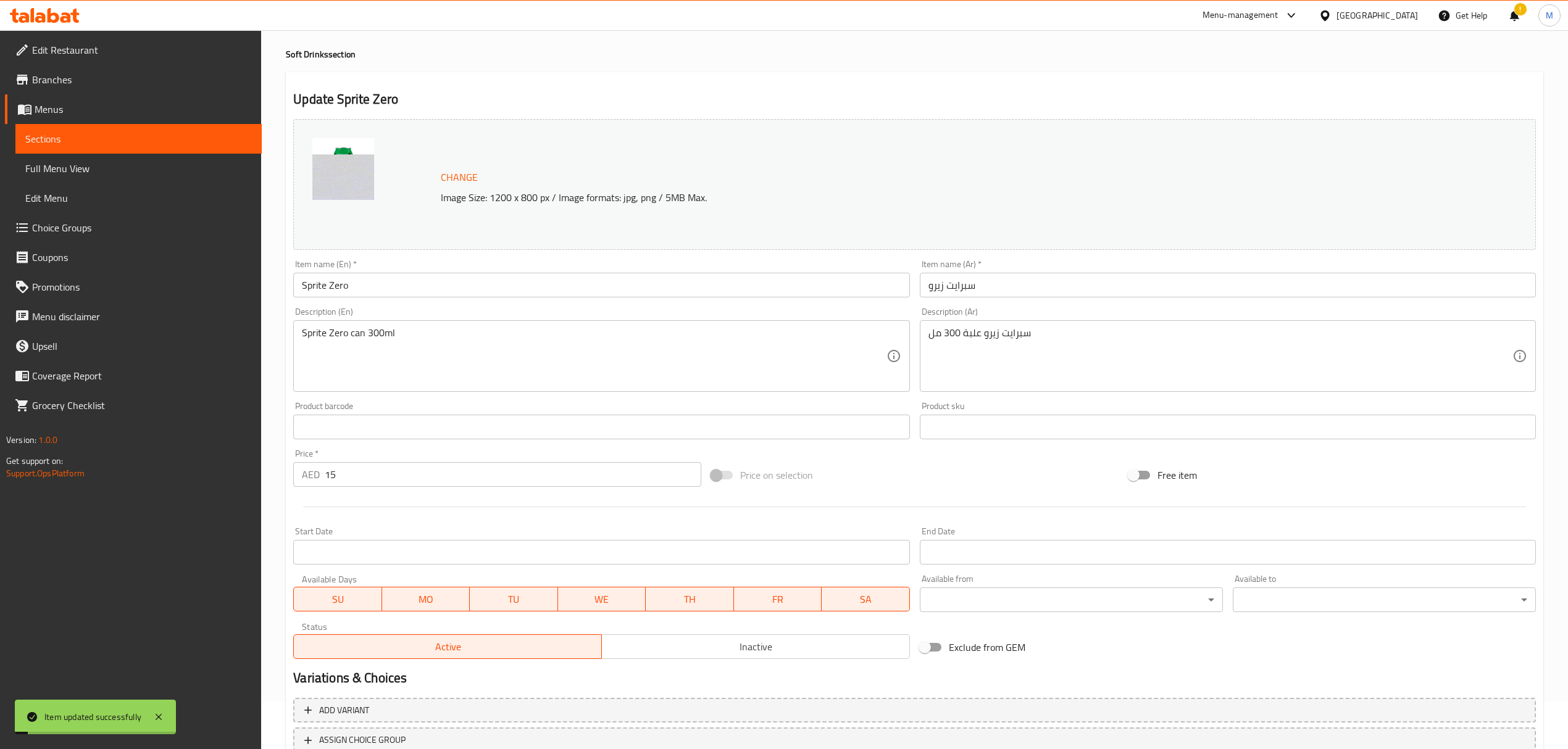
scroll to position [0, 0]
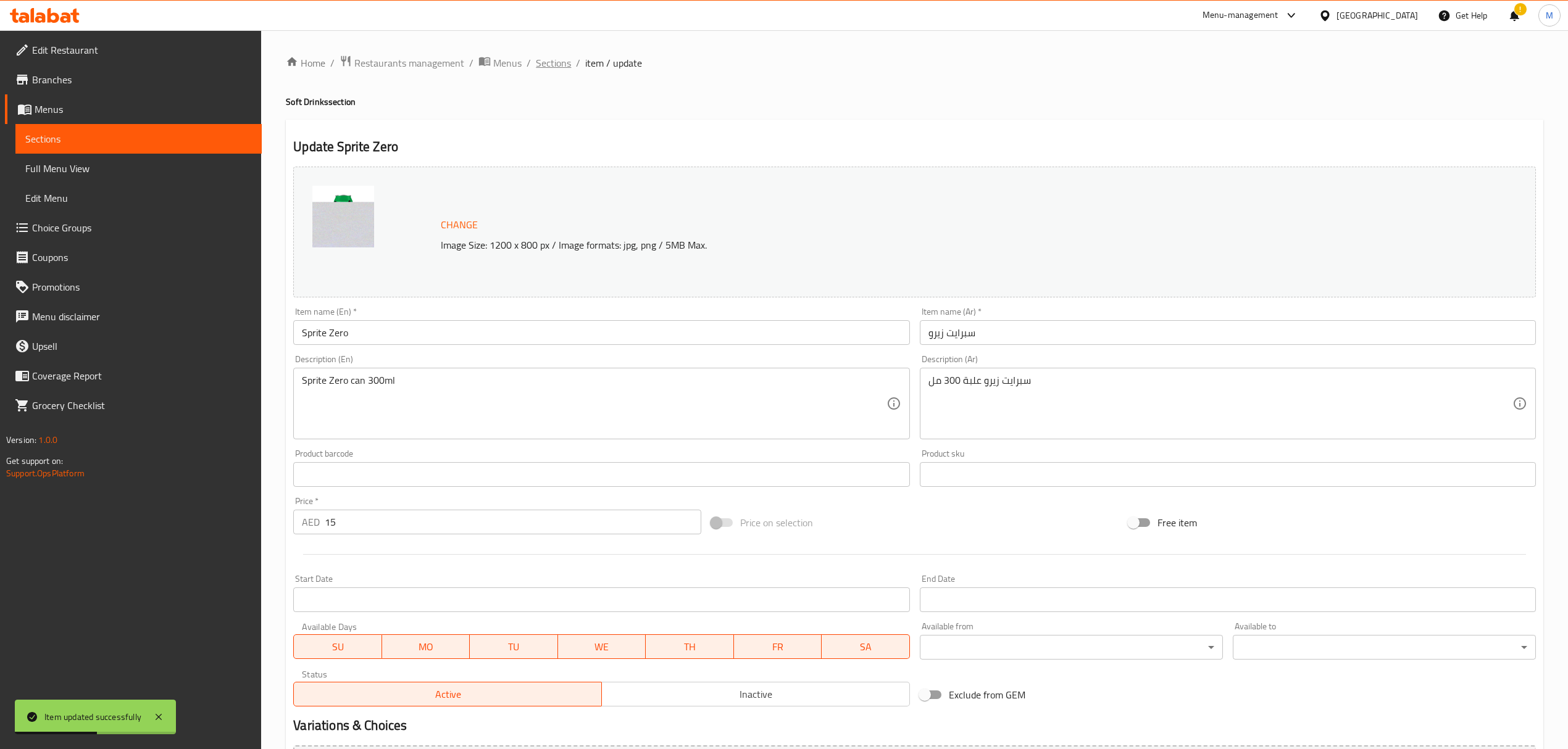
click at [565, 65] on span "Sections" at bounding box center [553, 63] width 36 height 14
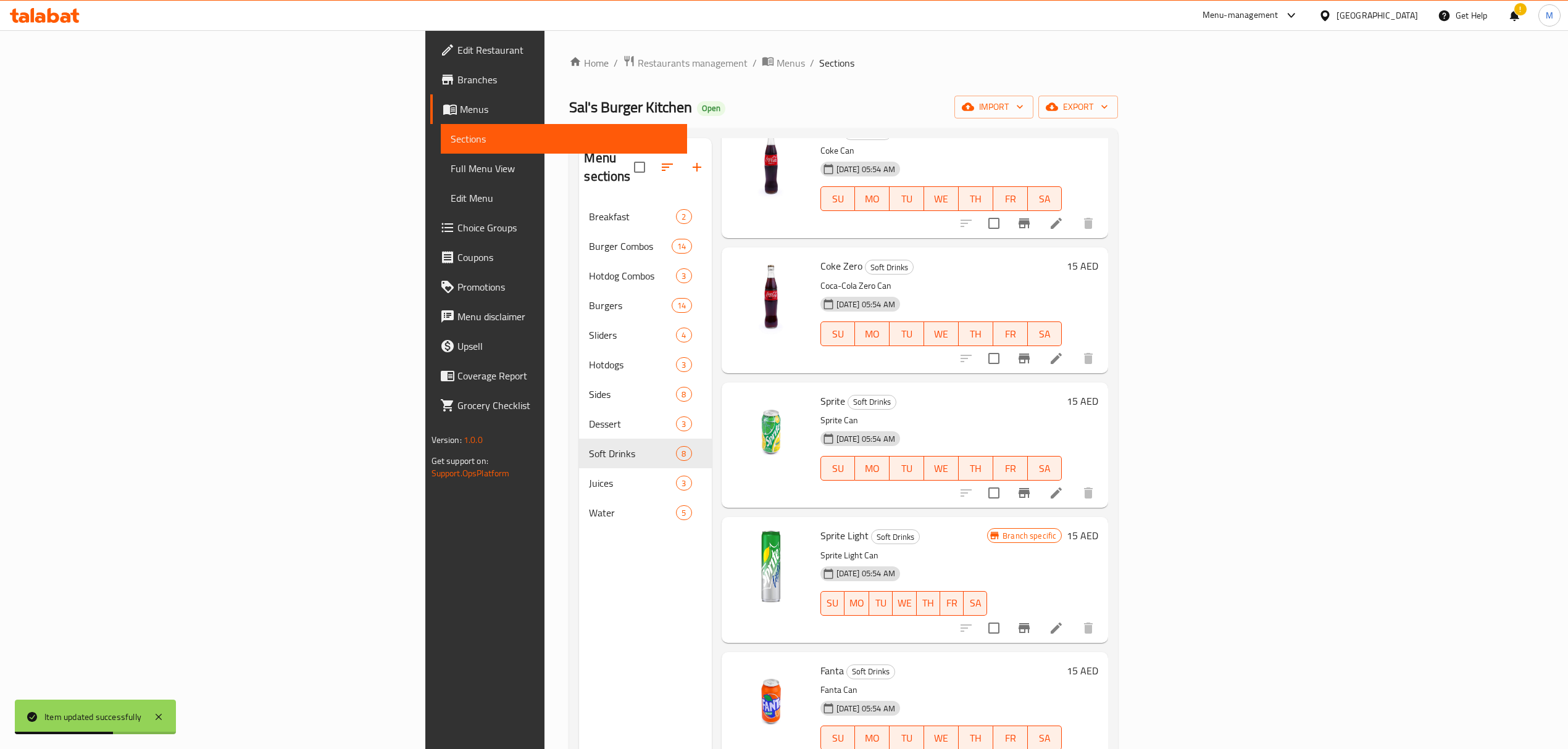
scroll to position [164, 0]
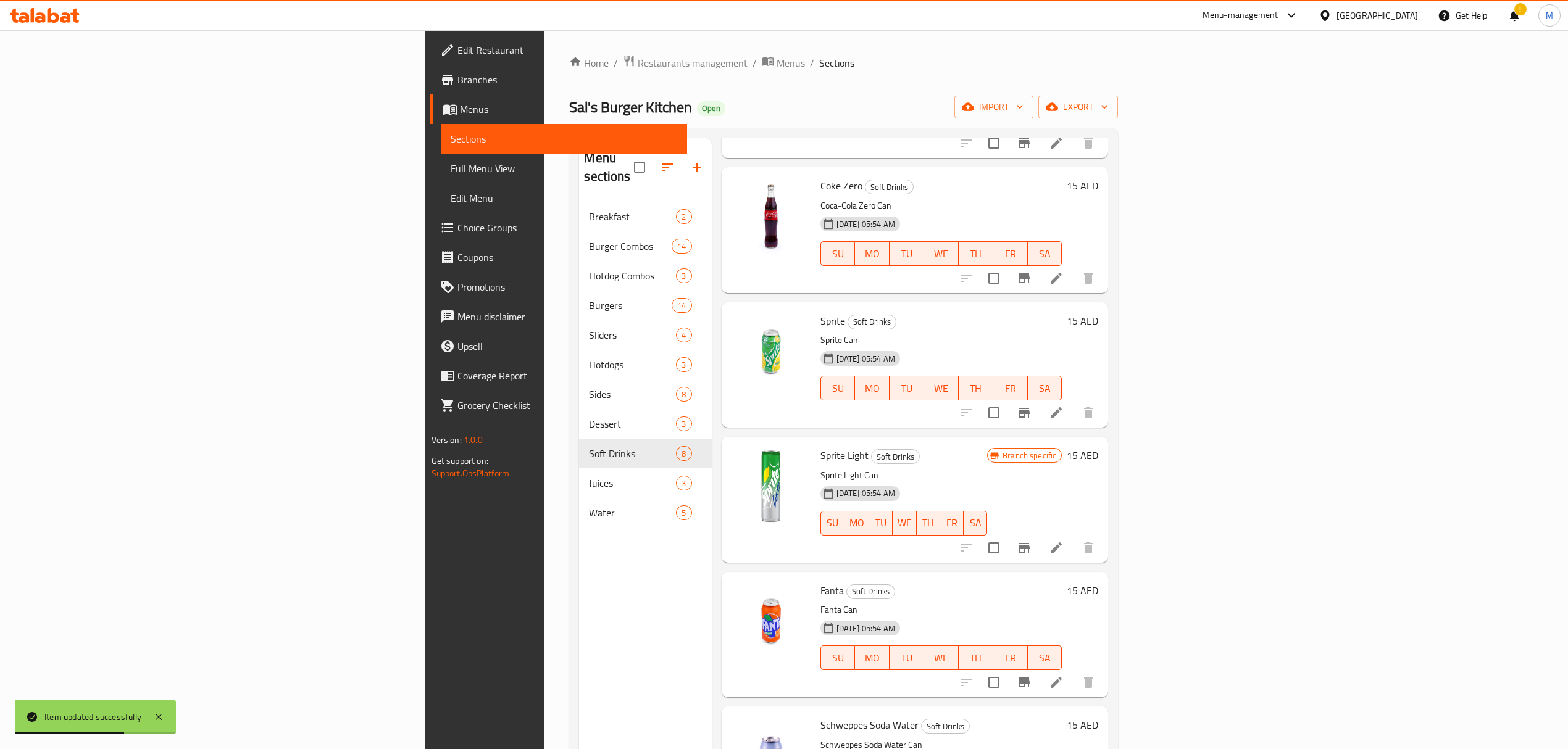
click at [1040, 452] on li at bounding box center [1057, 548] width 35 height 22
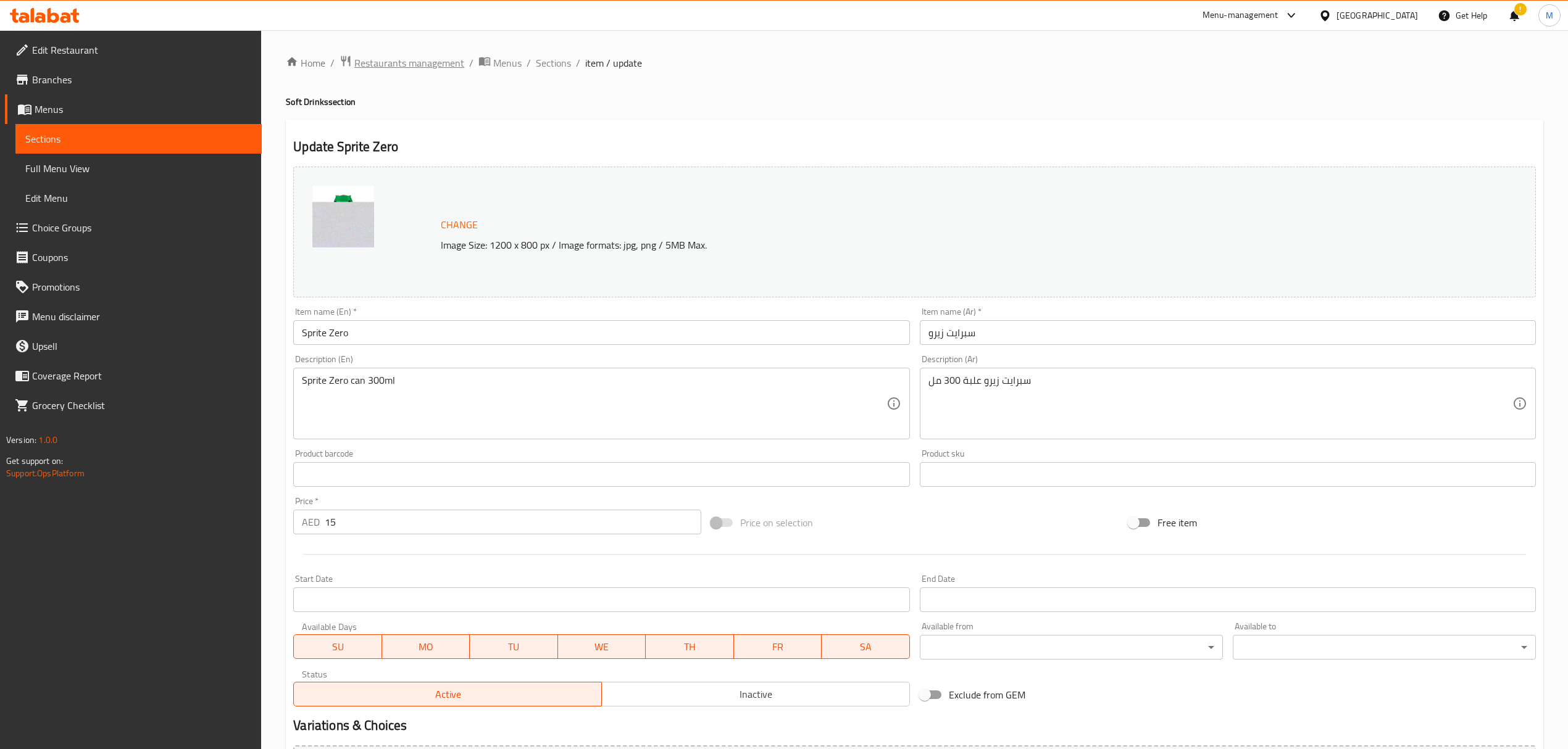
click at [431, 65] on span "Restaurants management" at bounding box center [409, 63] width 110 height 14
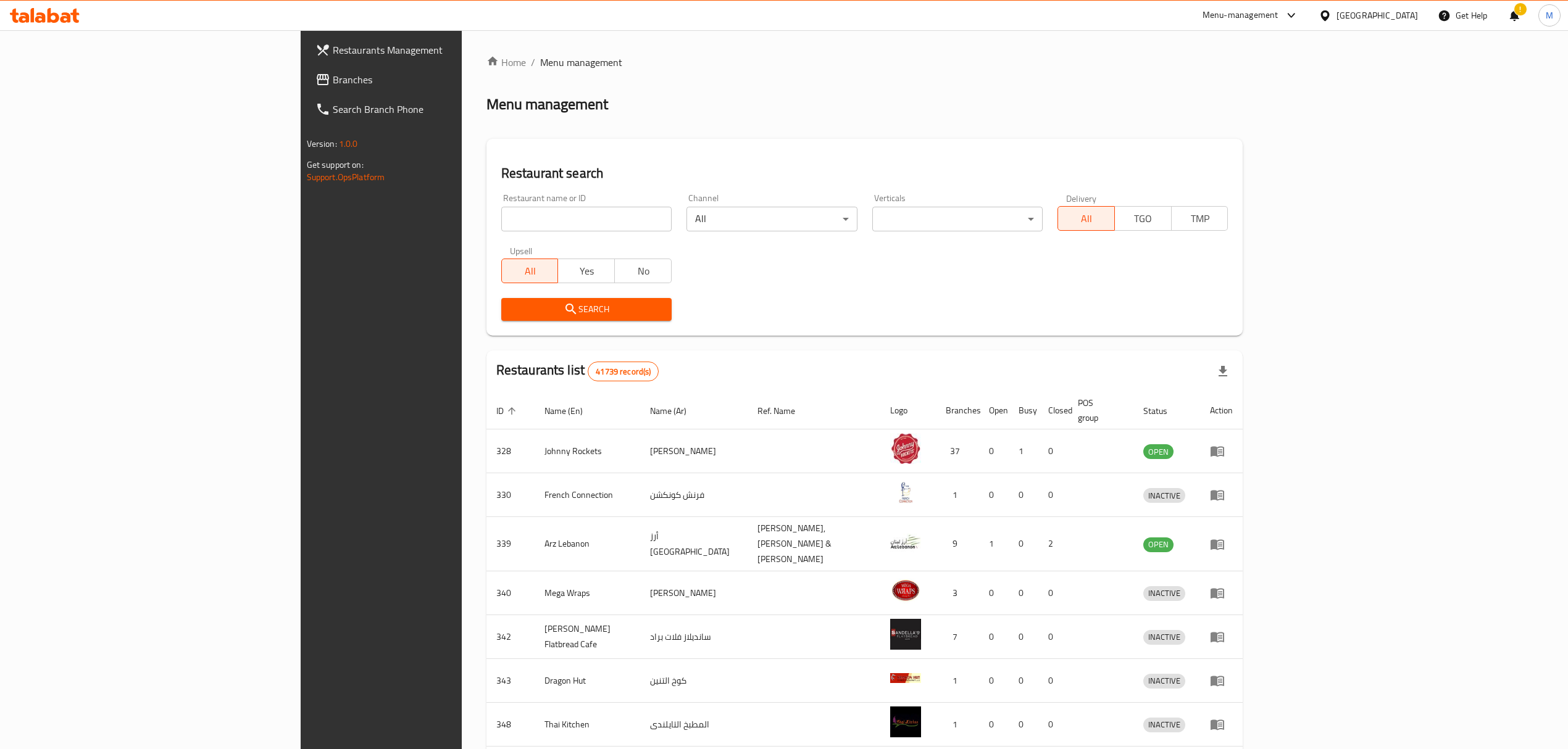
click at [501, 211] on input "search" at bounding box center [586, 220] width 170 height 25
type input "casa della"
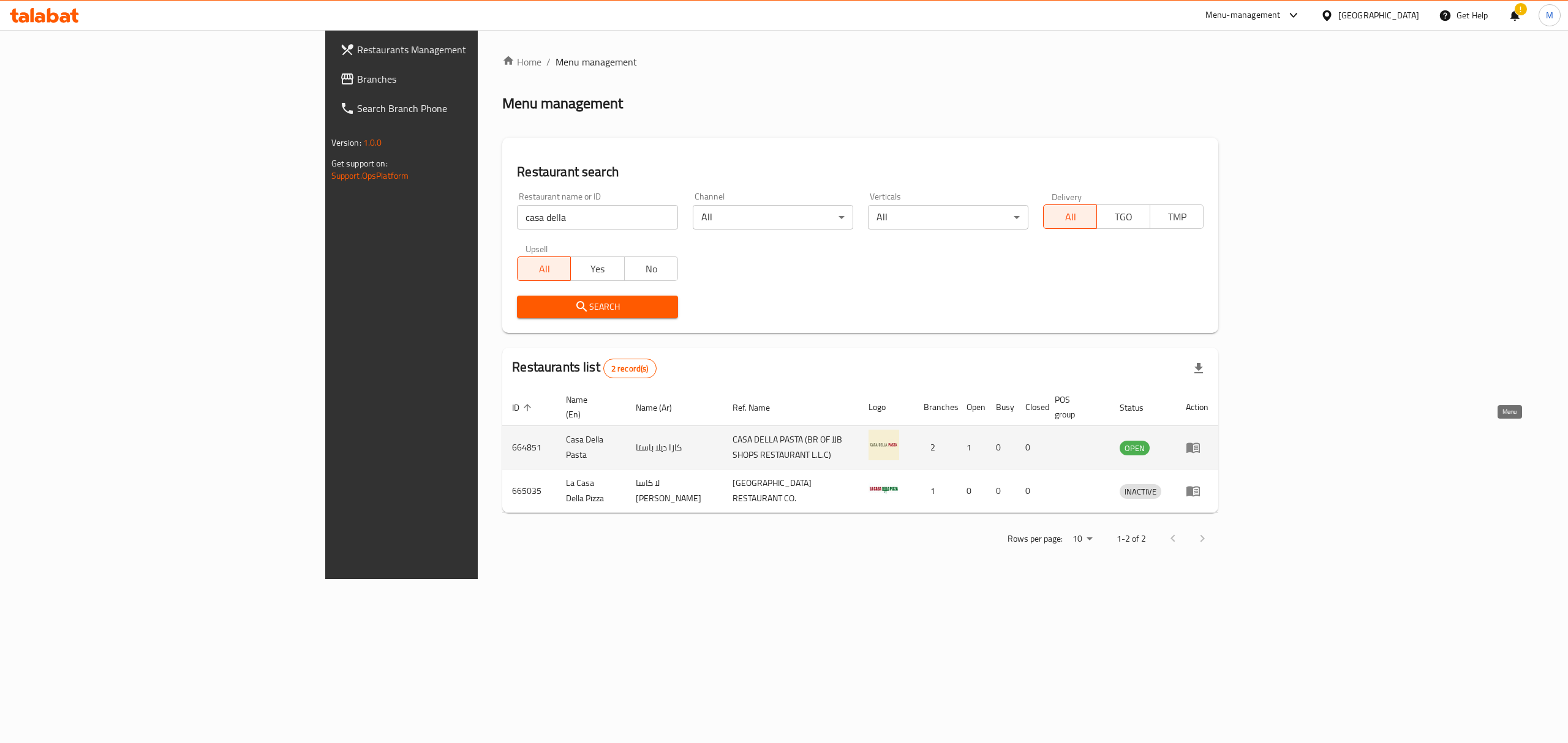
click at [1032, 440] on link "enhanced table" at bounding box center [1197, 447] width 23 height 14
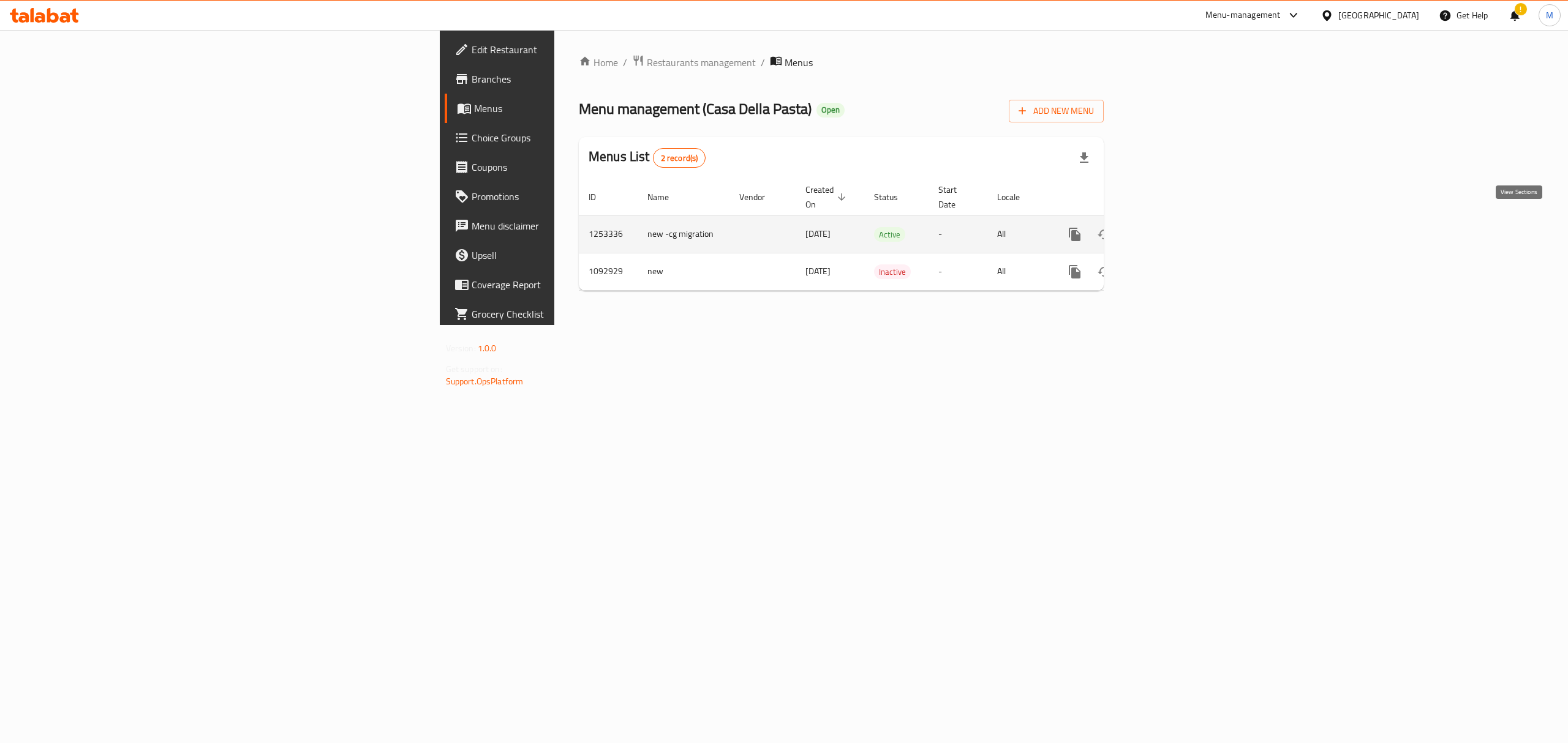
click at [1032, 227] on link "enhanced table" at bounding box center [1163, 234] width 30 height 30
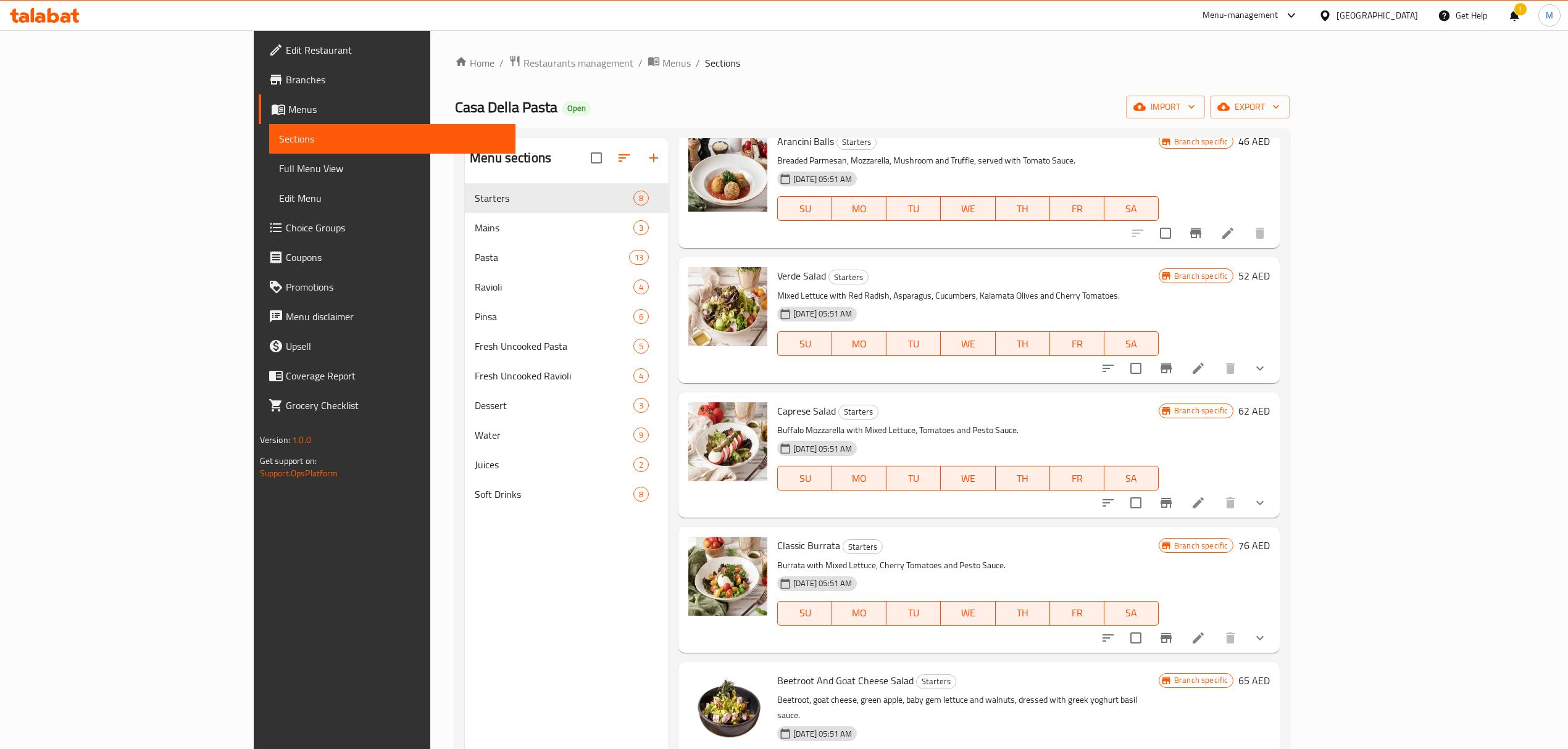
scroll to position [82, 0]
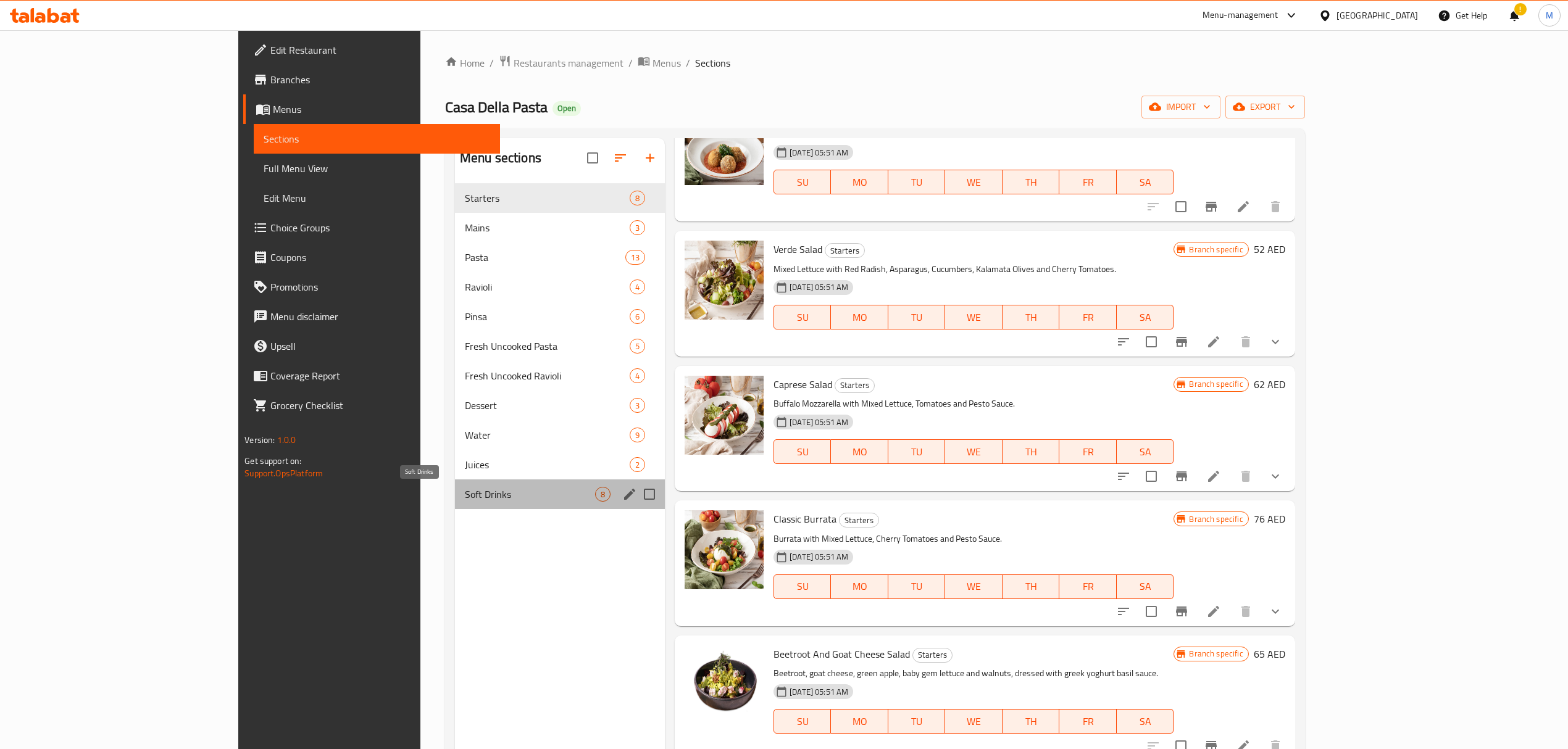
click at [465, 452] on span "Soft Drinks" at bounding box center [530, 494] width 130 height 14
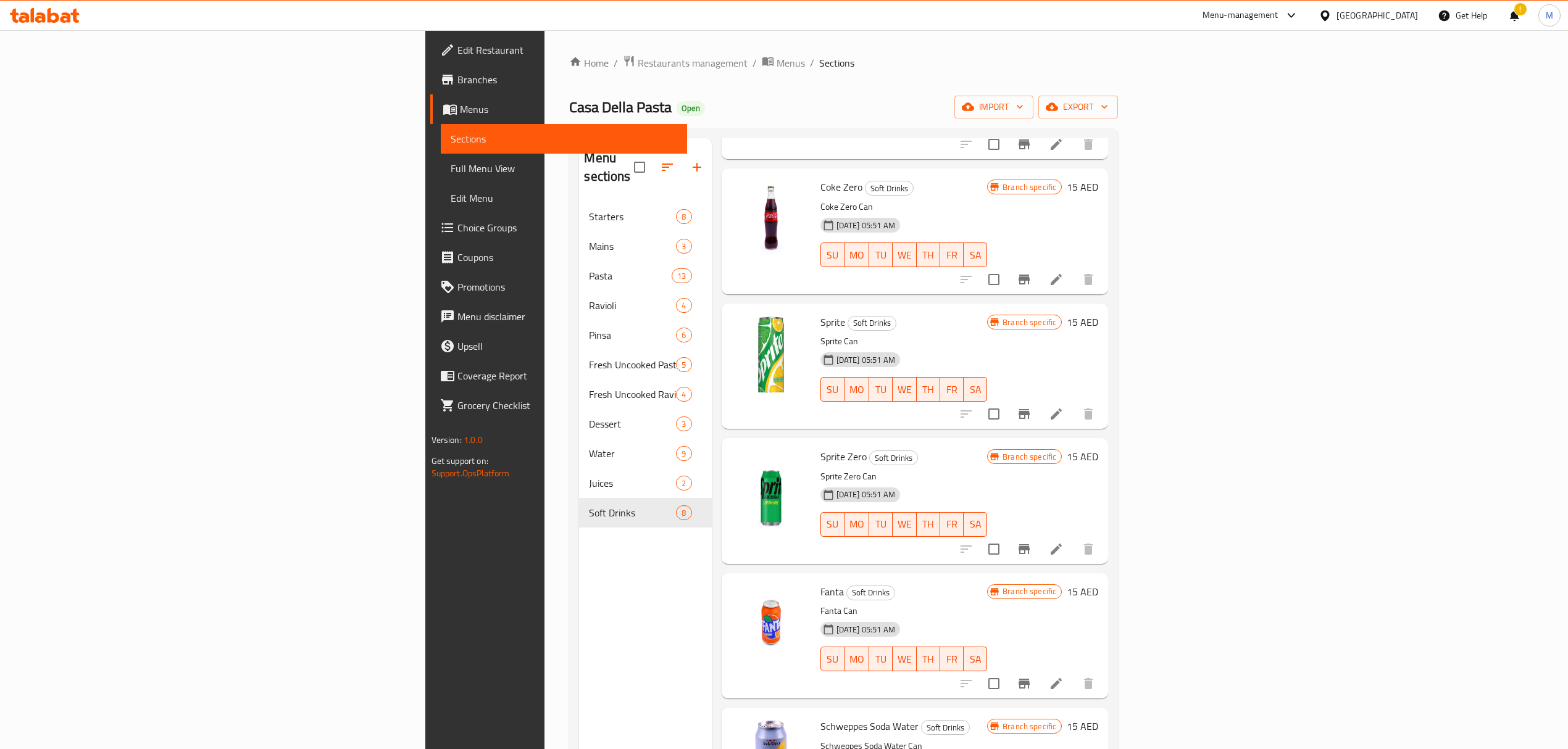
scroll to position [164, 0]
click at [1040, 405] on icon at bounding box center [1056, 412] width 14 height 14
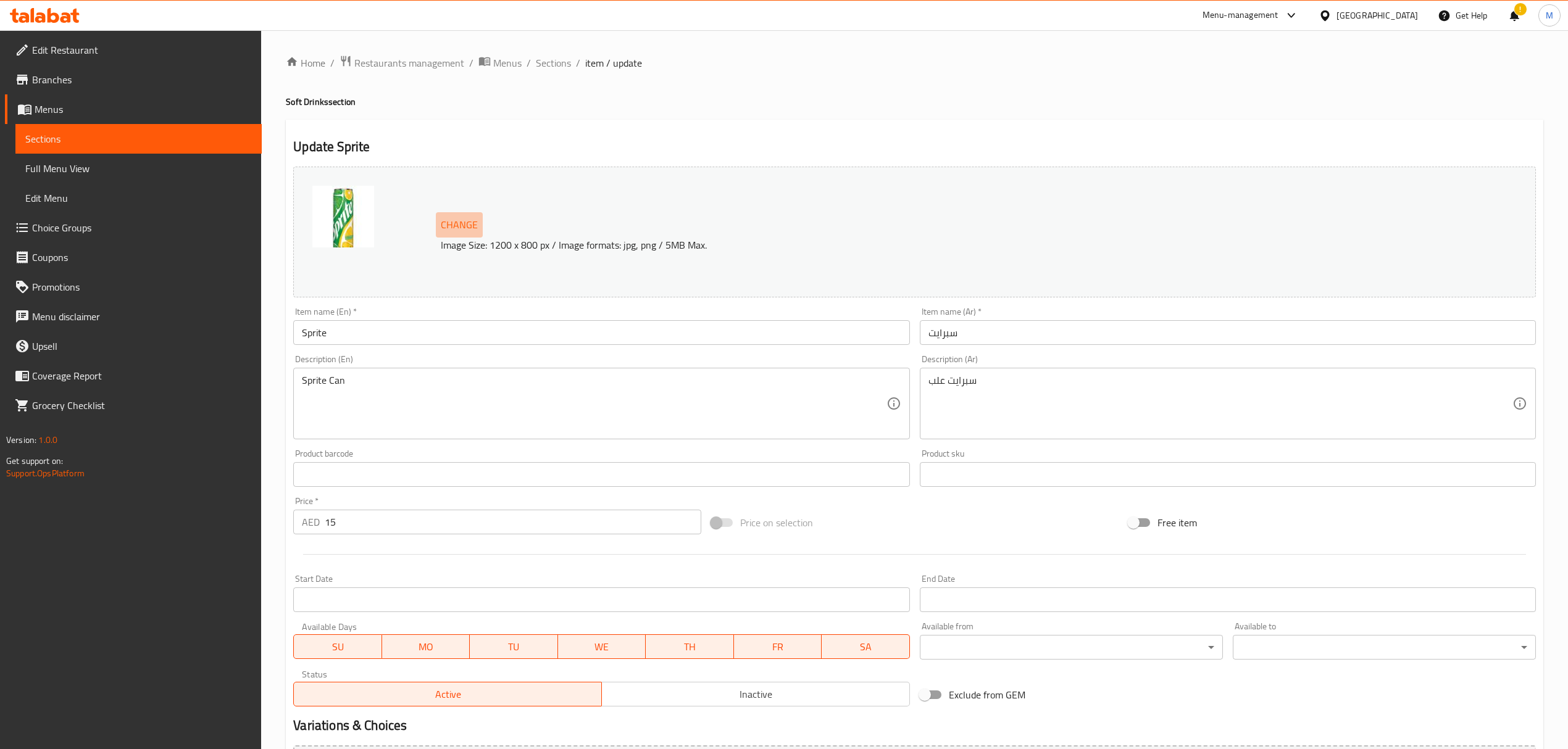
click at [448, 227] on span "Change" at bounding box center [459, 224] width 37 height 18
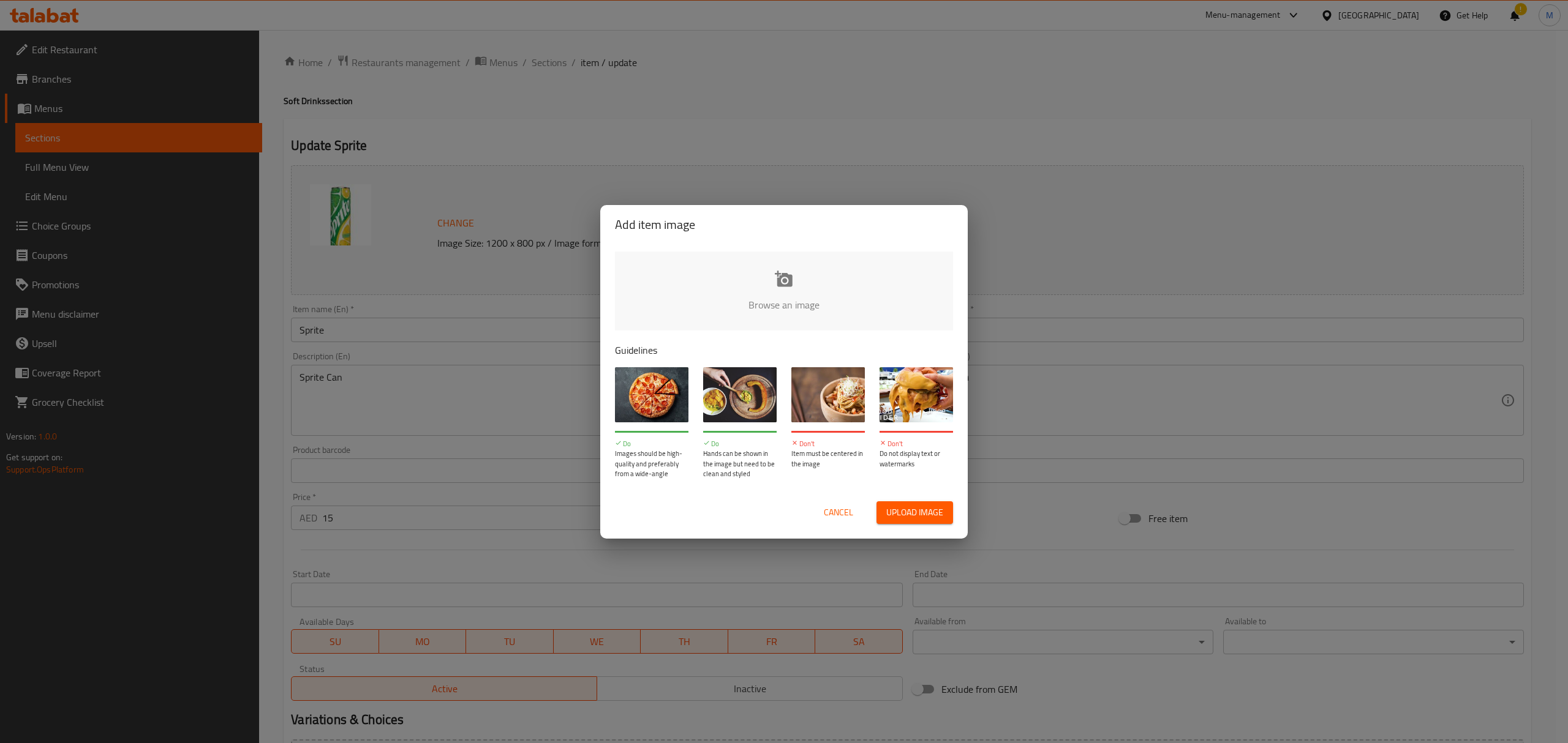
click at [843, 309] on input "file" at bounding box center [1197, 308] width 1166 height 115
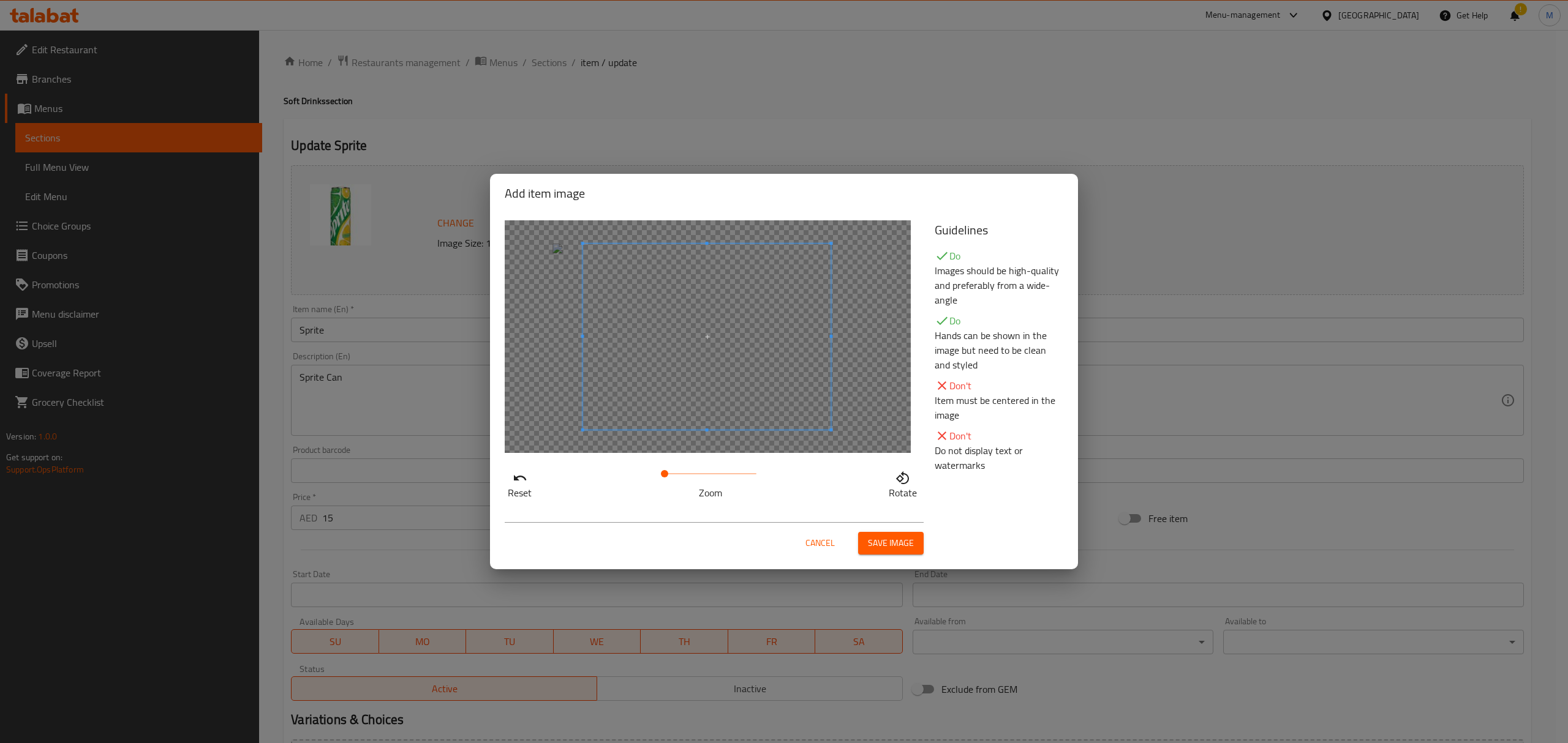
click at [716, 368] on span at bounding box center [707, 336] width 248 height 186
click at [668, 449] on span at bounding box center [665, 474] width 8 height 8
click at [666, 449] on span at bounding box center [666, 474] width 8 height 8
click at [714, 427] on span at bounding box center [688, 354] width 248 height 186
click at [892, 449] on button "Save image" at bounding box center [891, 543] width 66 height 23
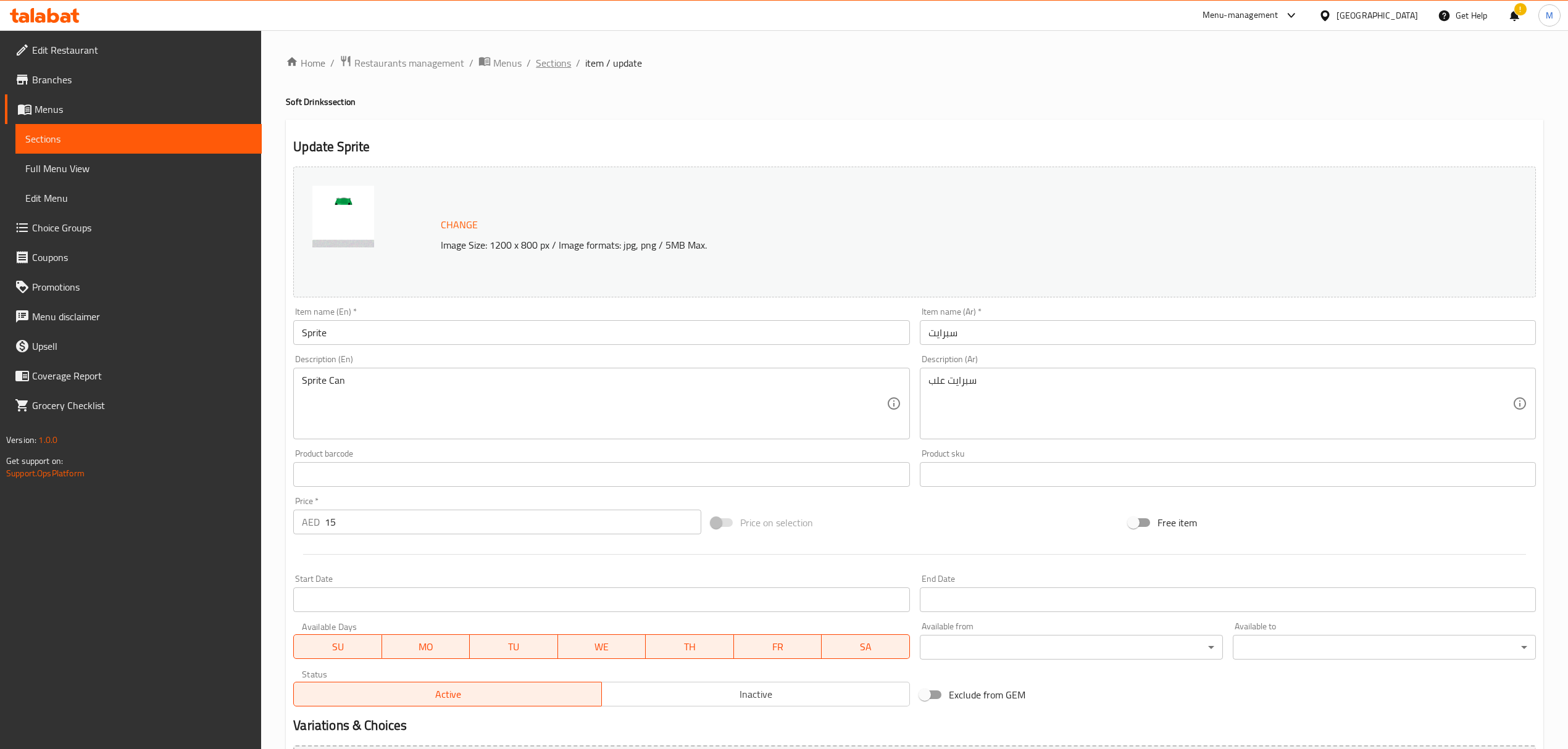
click at [555, 52] on div "Home / Restaurants management / Menus / Sections / item / update Soft Drinks se…" at bounding box center [914, 459] width 1307 height 860
click at [555, 56] on span "Sections" at bounding box center [553, 63] width 36 height 14
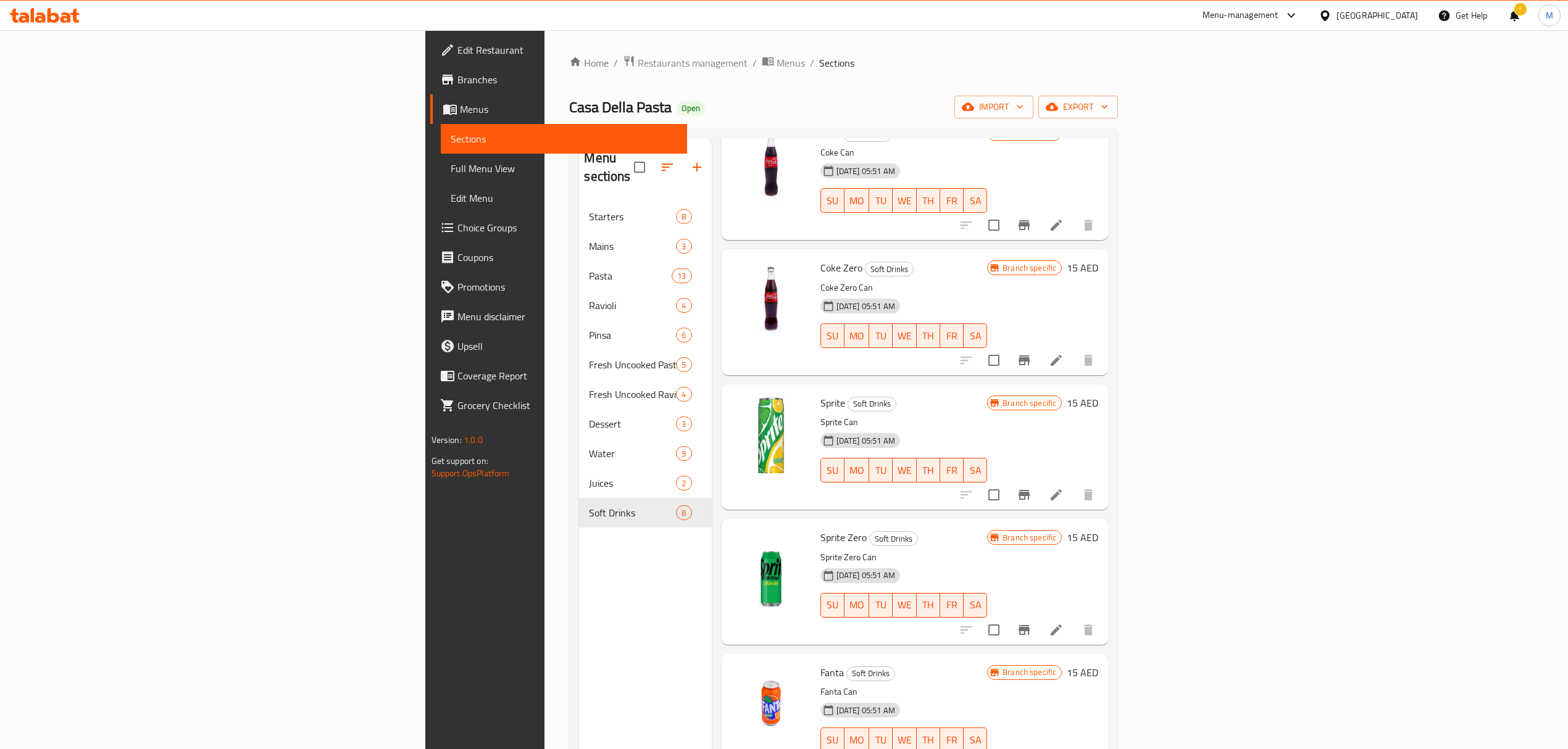
scroll to position [246, 0]
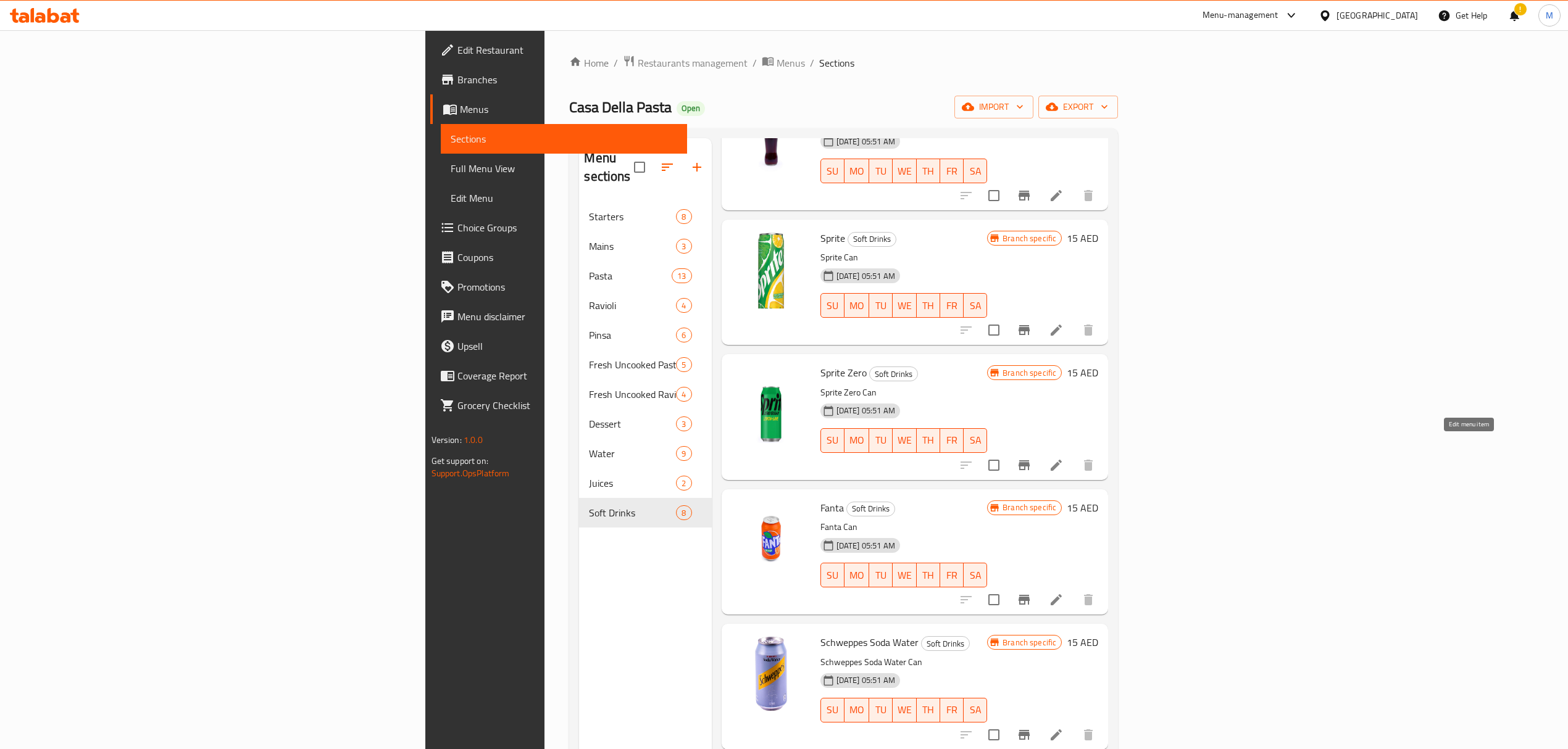
click at [1040, 452] on icon at bounding box center [1057, 465] width 12 height 12
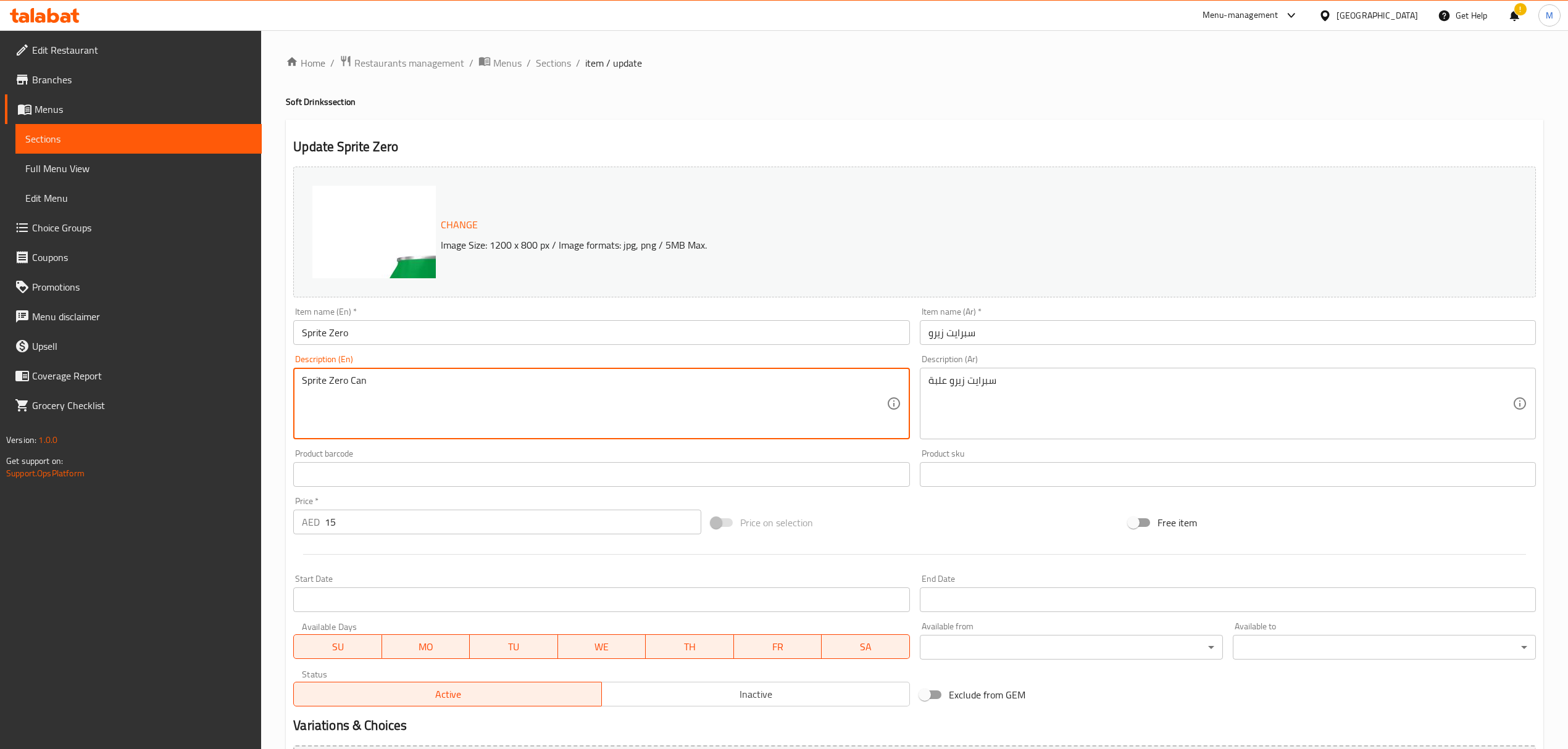
click at [448, 407] on textarea "Sprite Zero Can" at bounding box center [593, 403] width 584 height 59
paste textarea "can 300ml"
type textarea "Sprite Zero can 300ml"
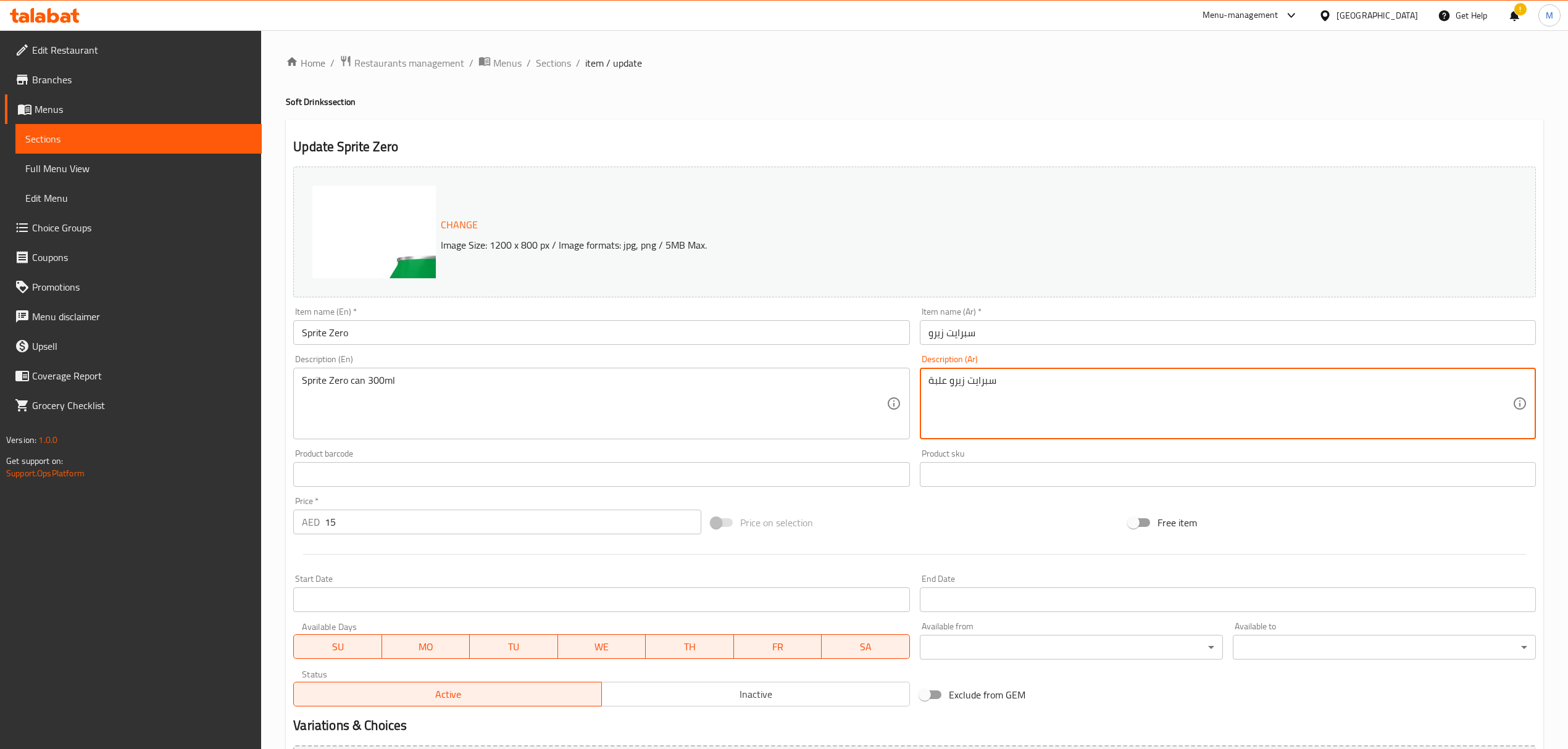
click at [954, 399] on textarea "سبرايت زيرو علبة" at bounding box center [1220, 403] width 584 height 59
paste textarea "300 مل"
type textarea "سبرايت زيرو علبة 300 مل"
click at [475, 223] on span "Change" at bounding box center [459, 224] width 37 height 18
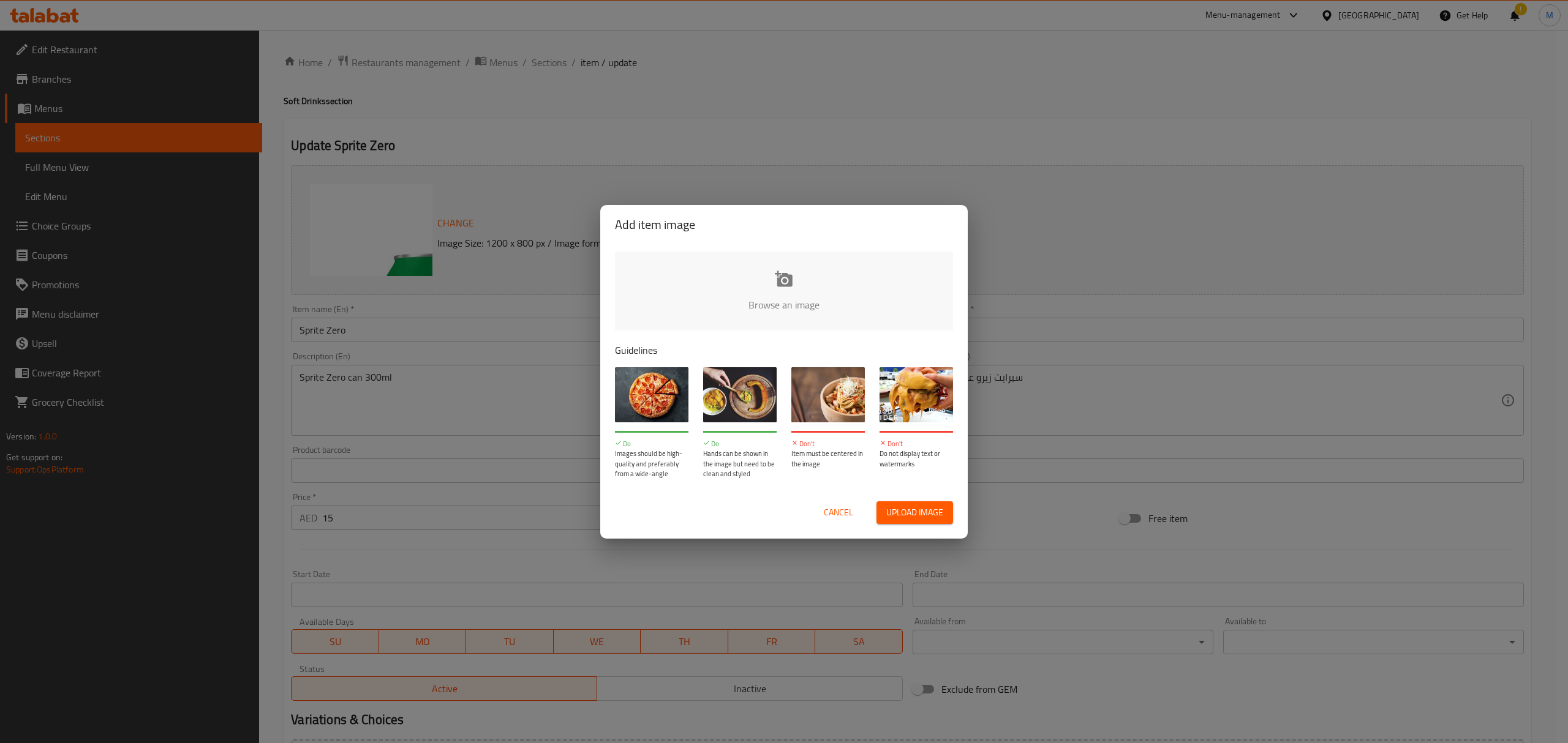
click at [748, 285] on input "file" at bounding box center [1197, 308] width 1166 height 115
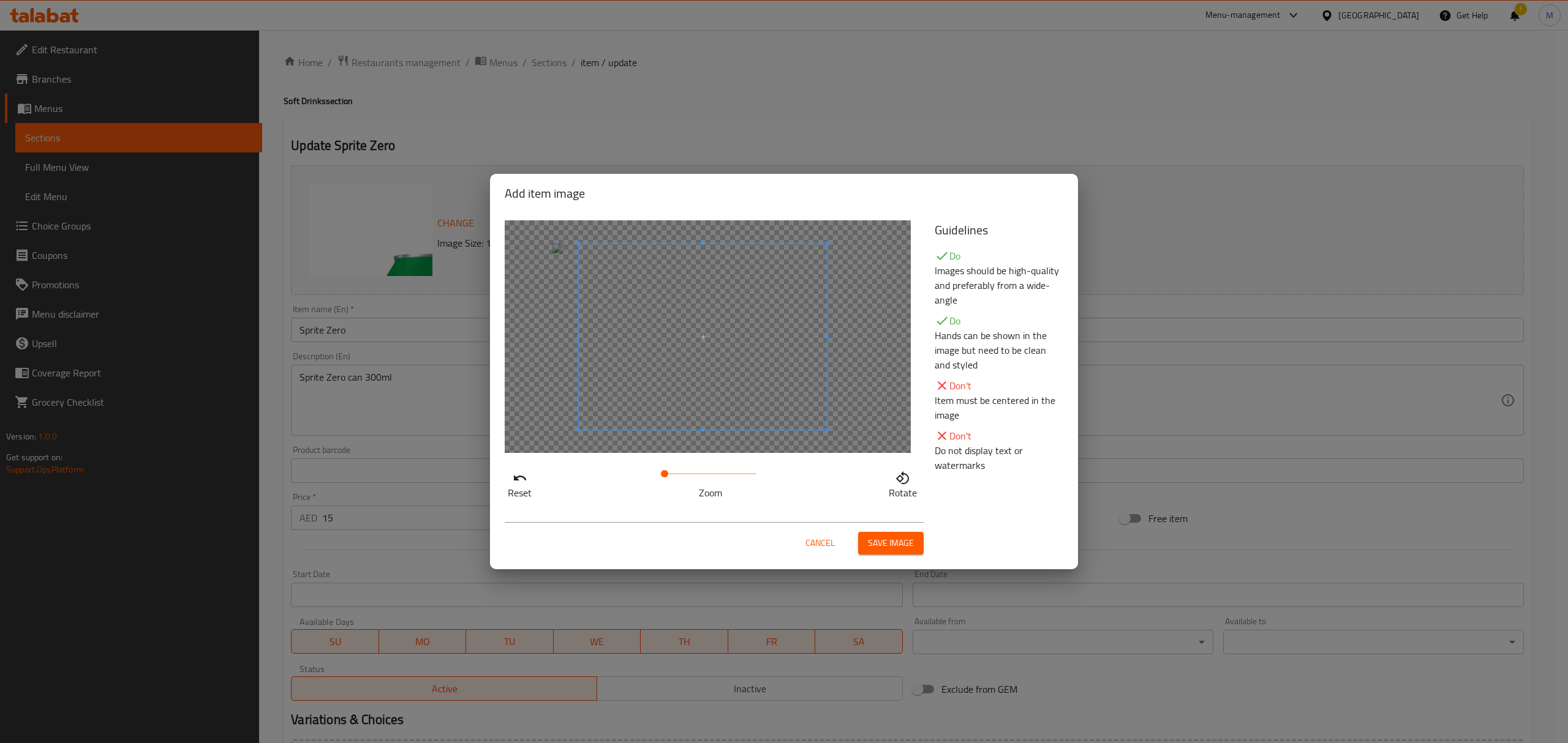
click at [726, 395] on span at bounding box center [703, 336] width 248 height 186
click at [668, 449] on span at bounding box center [665, 474] width 8 height 8
click at [668, 449] on span at bounding box center [668, 474] width 8 height 8
click at [713, 449] on div at bounding box center [688, 359] width 248 height 186
click at [869, 449] on span "Save image" at bounding box center [891, 543] width 46 height 15
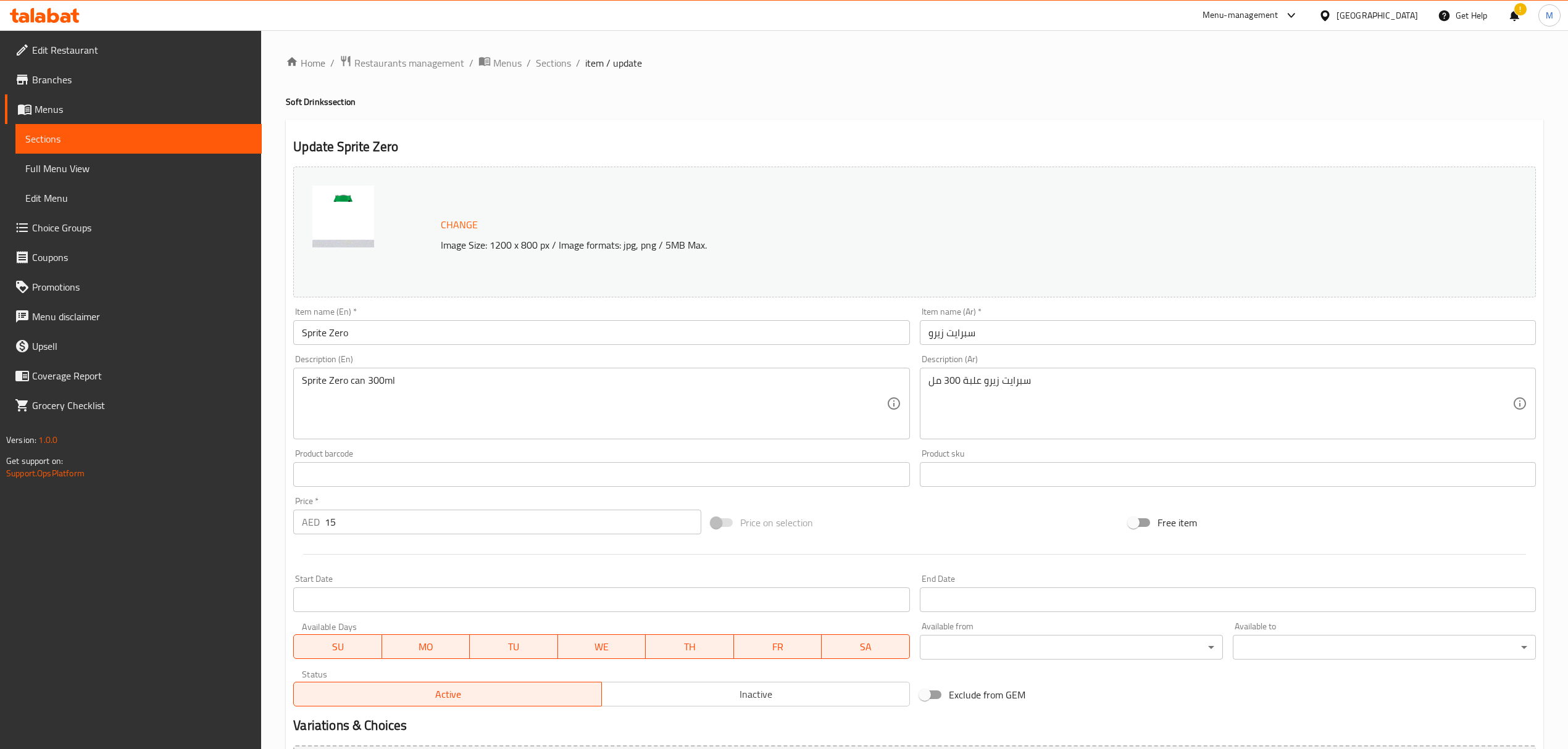
scroll to position [140, 0]
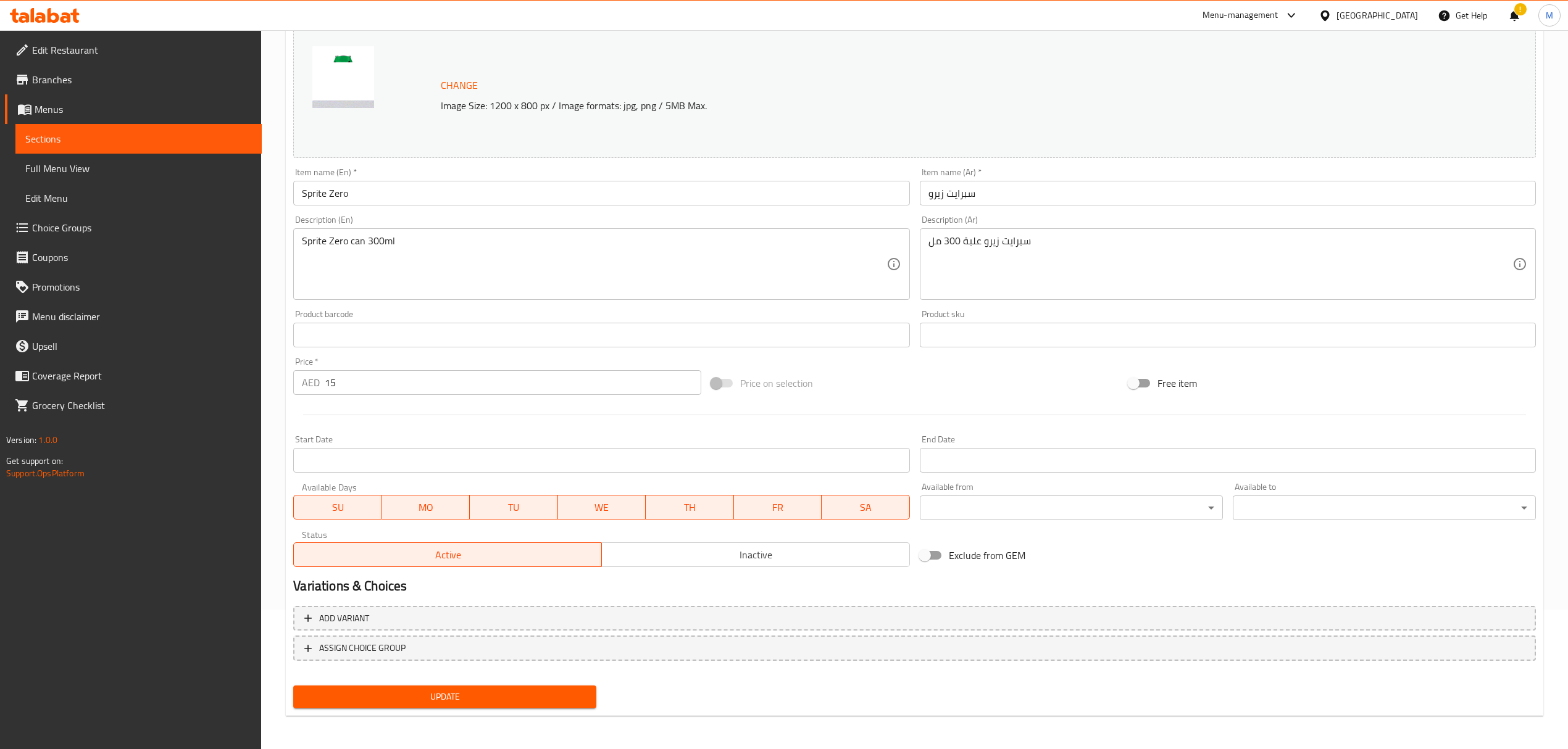
click at [475, 452] on span "Update" at bounding box center [445, 697] width 283 height 15
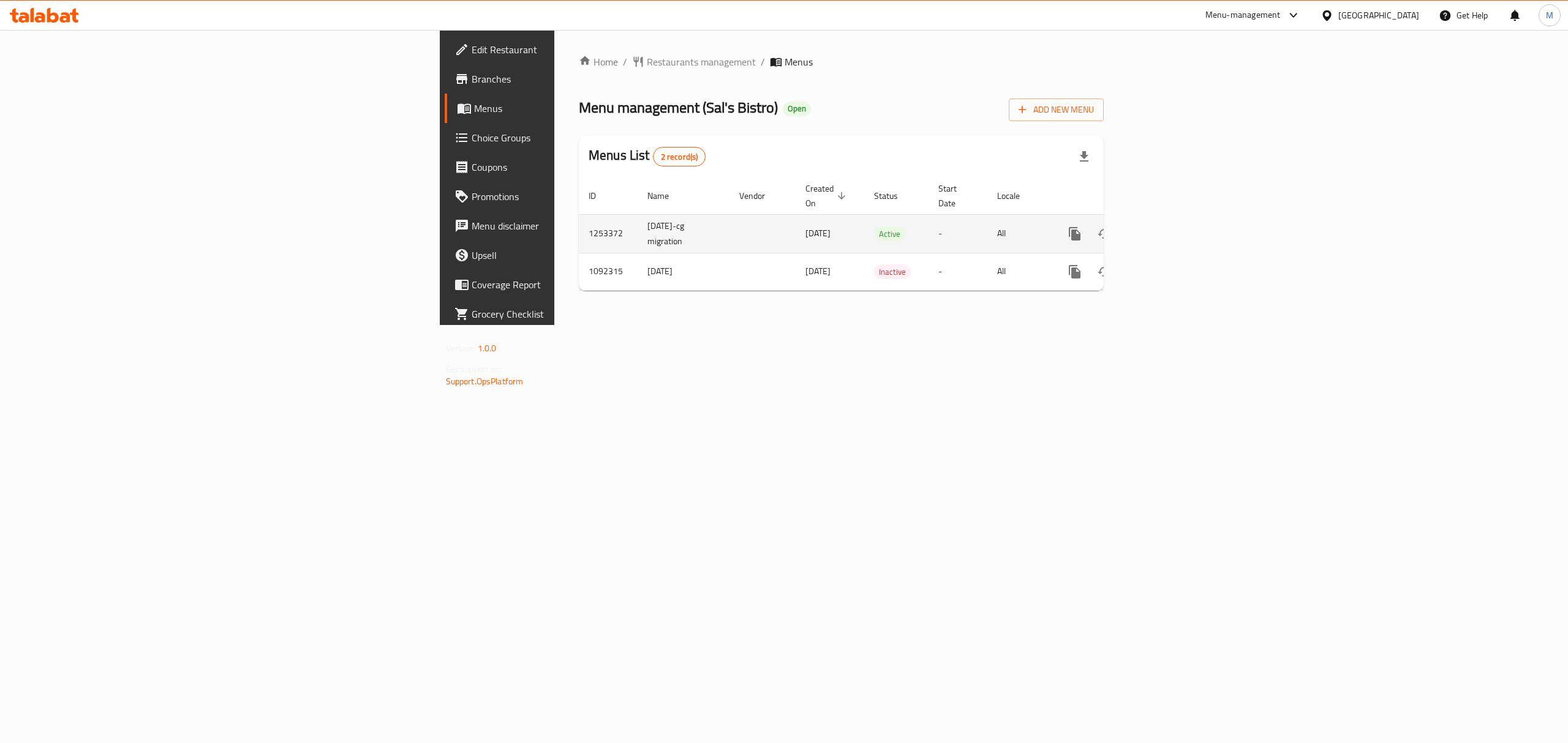
click at [1169, 228] on icon "enhanced table" at bounding box center [1163, 234] width 11 height 11
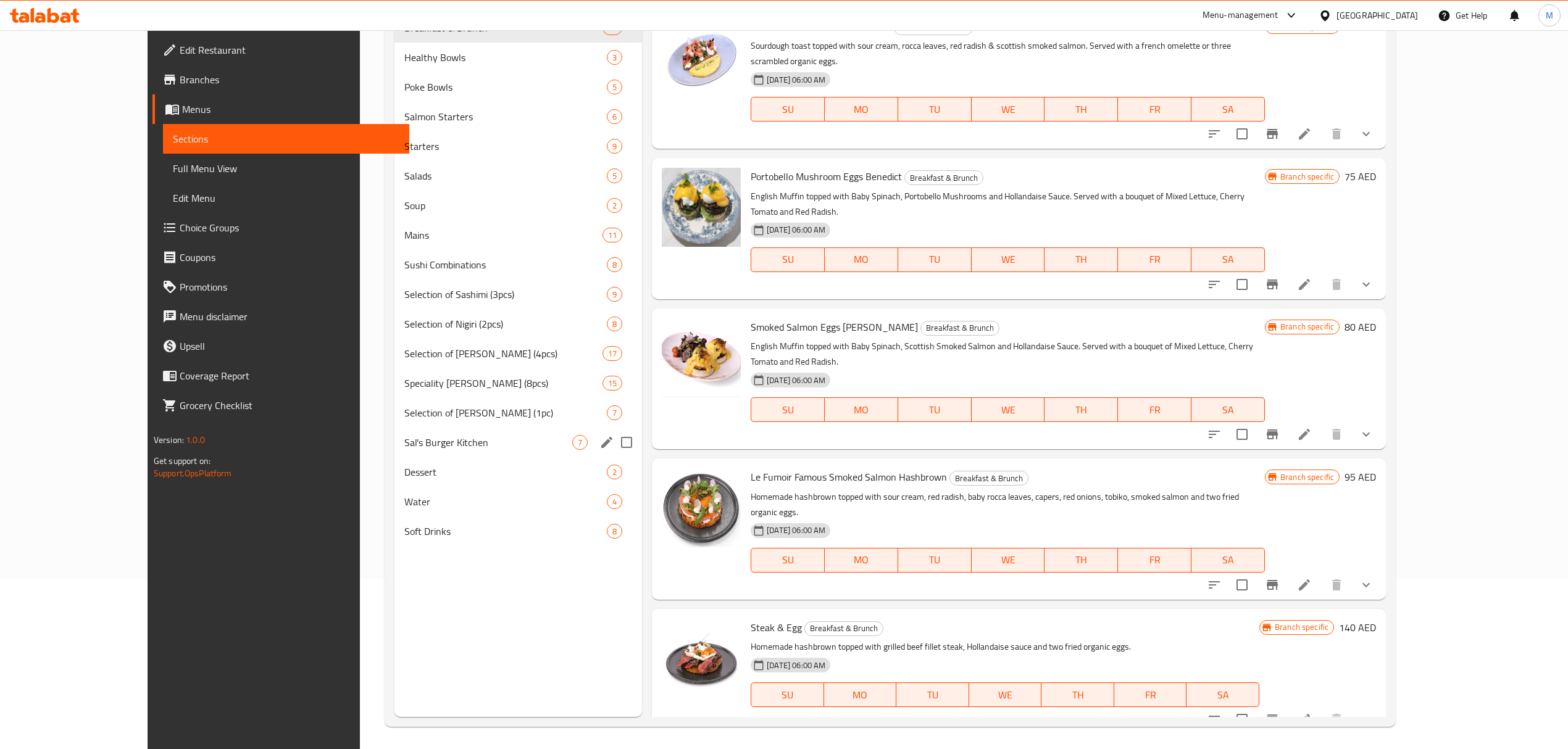
scroll to position [173, 0]
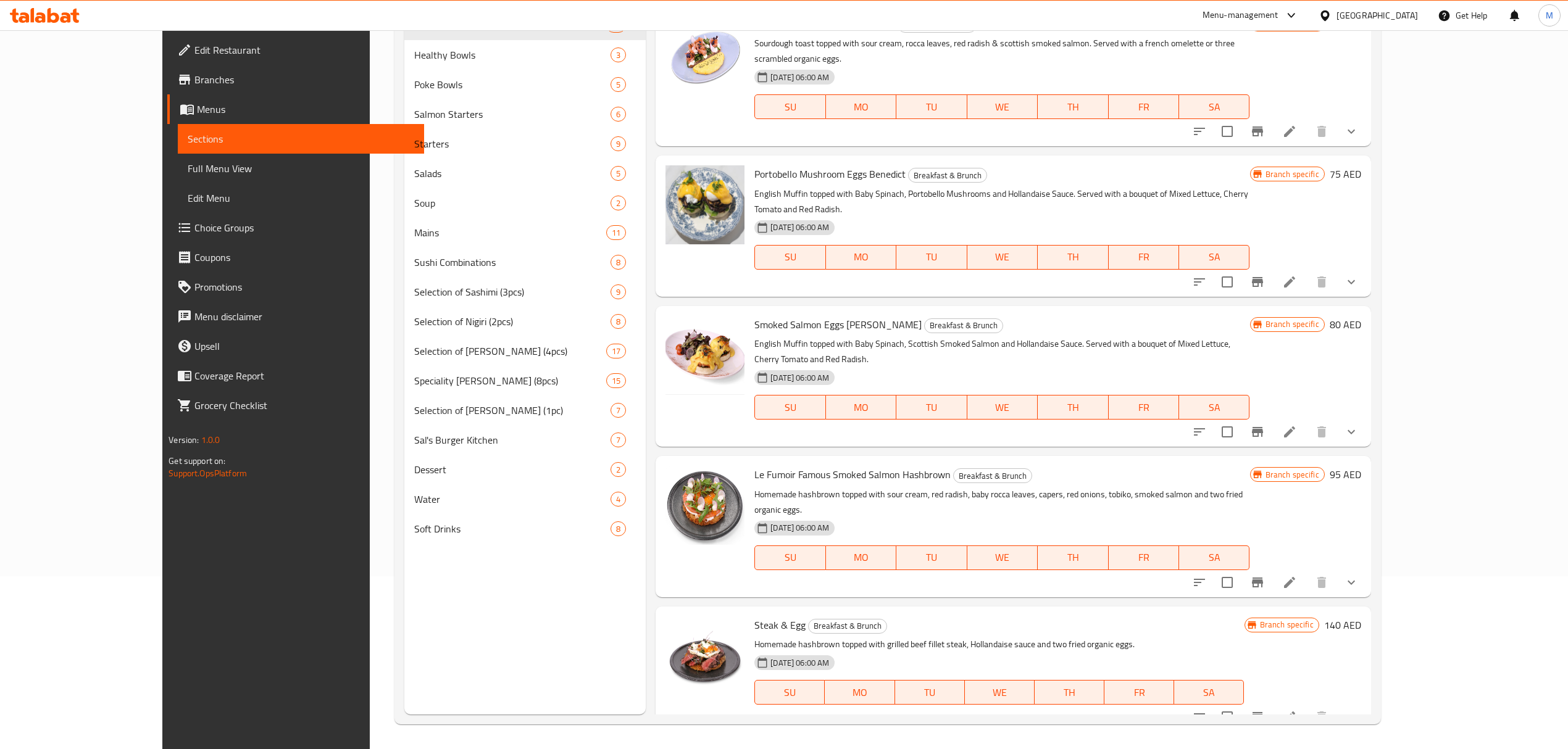
click at [405, 547] on nav "Breakfast & Brunch 17 Healthy Bowls 3 Poke Bowls 5 Salmon Starters 6 Starters 9…" at bounding box center [525, 277] width 242 height 543
click at [414, 529] on span "Soft Drinks" at bounding box center [512, 529] width 196 height 14
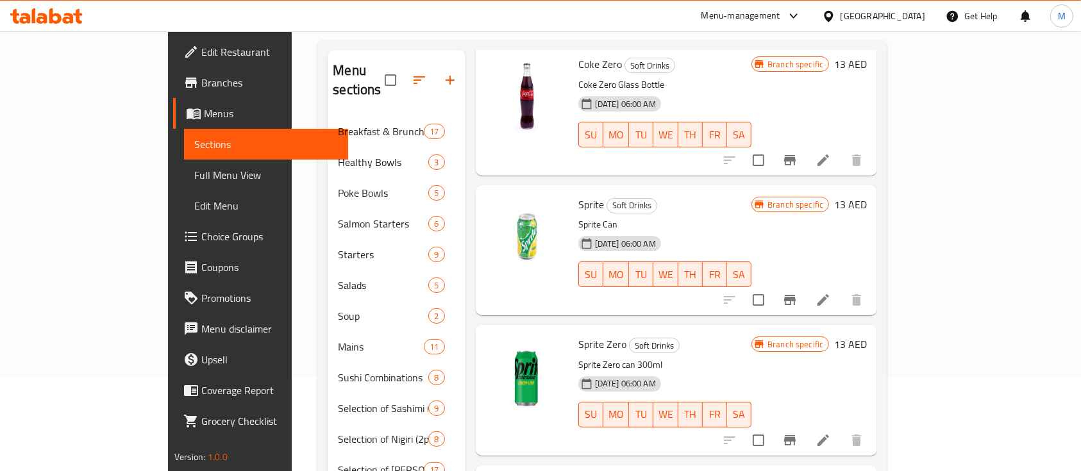
scroll to position [256, 0]
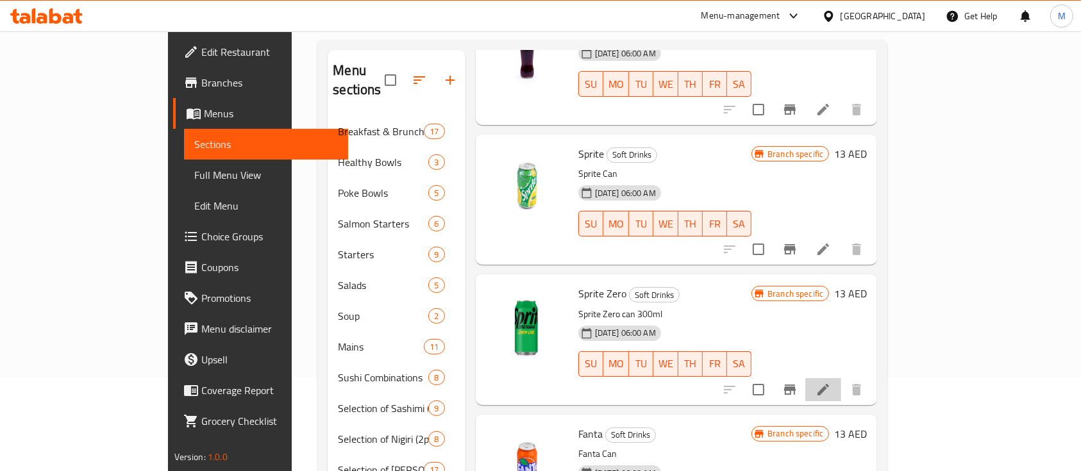
click at [841, 378] on li at bounding box center [823, 389] width 36 height 23
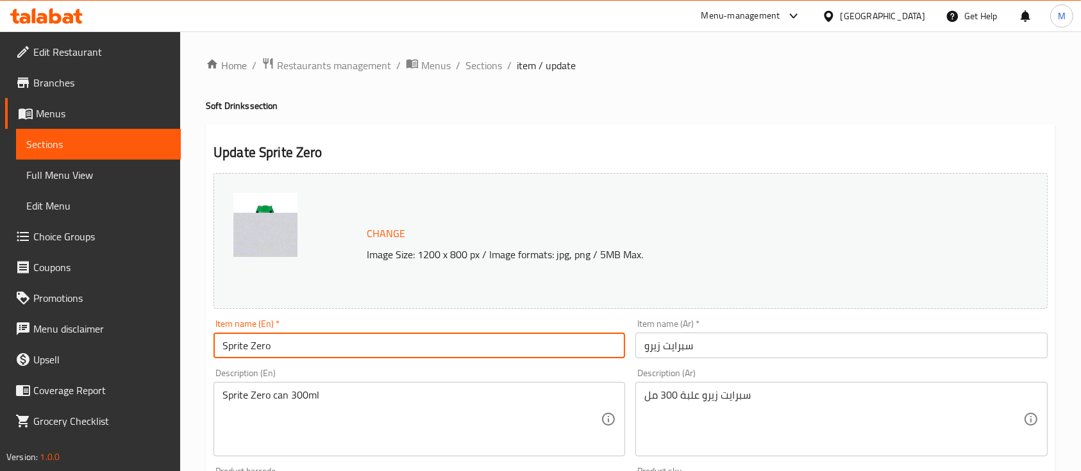
drag, startPoint x: 266, startPoint y: 348, endPoint x: 197, endPoint y: 341, distance: 69.6
click at [197, 341] on div "Home / Restaurants management / Menus / Sections / item / update Soft Drinks se…" at bounding box center [630, 477] width 900 height 893
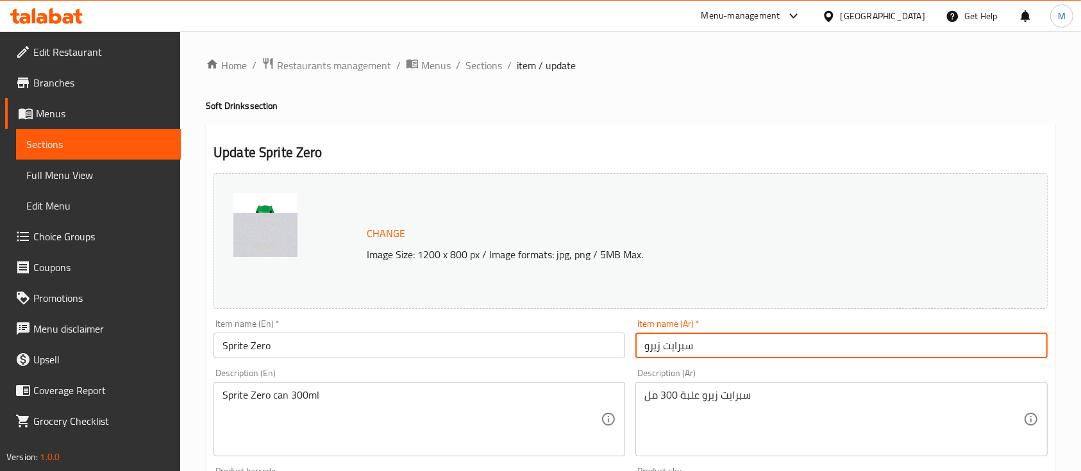
drag, startPoint x: 715, startPoint y: 349, endPoint x: 615, endPoint y: 348, distance: 99.3
click at [615, 348] on div "Change Image Size: 1200 x 800 px / Image formats: jpg, png / 5MB Max. Item name…" at bounding box center [630, 453] width 844 height 571
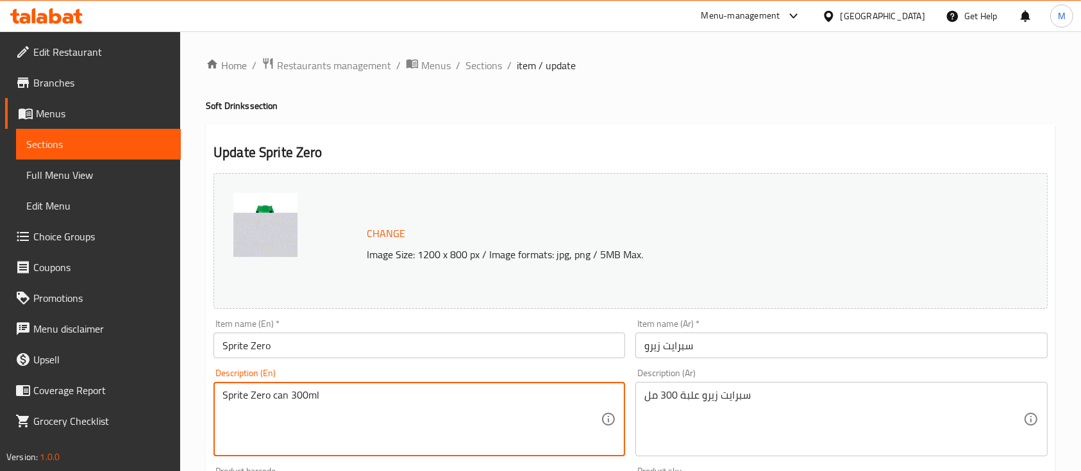
drag, startPoint x: 342, startPoint y: 397, endPoint x: 180, endPoint y: 394, distance: 161.5
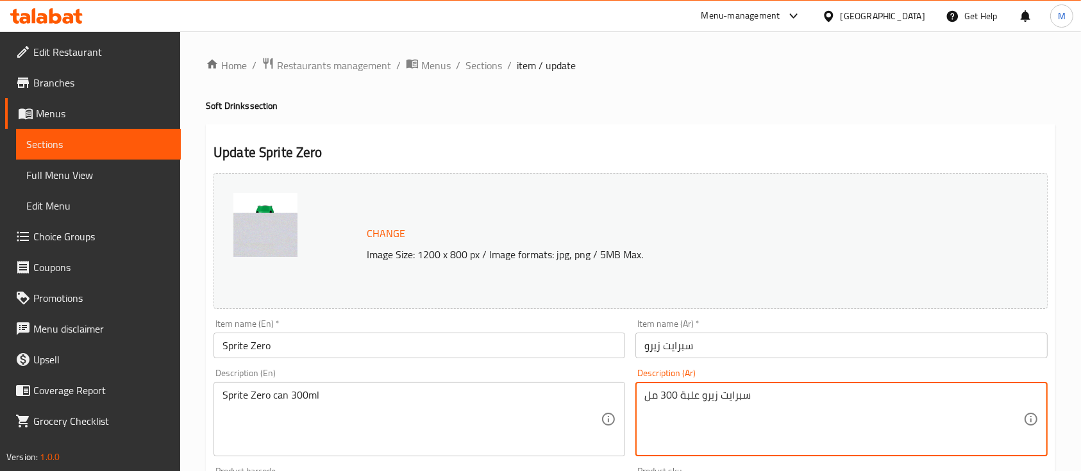
drag, startPoint x: 758, startPoint y: 408, endPoint x: 620, endPoint y: 401, distance: 138.0
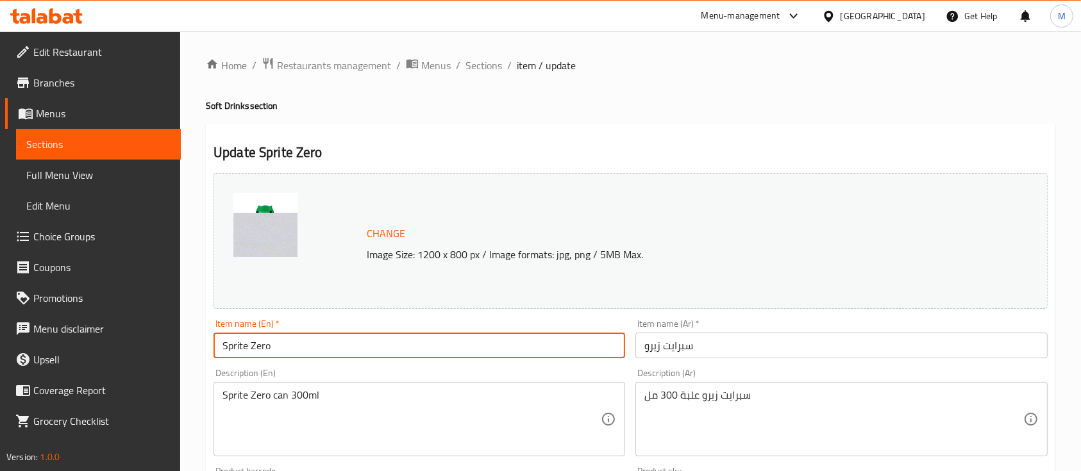
drag, startPoint x: 226, startPoint y: 350, endPoint x: 169, endPoint y: 346, distance: 57.2
click at [169, 346] on div "Edit Restaurant Branches Menus Sections Full Menu View Edit Menu Choice Groups …" at bounding box center [540, 477] width 1081 height 893
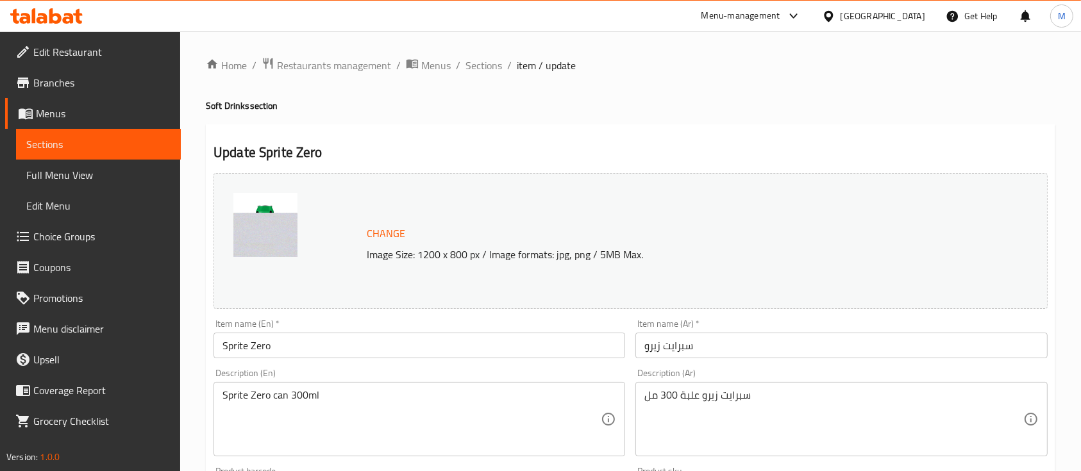
click at [753, 347] on input "سبرايت زيرو" at bounding box center [840, 346] width 411 height 26
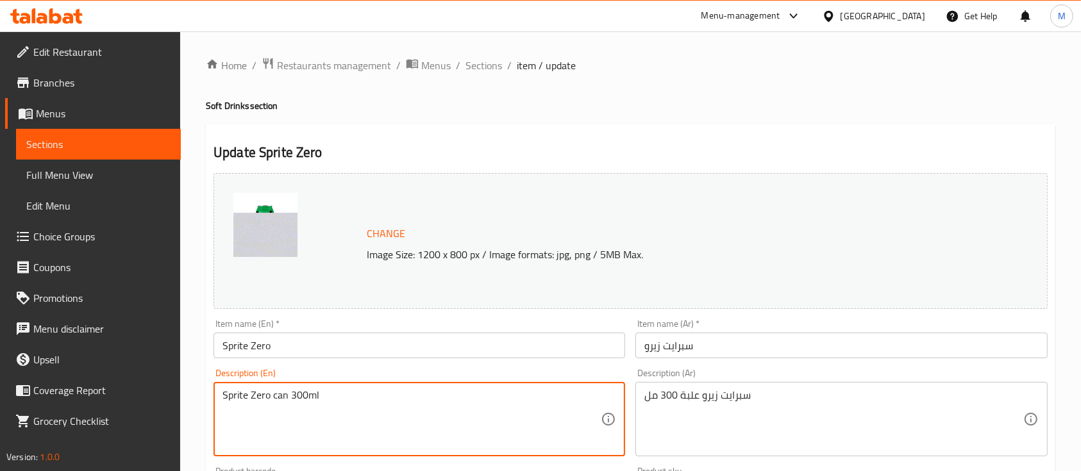
drag, startPoint x: 350, startPoint y: 397, endPoint x: 173, endPoint y: 388, distance: 177.1
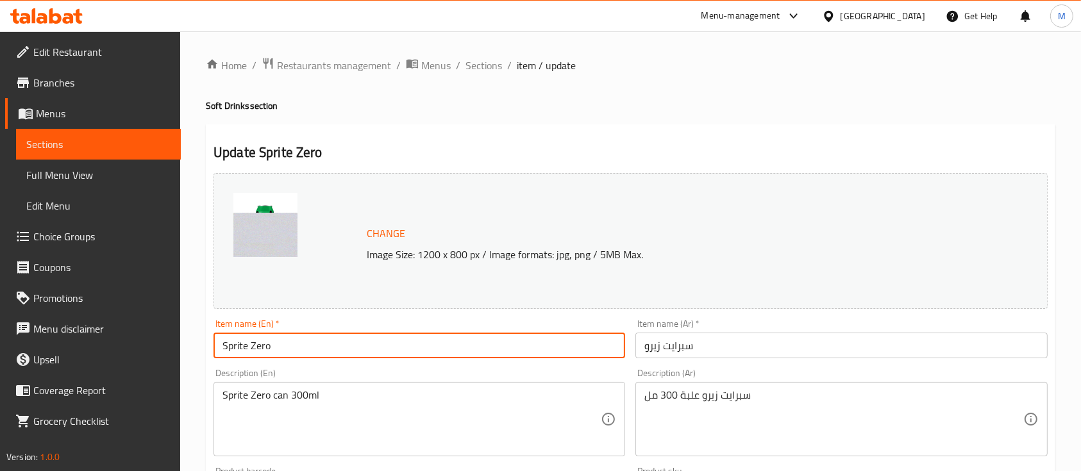
drag, startPoint x: 280, startPoint y: 342, endPoint x: 192, endPoint y: 338, distance: 87.9
click at [192, 338] on div "Home / Restaurants management / Menus / Sections / item / update Soft Drinks se…" at bounding box center [630, 477] width 900 height 893
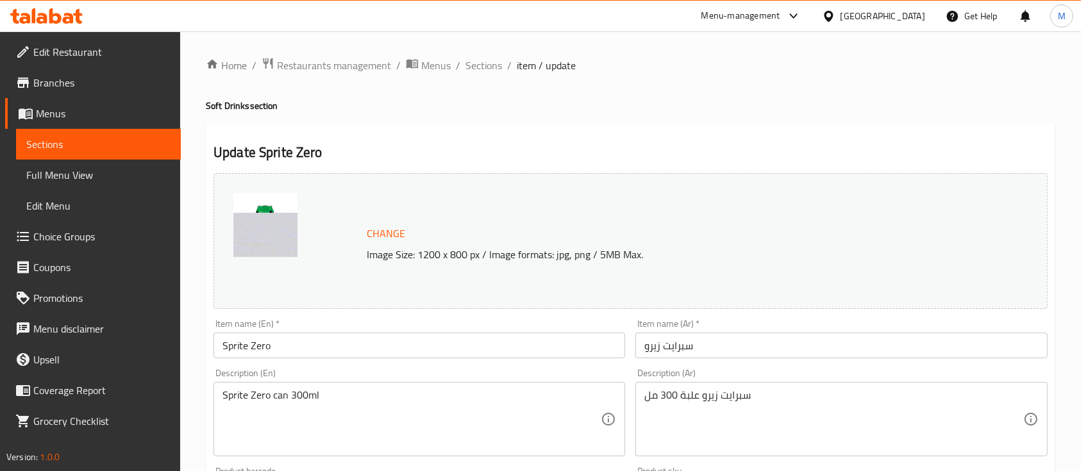
click at [271, 339] on input "Sprite Zero" at bounding box center [418, 346] width 411 height 26
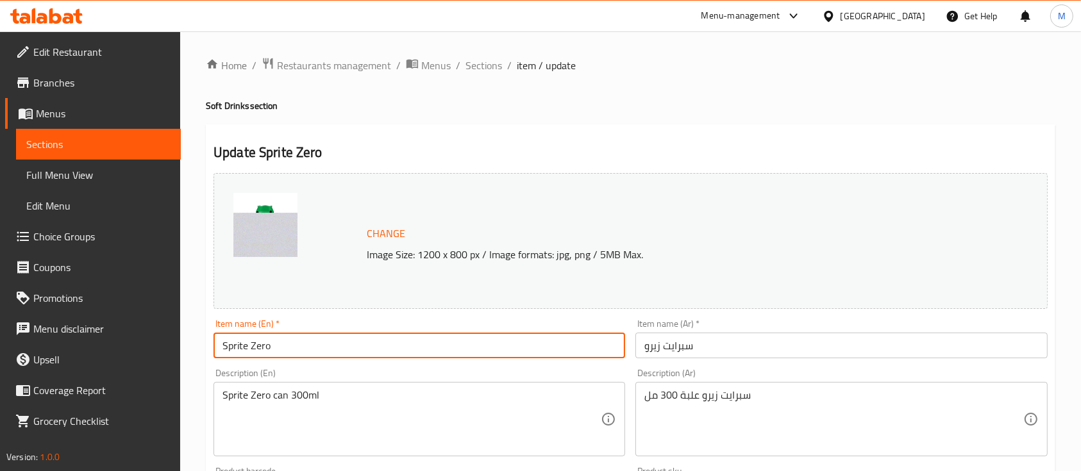
click at [271, 339] on input "Sprite Zero" at bounding box center [418, 346] width 411 height 26
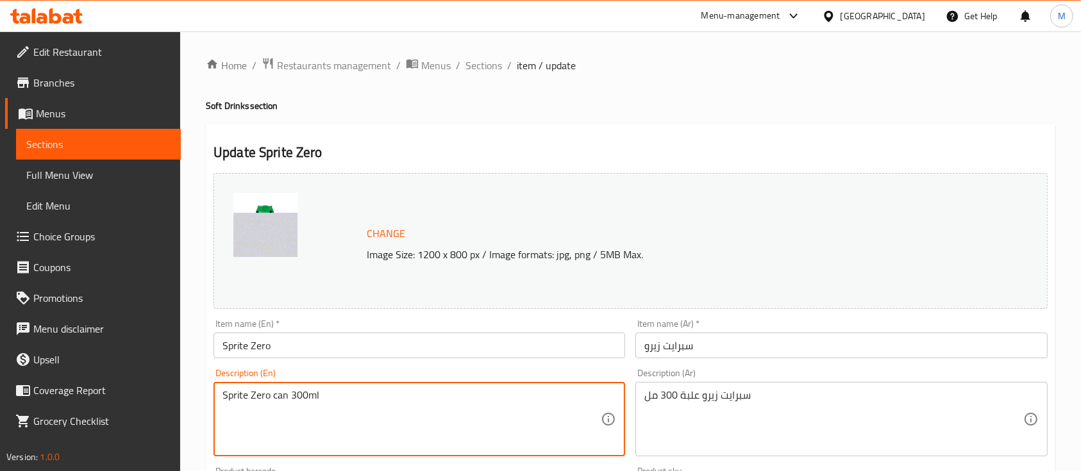
click at [408, 399] on textarea "Sprite Zero can 300ml" at bounding box center [411, 419] width 378 height 61
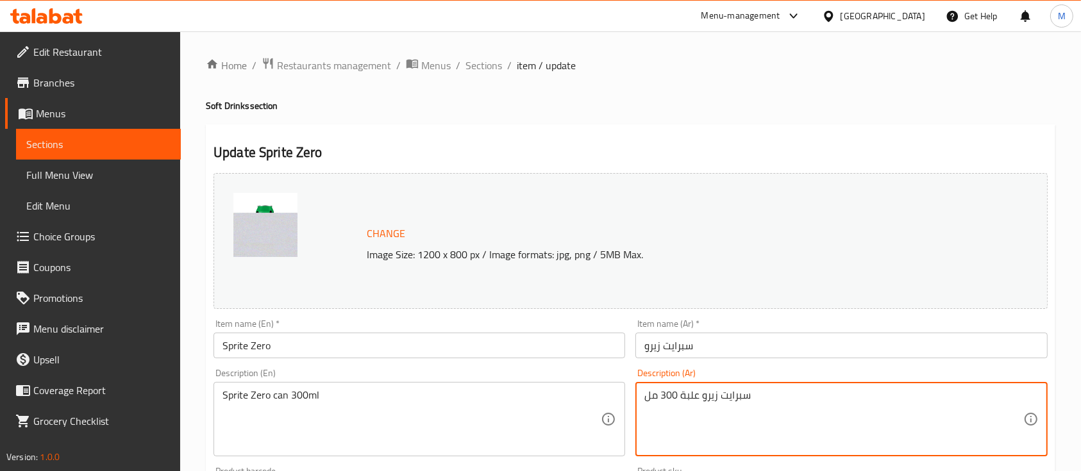
click at [689, 397] on textarea "سبرايت زيرو علبة 300 مل" at bounding box center [833, 419] width 378 height 61
